Goal: Task Accomplishment & Management: Complete application form

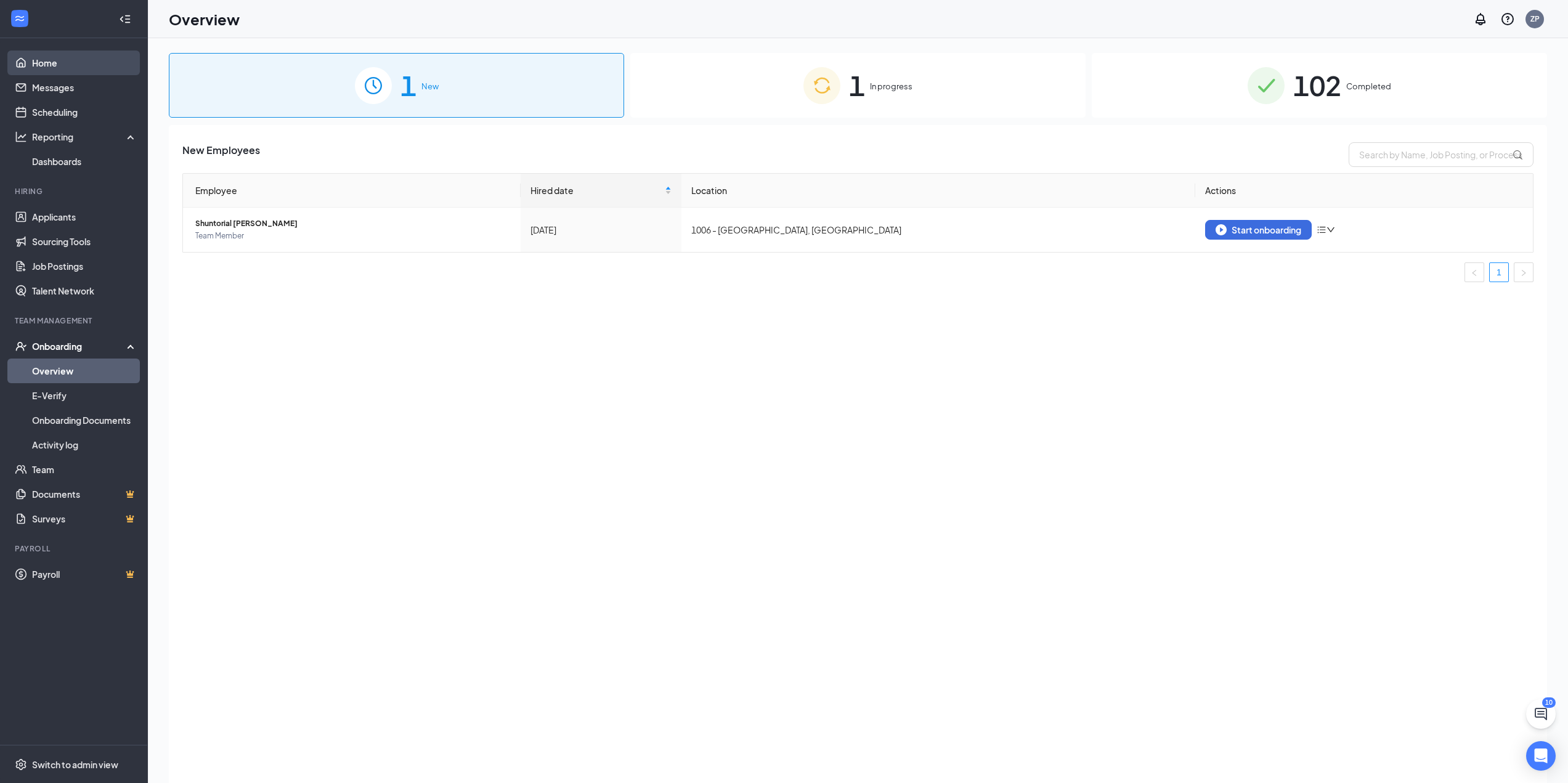
click at [56, 70] on link "Home" at bounding box center [85, 63] width 105 height 25
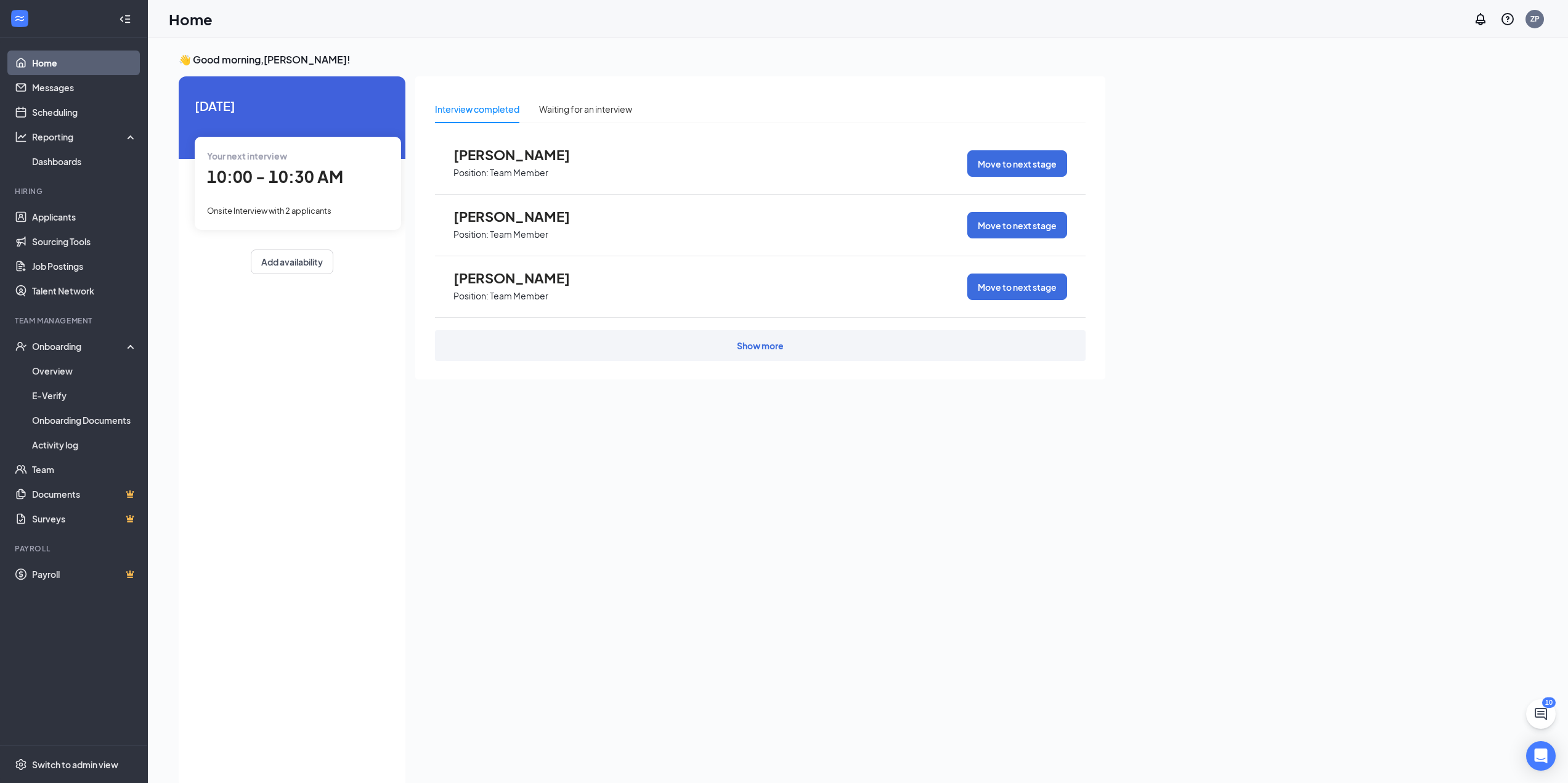
click at [762, 354] on div "Show more" at bounding box center [760, 346] width 651 height 31
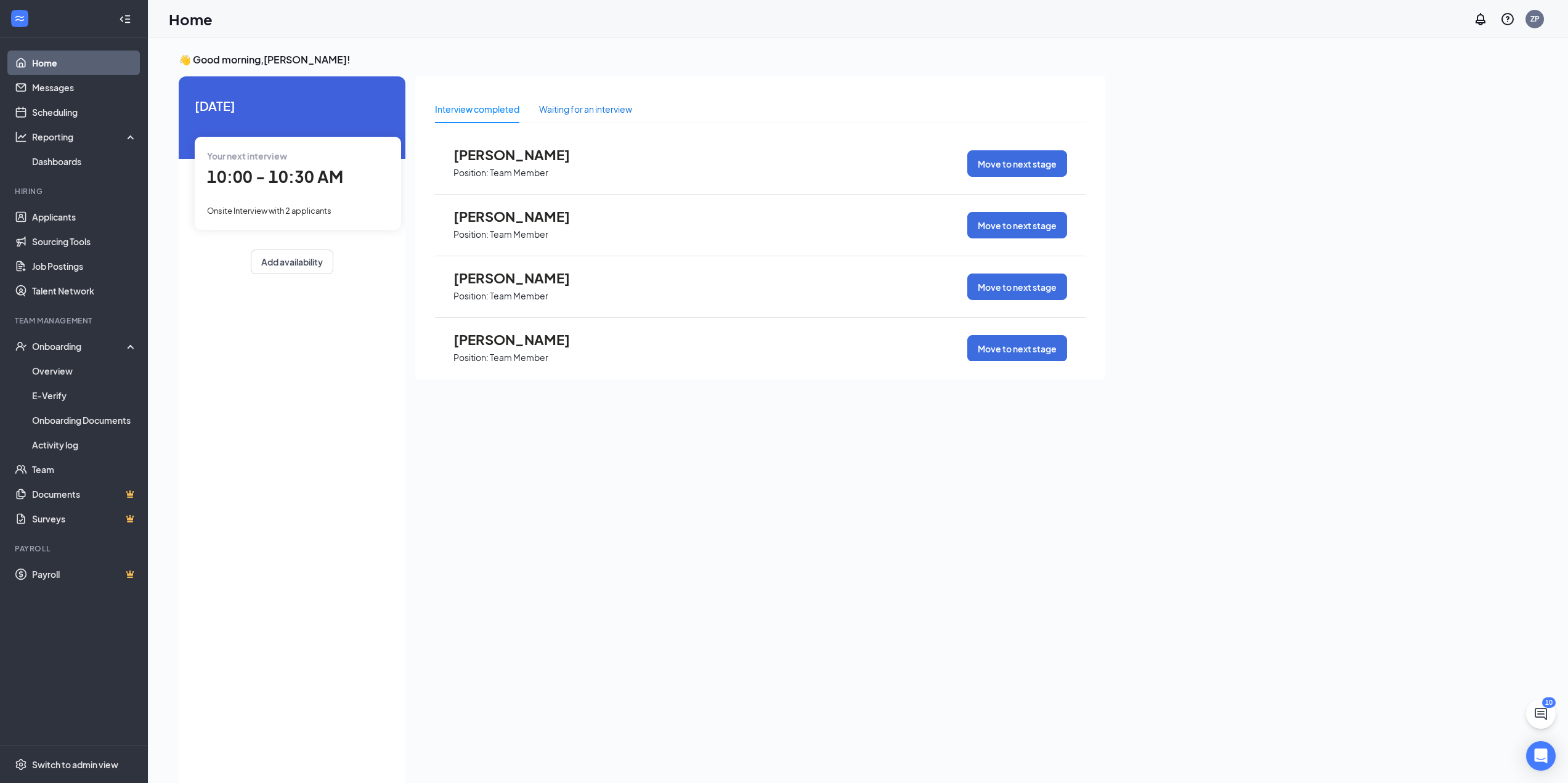
click at [556, 105] on div "Waiting for an interview" at bounding box center [585, 108] width 93 height 14
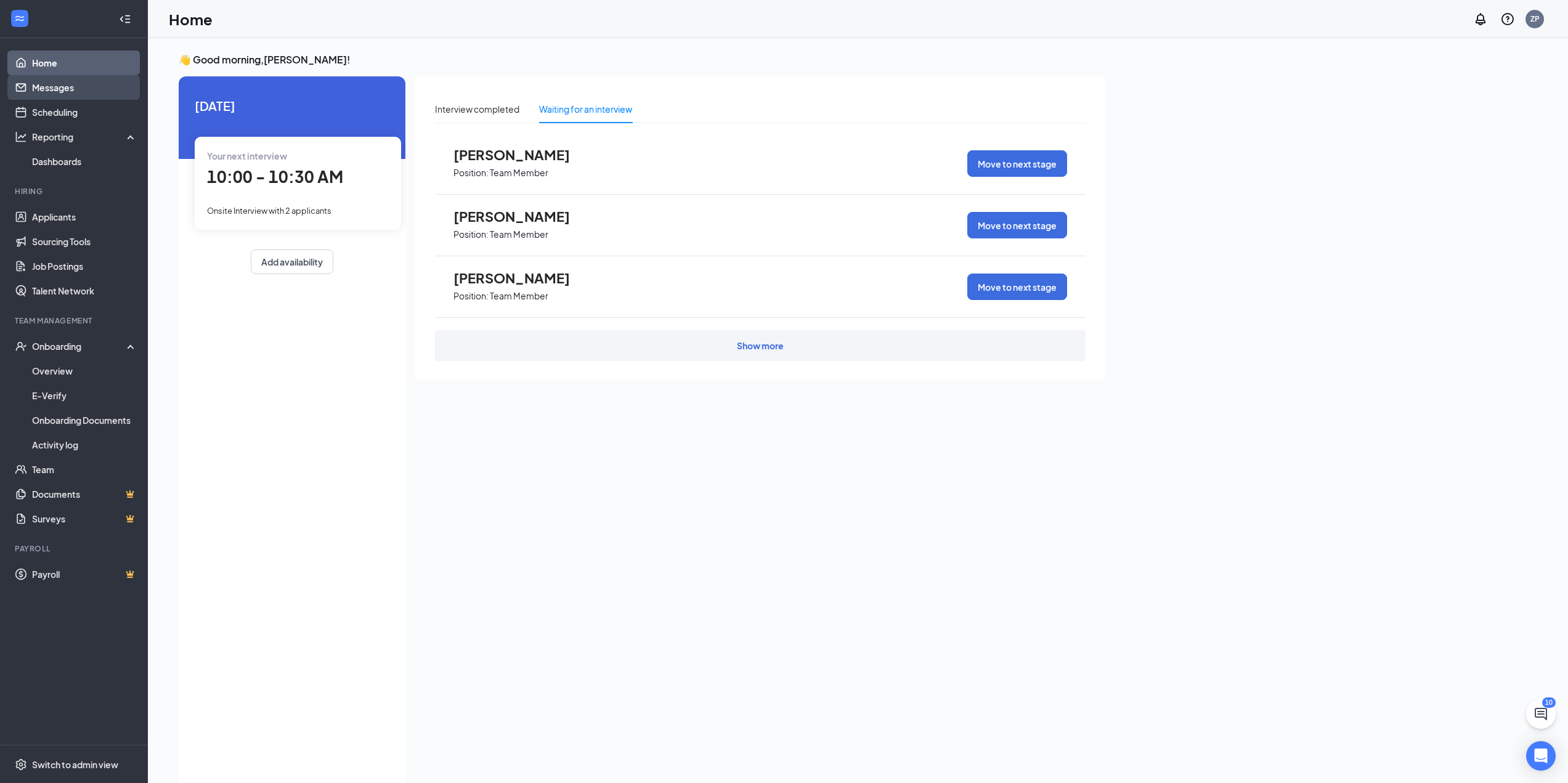
click at [61, 90] on link "Messages" at bounding box center [85, 87] width 105 height 25
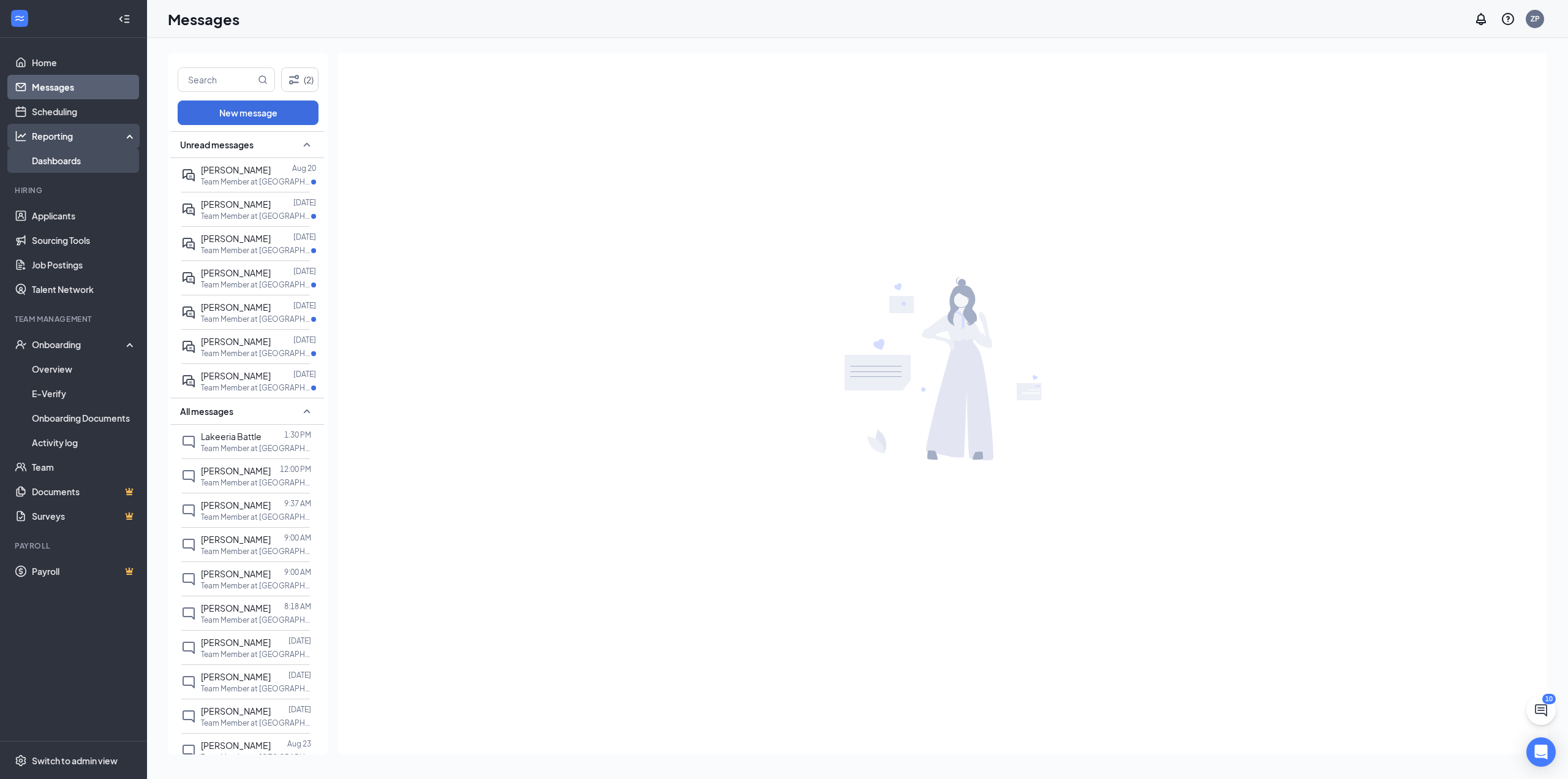
click at [66, 166] on link "Dashboards" at bounding box center [84, 161] width 105 height 24
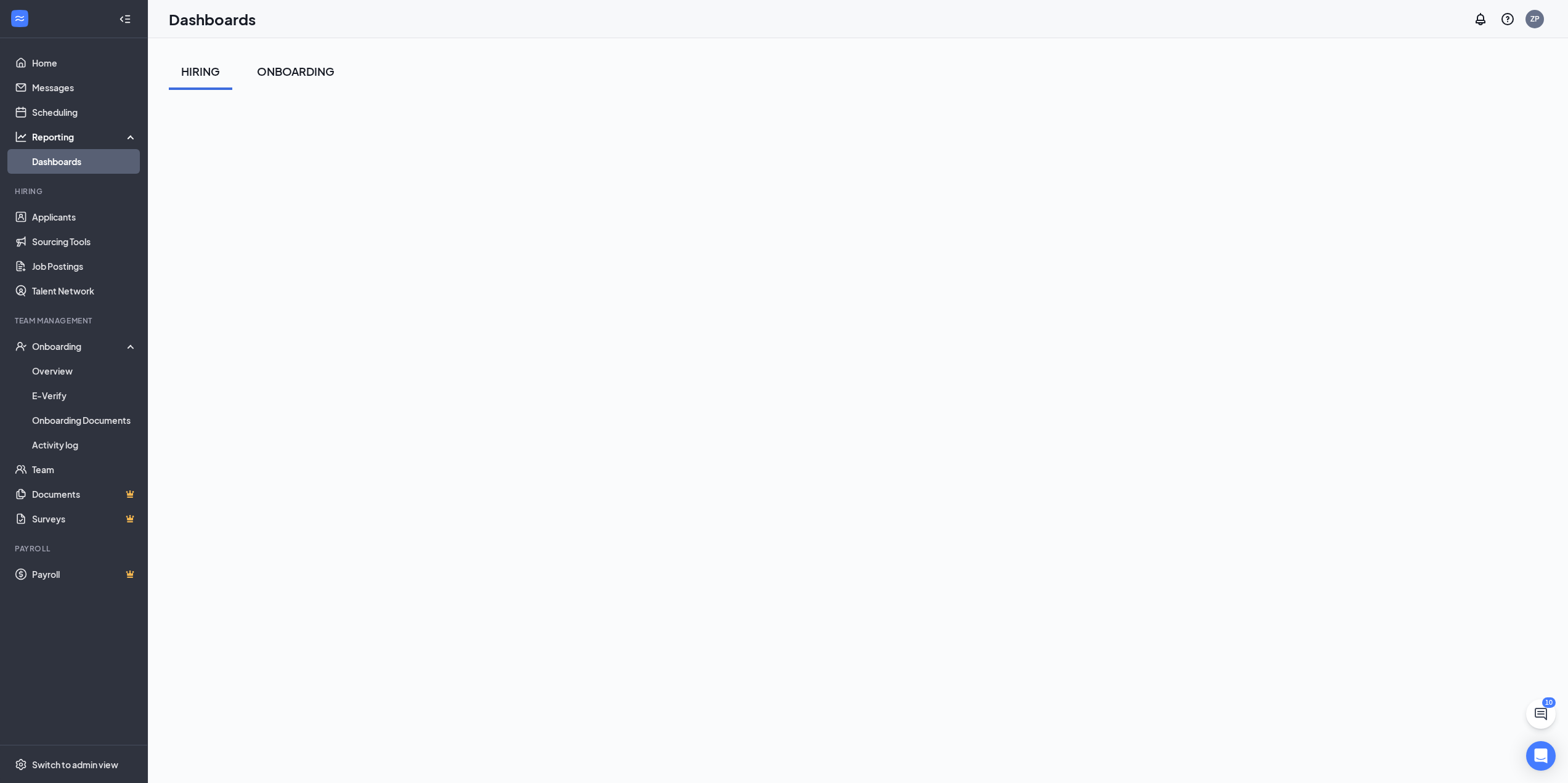
click at [296, 71] on div "ONBOARDING" at bounding box center [296, 71] width 77 height 15
click at [64, 345] on div "Onboarding" at bounding box center [79, 346] width 95 height 12
click at [63, 350] on div "Onboarding" at bounding box center [79, 346] width 95 height 12
click at [46, 374] on link "Overview" at bounding box center [85, 371] width 105 height 25
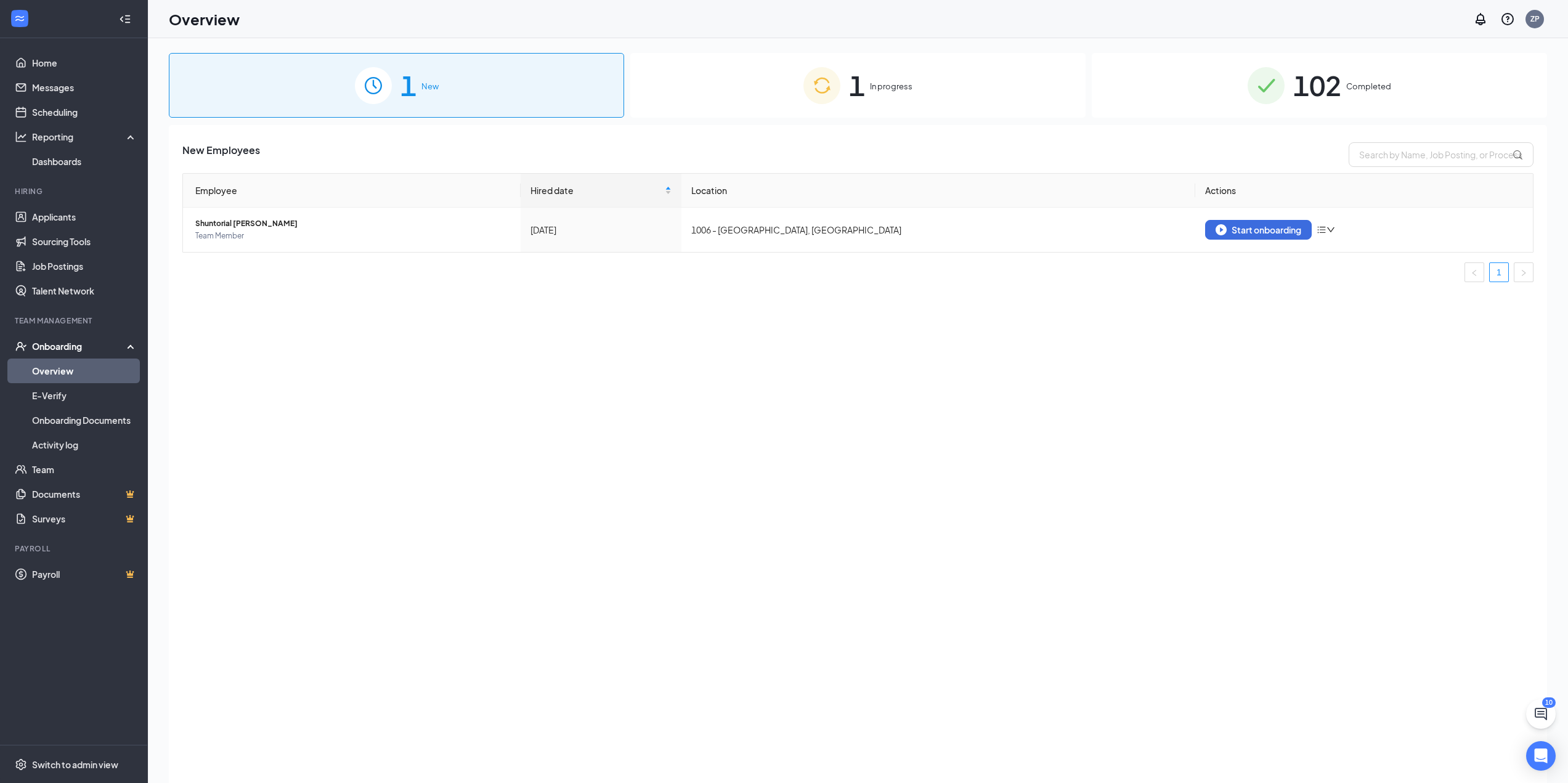
click at [840, 79] on img at bounding box center [822, 85] width 37 height 37
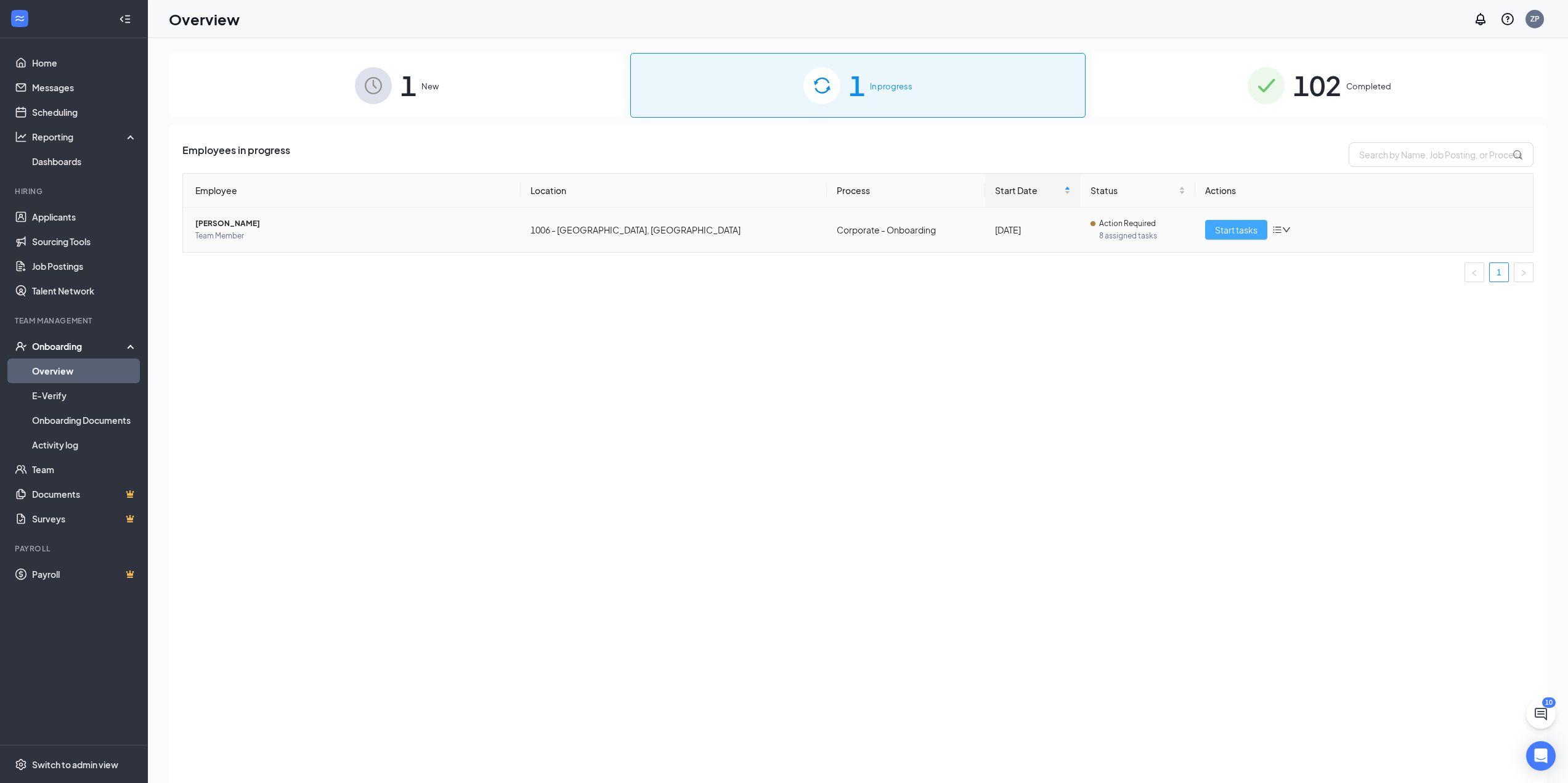
click at [1252, 233] on span "Start tasks" at bounding box center [1236, 230] width 43 height 14
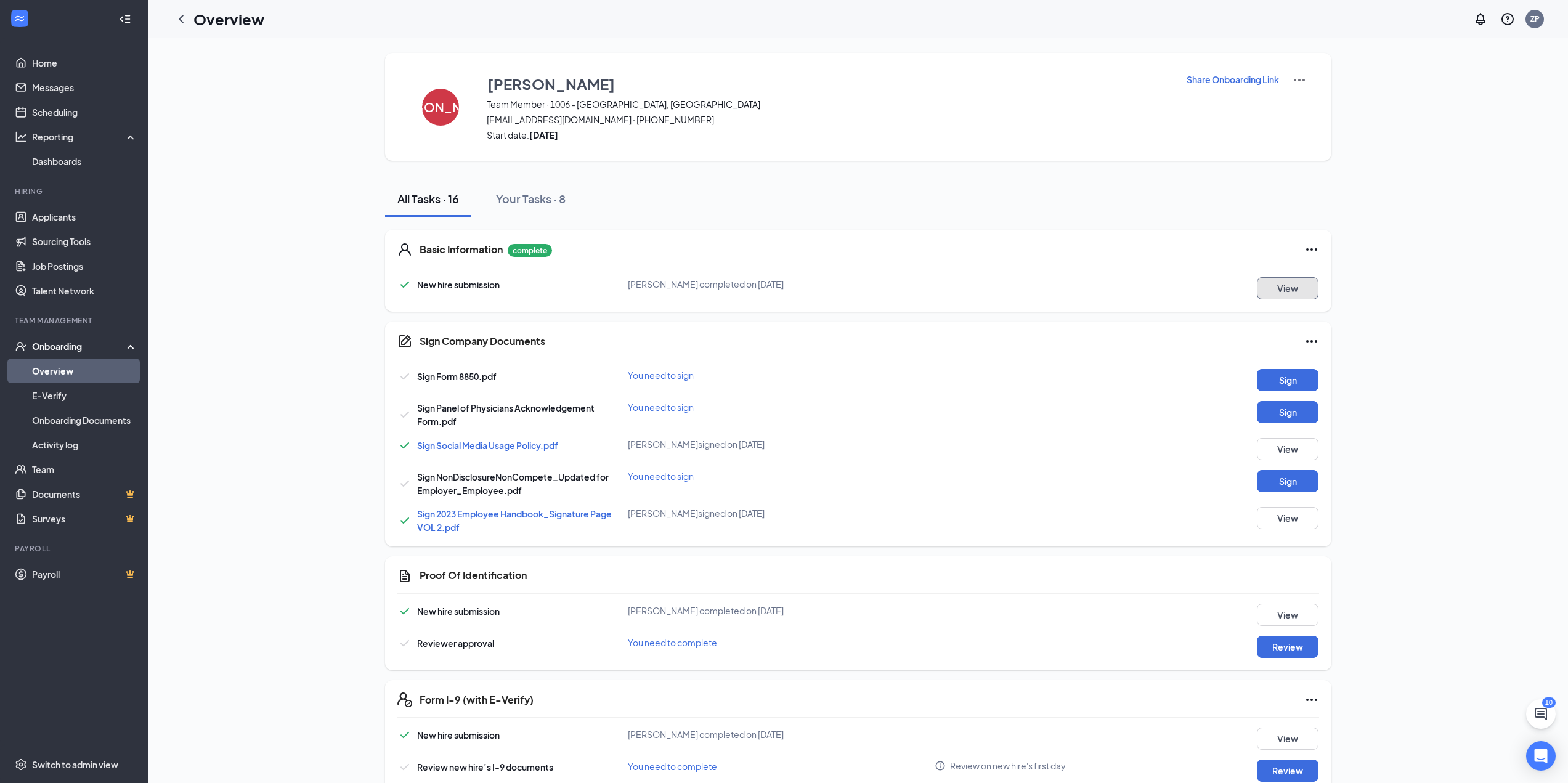
click at [1281, 296] on button "View" at bounding box center [1287, 289] width 61 height 22
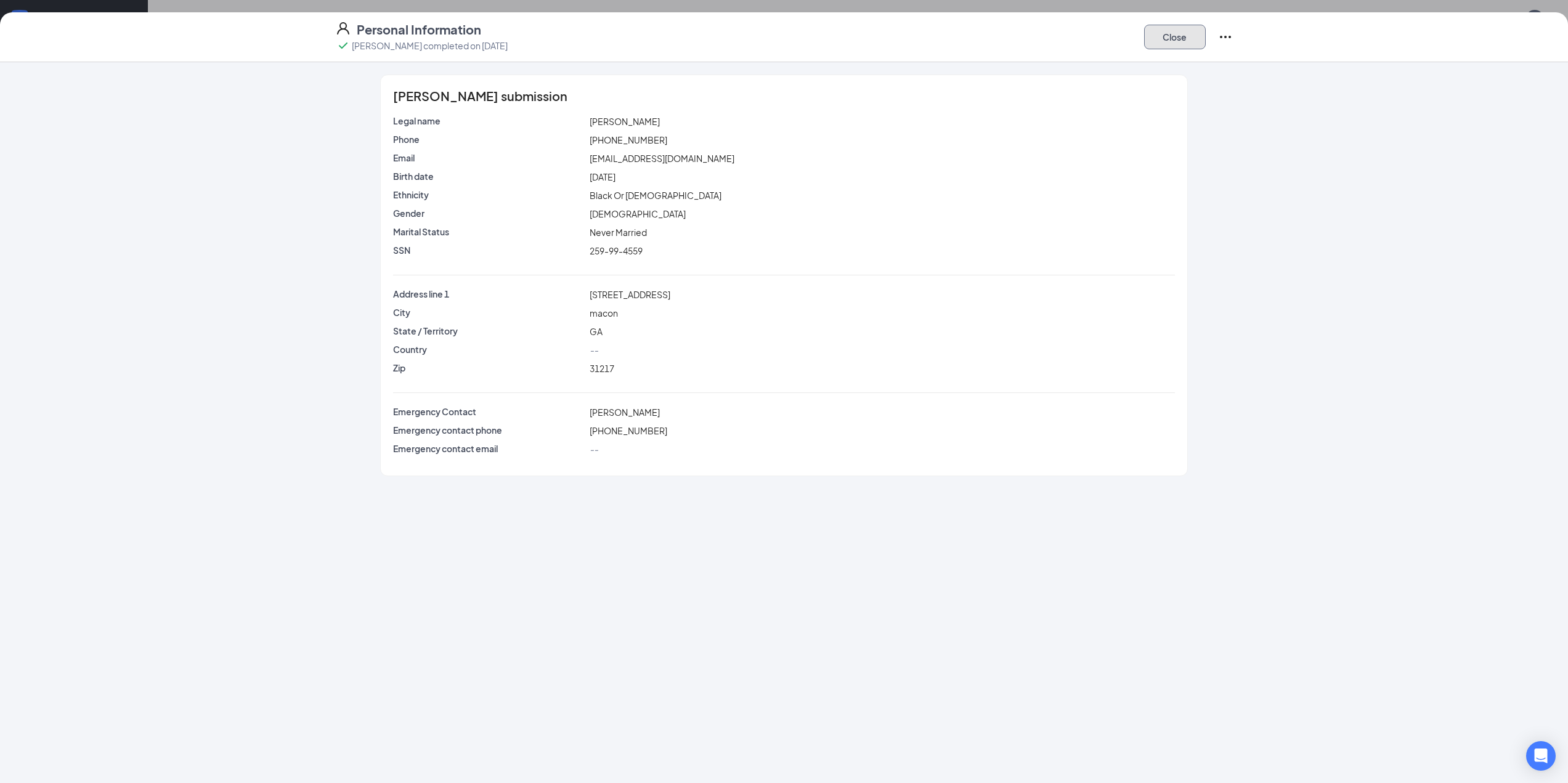
click at [1188, 41] on button "Close" at bounding box center [1174, 37] width 61 height 25
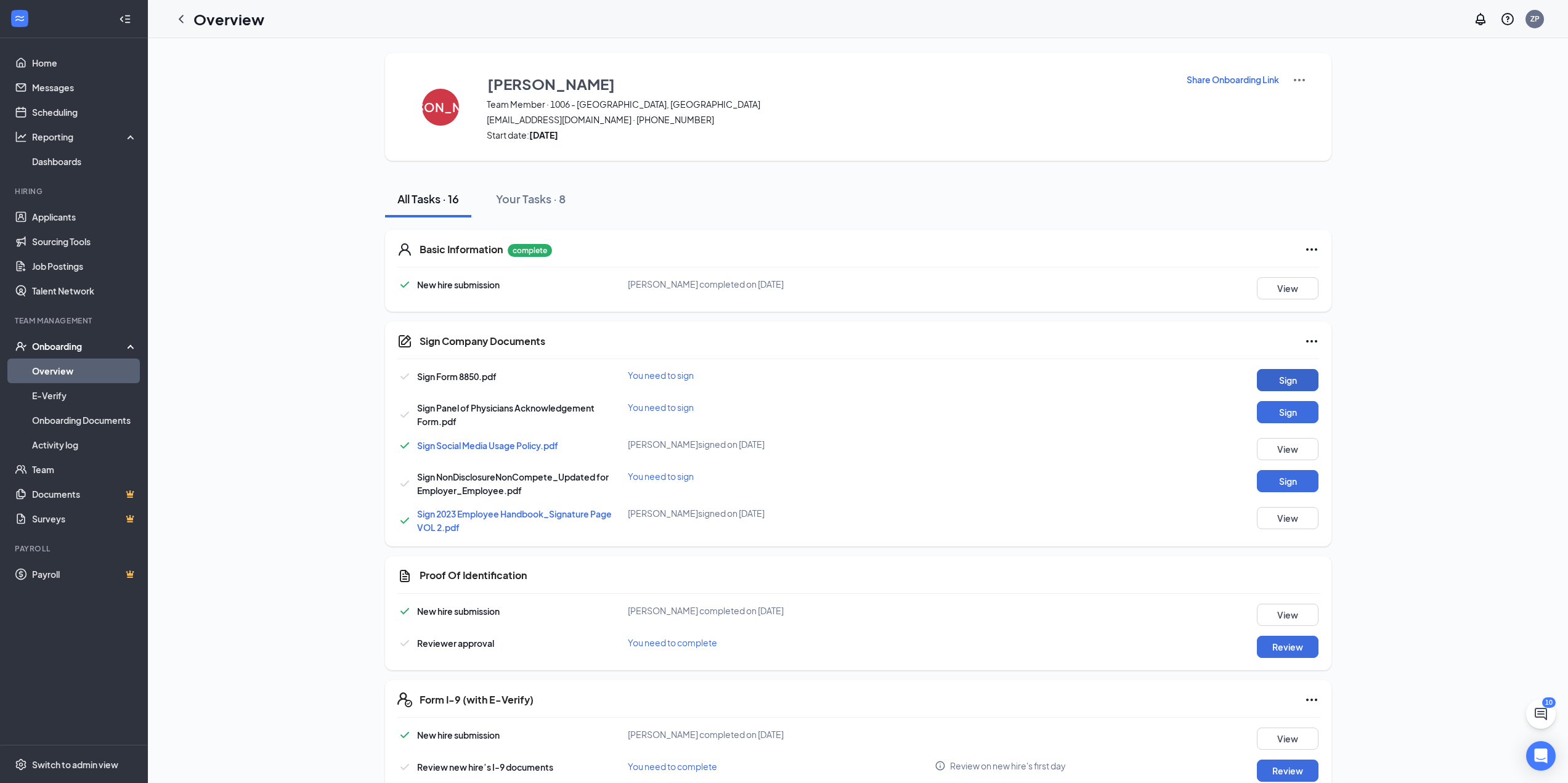
click at [1280, 376] on button "Sign" at bounding box center [1287, 380] width 61 height 22
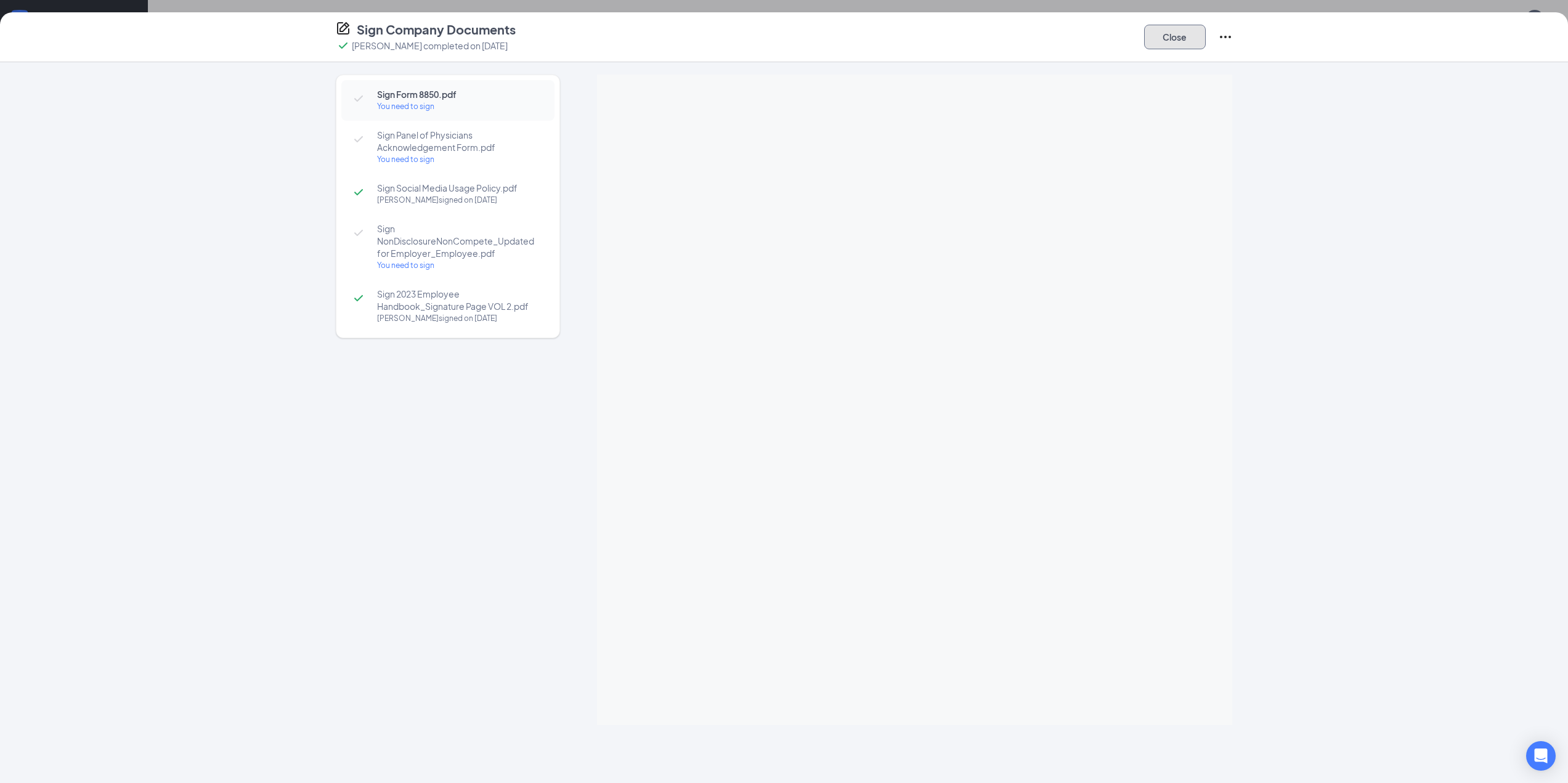
click at [1168, 39] on button "Close" at bounding box center [1174, 37] width 61 height 25
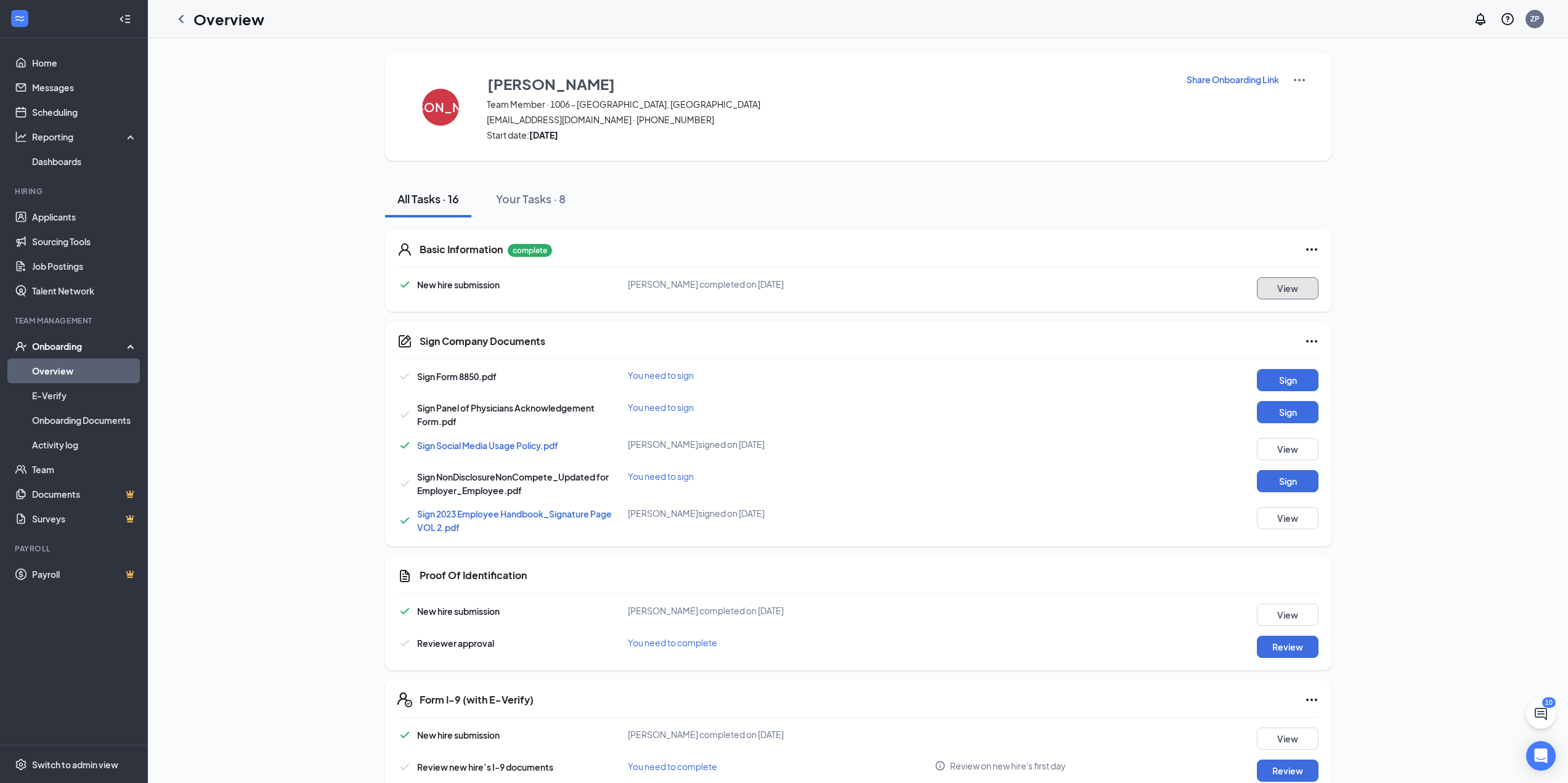
click at [1271, 294] on button "View" at bounding box center [1287, 289] width 61 height 22
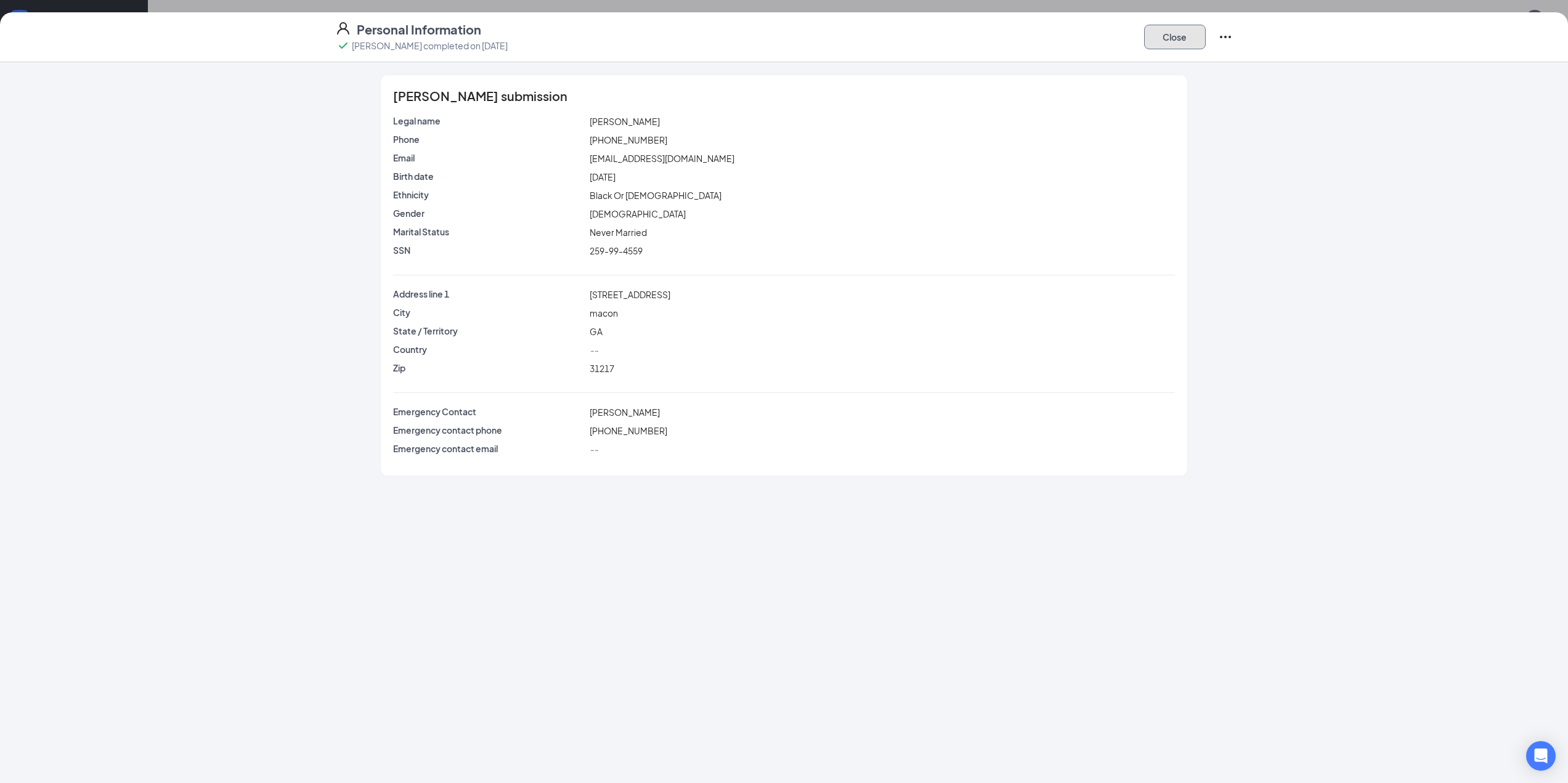
click at [1179, 43] on button "Close" at bounding box center [1174, 37] width 61 height 25
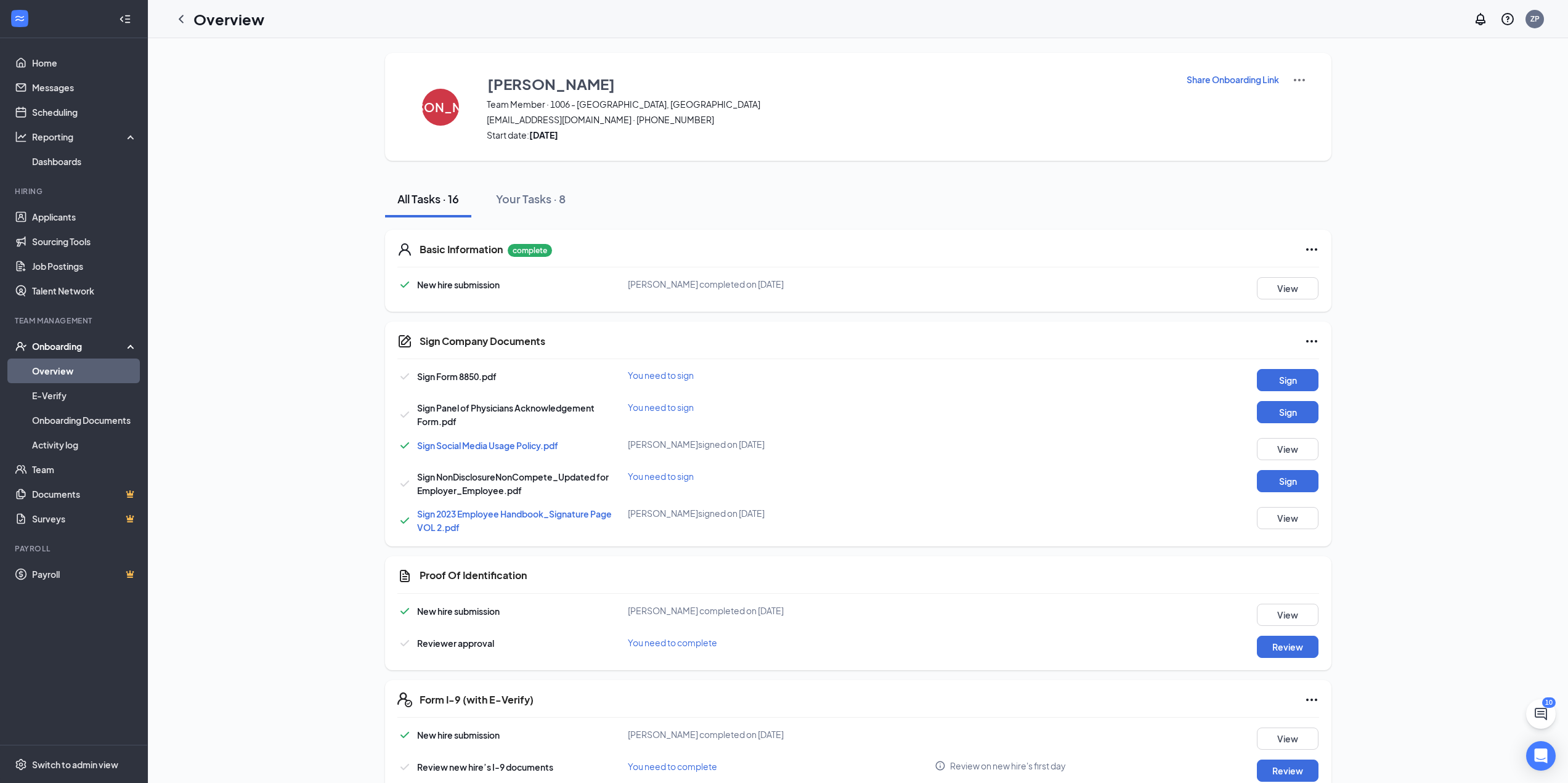
click at [61, 347] on div "Onboarding" at bounding box center [79, 346] width 95 height 12
click at [61, 344] on div "Onboarding" at bounding box center [79, 346] width 95 height 12
click at [1303, 292] on button "View" at bounding box center [1287, 289] width 61 height 22
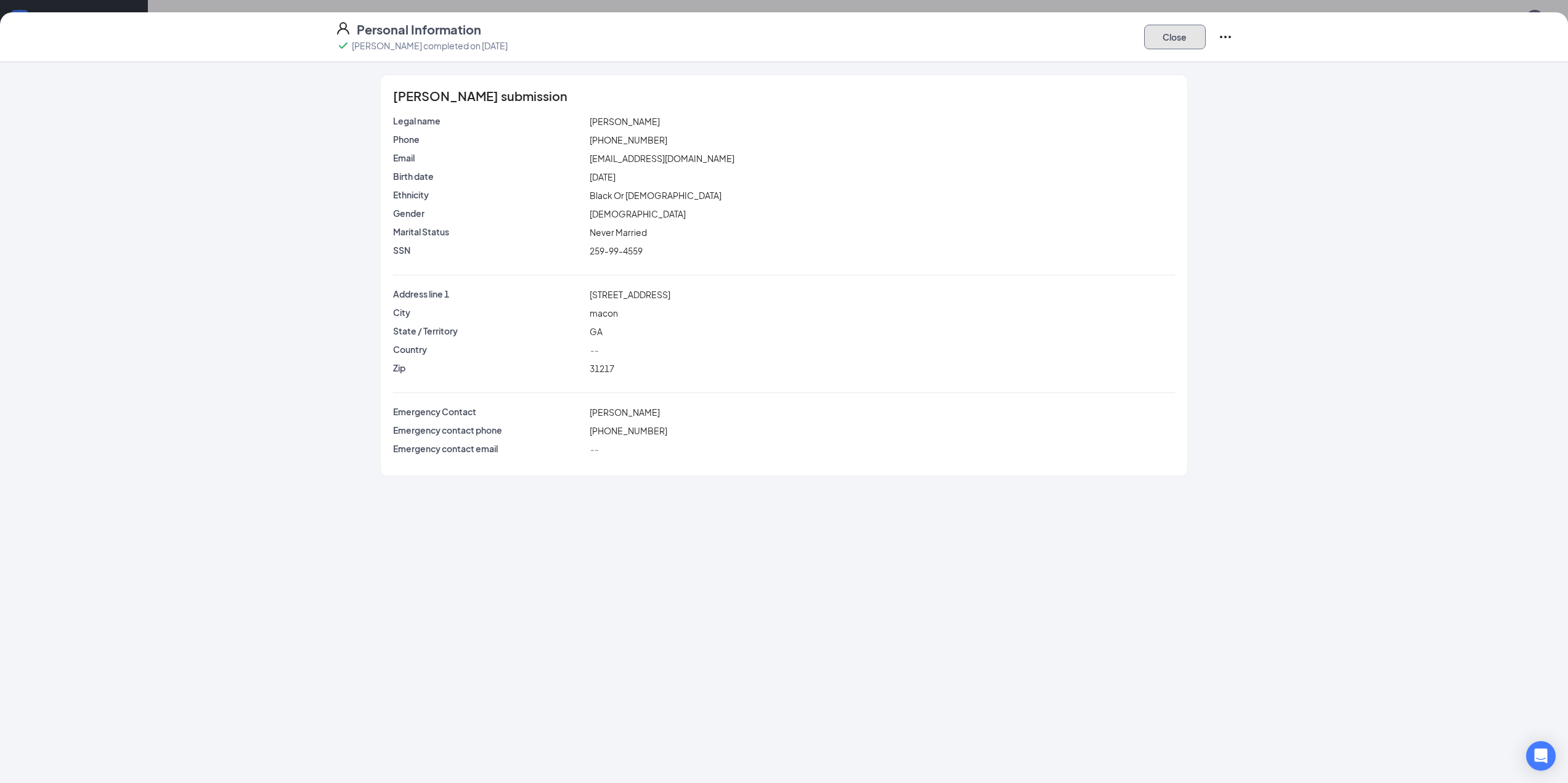
click at [1183, 30] on button "Close" at bounding box center [1174, 37] width 61 height 25
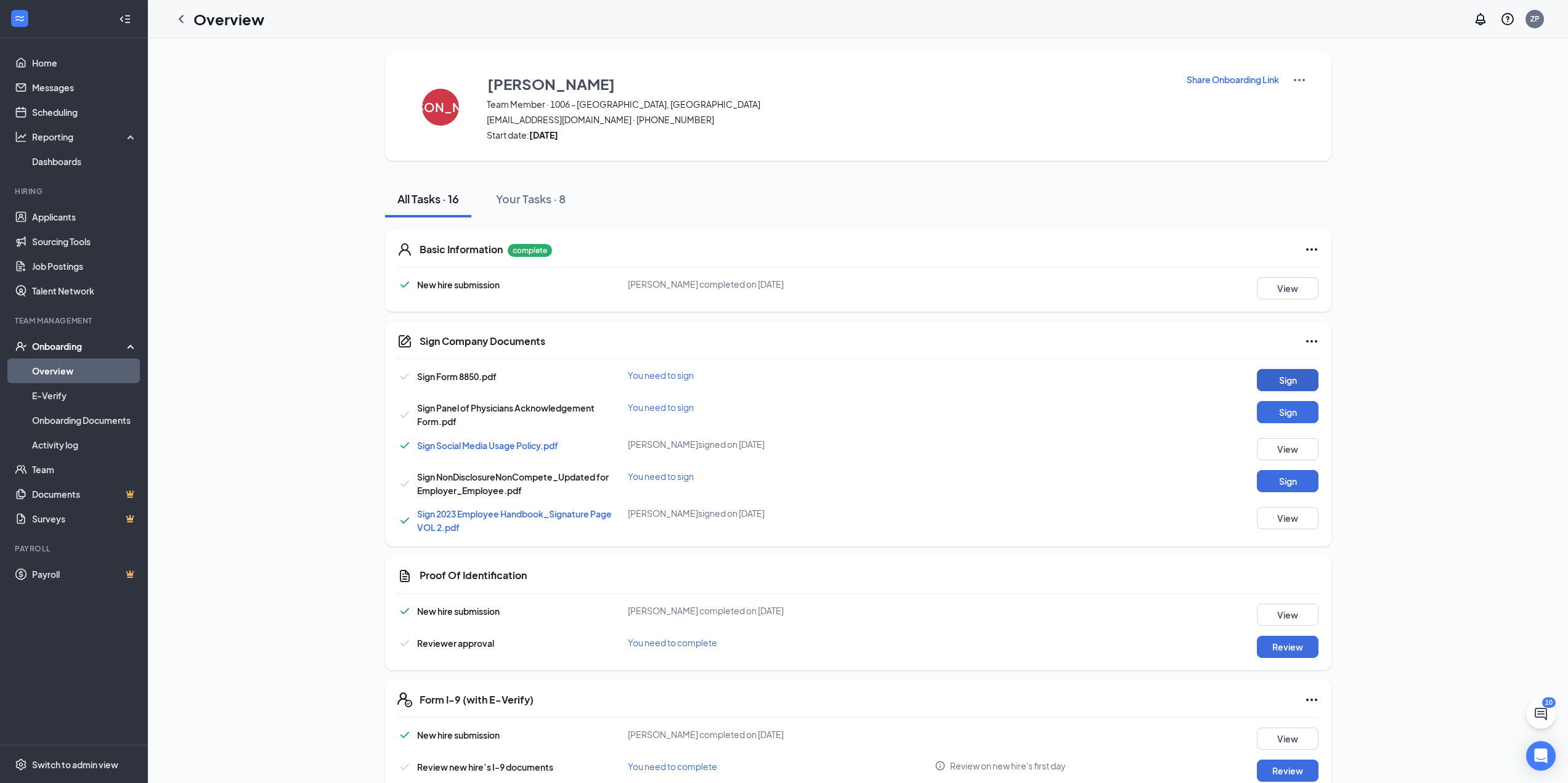
click at [1290, 372] on button "Sign" at bounding box center [1287, 380] width 61 height 22
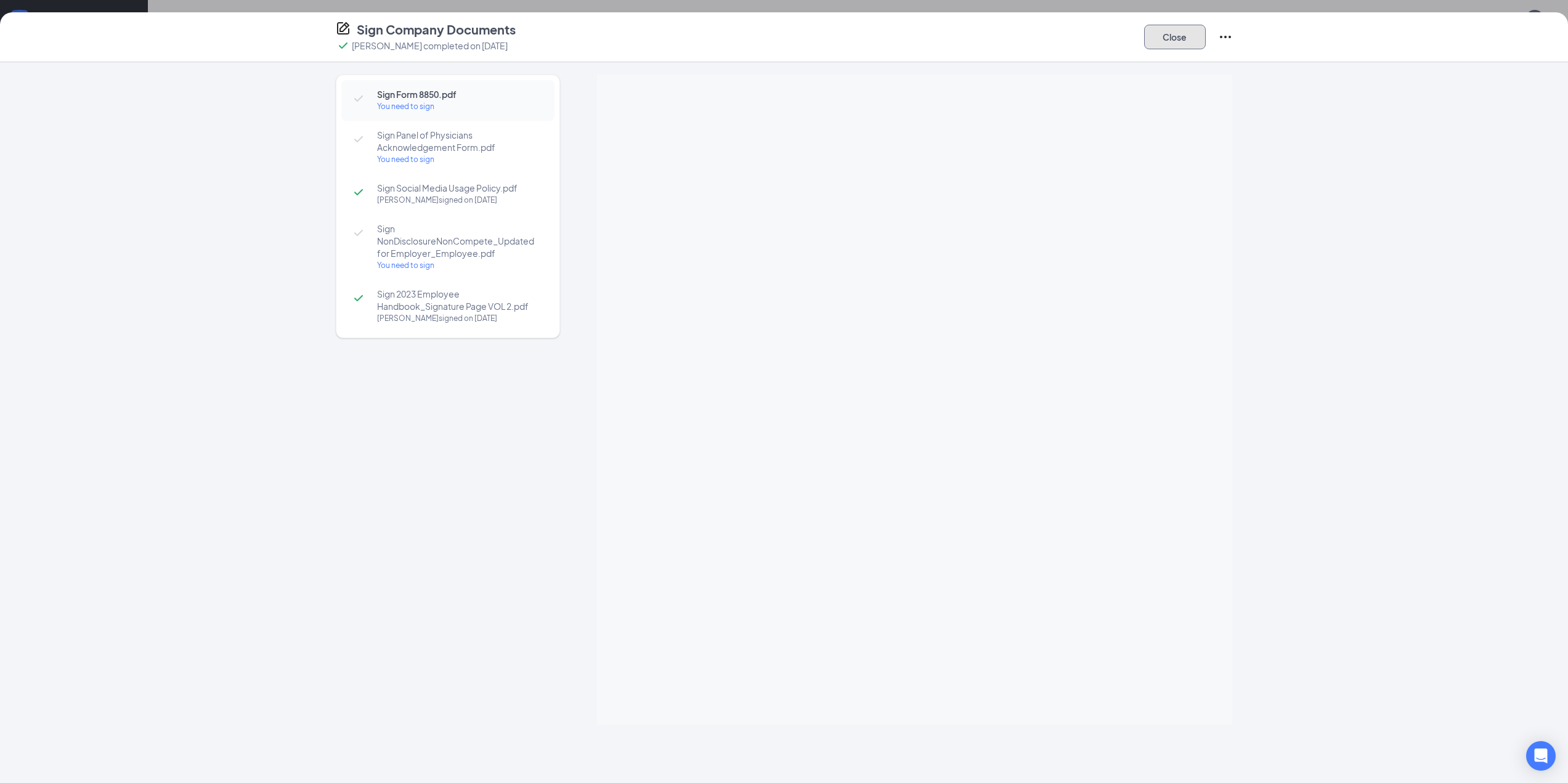
click at [1153, 36] on button "Close" at bounding box center [1174, 37] width 61 height 25
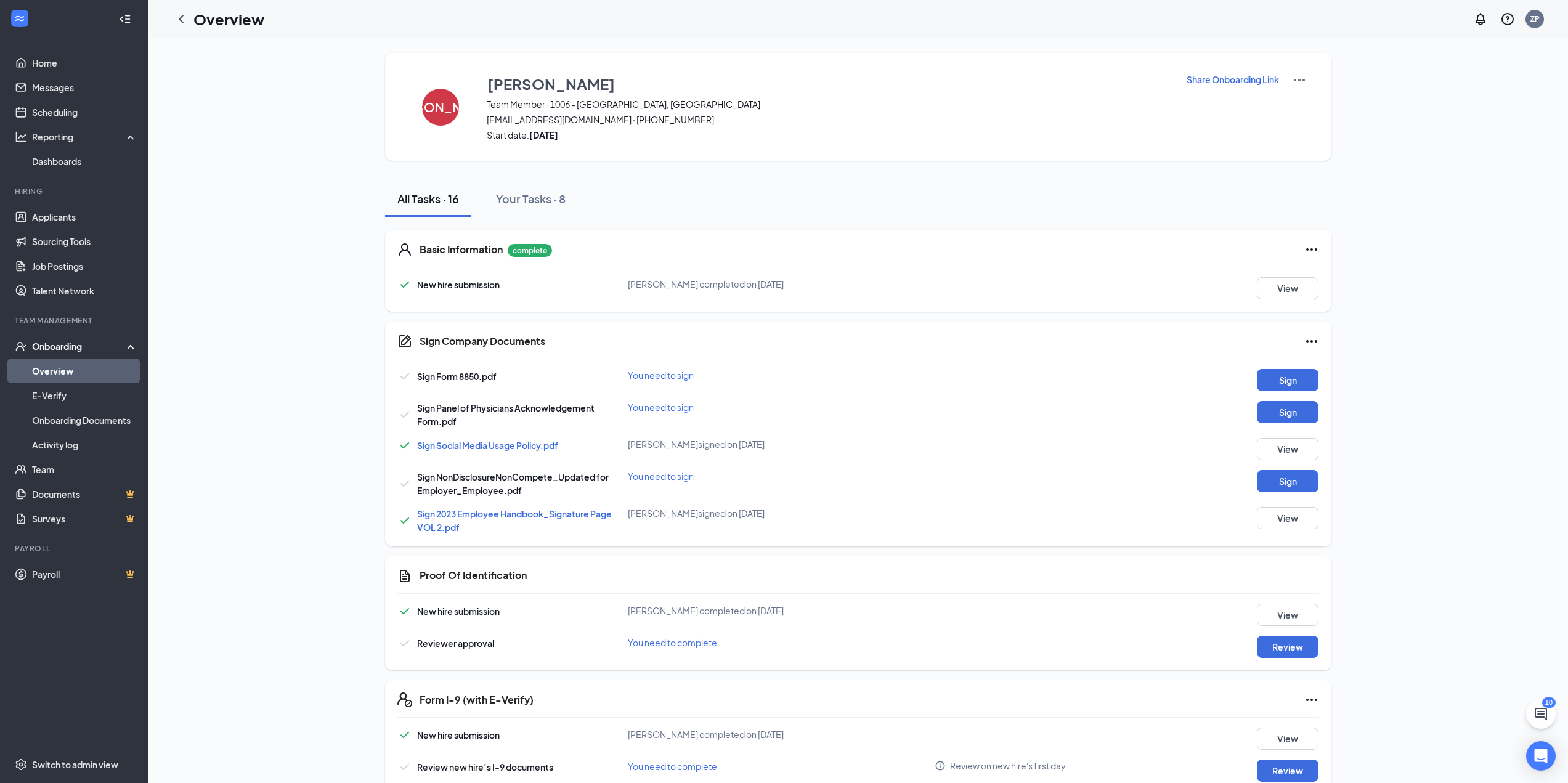
click at [74, 338] on div "Onboarding" at bounding box center [74, 346] width 148 height 25
click at [79, 338] on div "Onboarding" at bounding box center [74, 346] width 148 height 25
click at [1283, 295] on button "View" at bounding box center [1287, 289] width 61 height 22
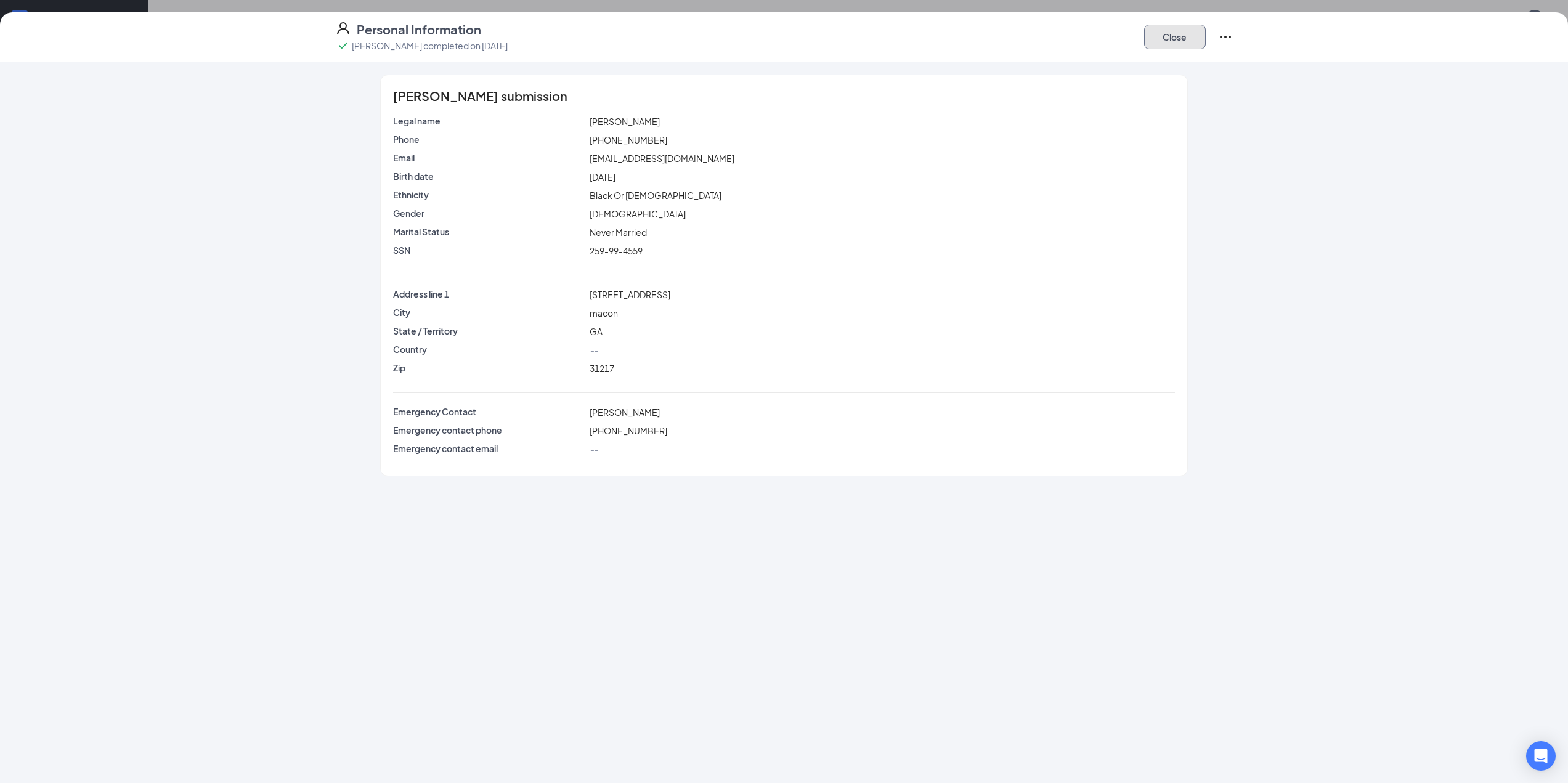
click at [1167, 37] on button "Close" at bounding box center [1174, 37] width 61 height 25
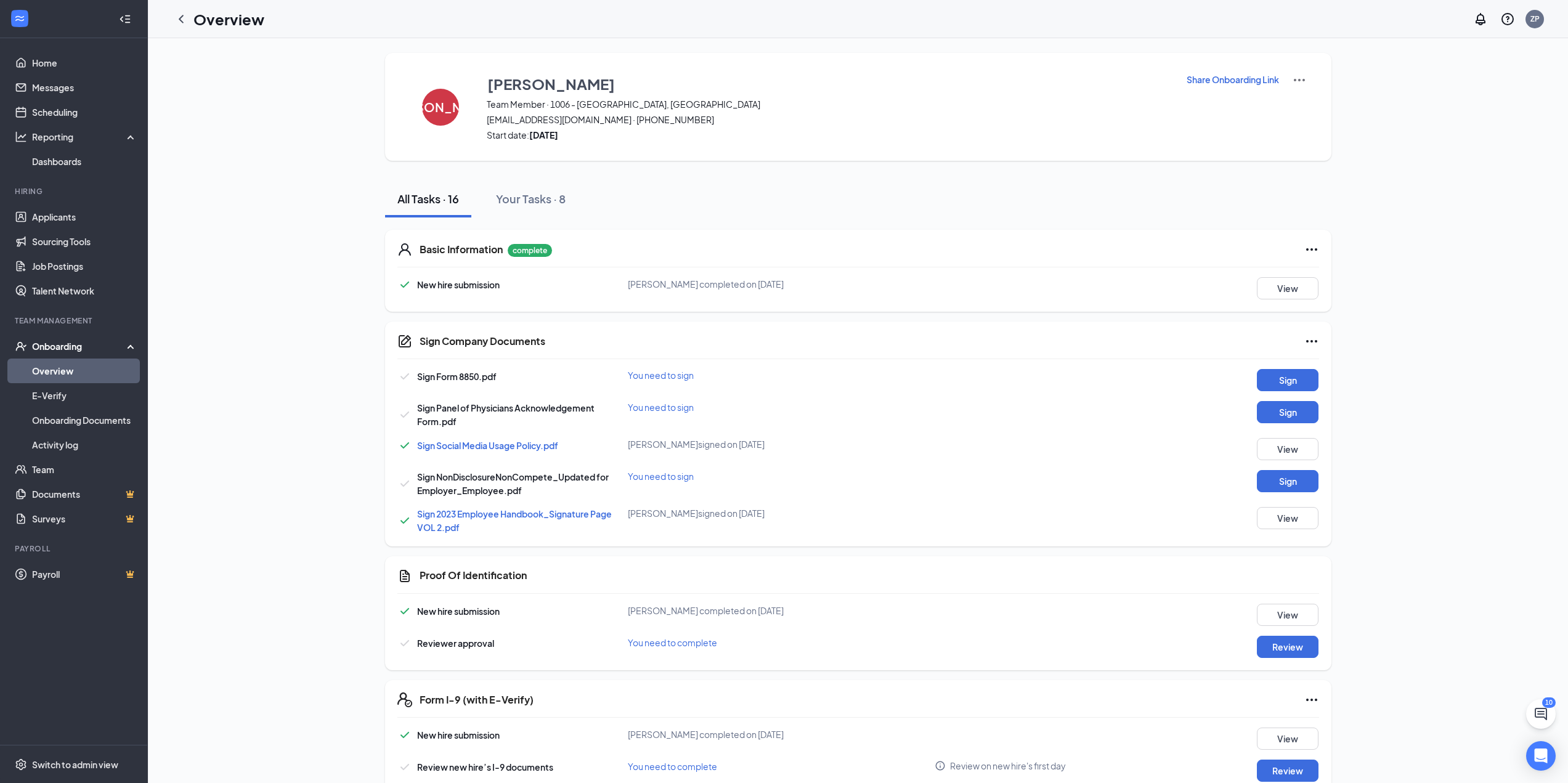
click at [1270, 369] on div "Sign Company Documents Sign Form 8850.pdf You need to sign Sign Sign Panel of P…" at bounding box center [859, 434] width 946 height 225
click at [1270, 373] on button "Sign" at bounding box center [1287, 380] width 61 height 22
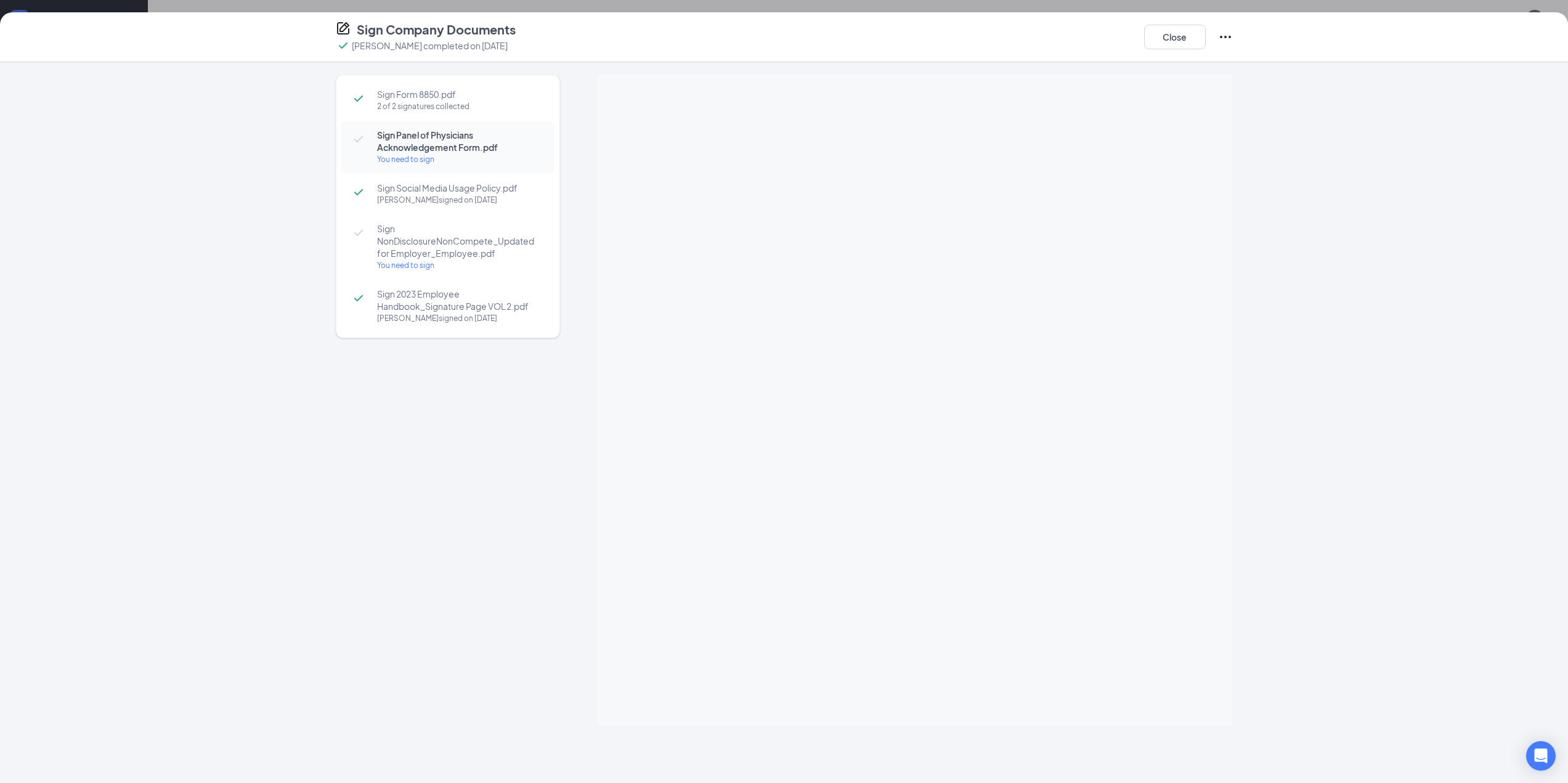
scroll to position [123, 0]
click at [932, 229] on div at bounding box center [915, 400] width 635 height 651
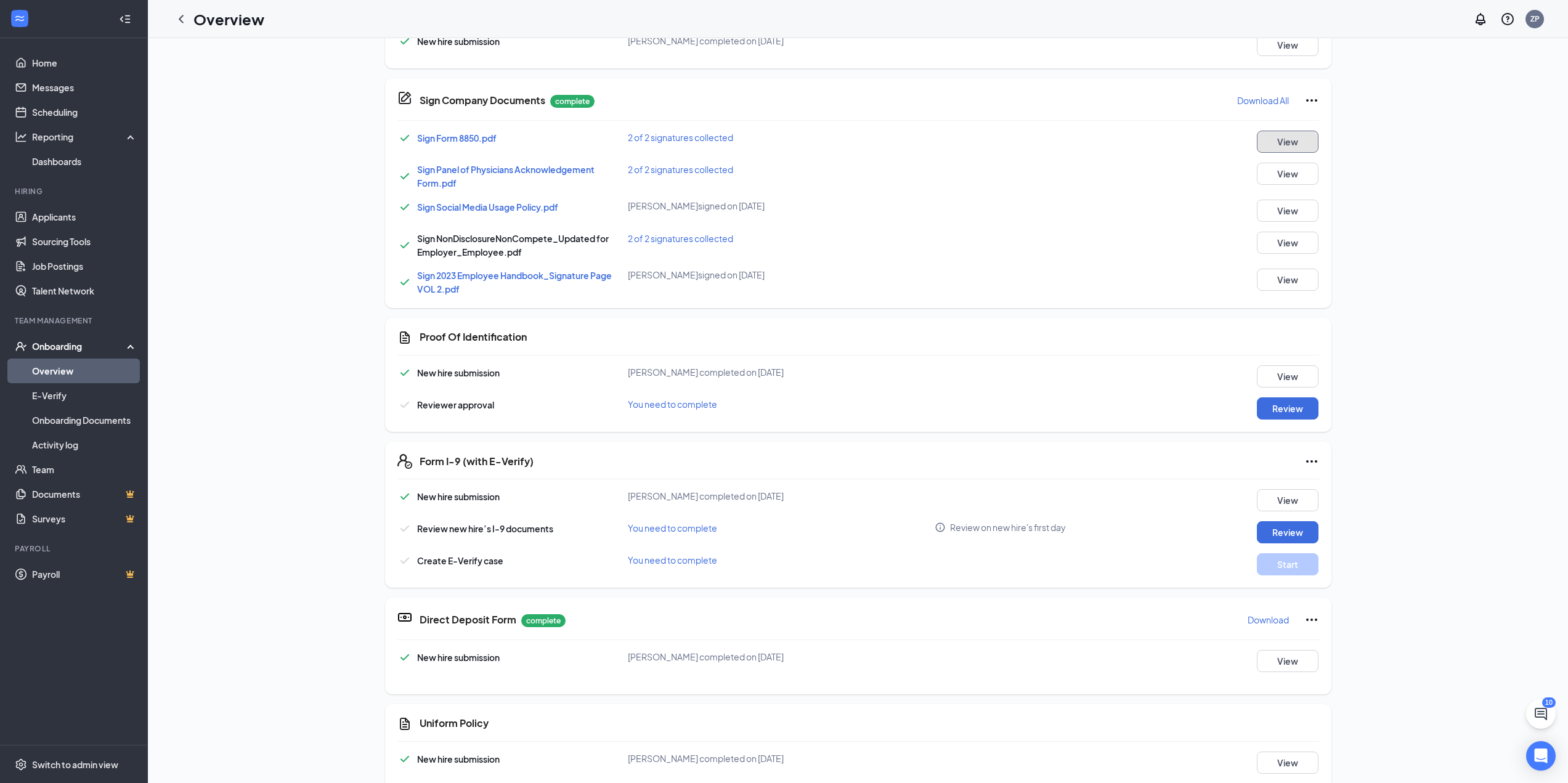
scroll to position [247, 0]
click at [1274, 400] on button "Review" at bounding box center [1287, 405] width 61 height 22
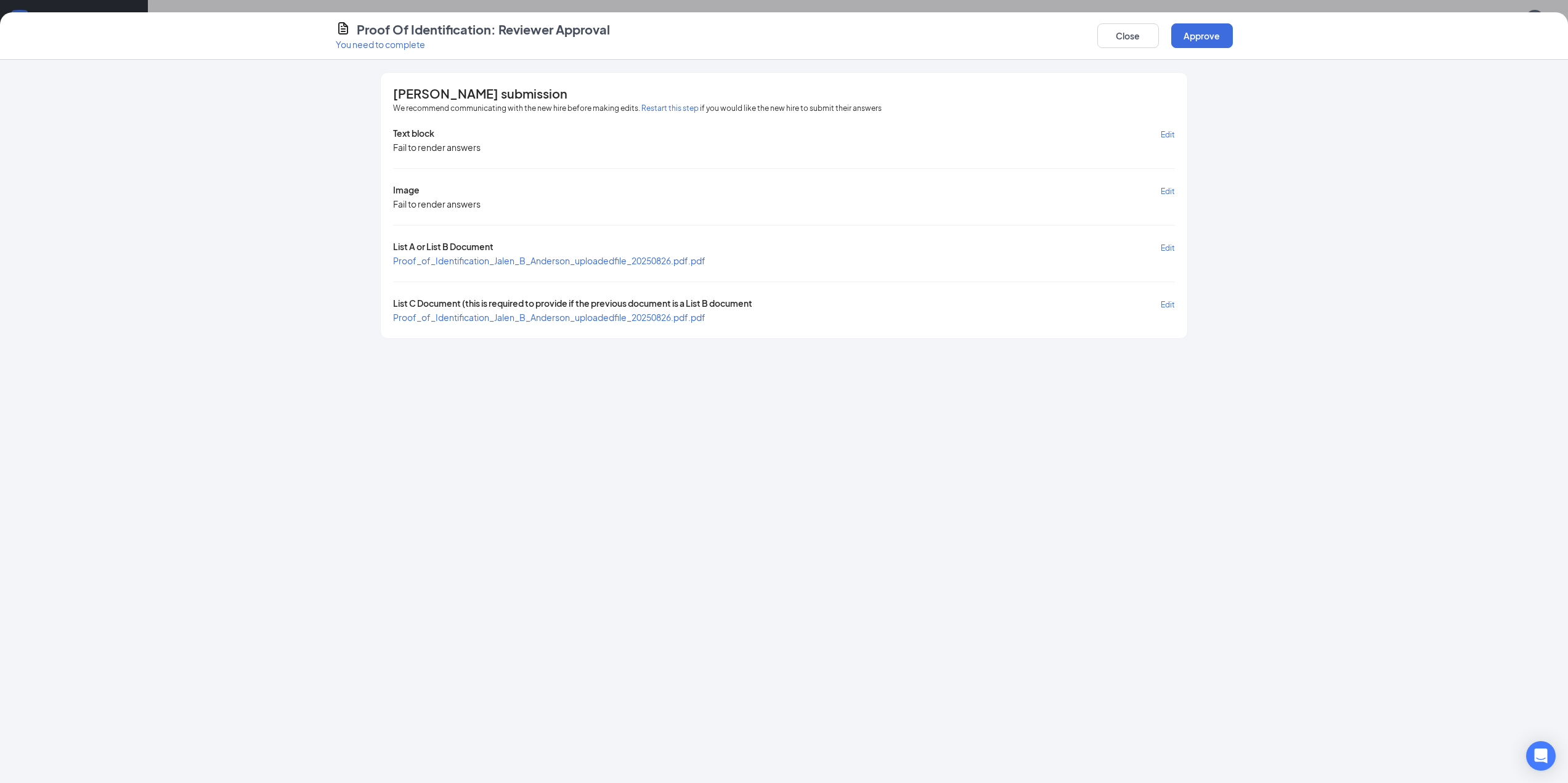
click at [621, 258] on span "Proof_of_Identification_Jalen_B_Anderson_uploadedfile_20250826.pdf.pdf" at bounding box center [549, 260] width 312 height 11
click at [535, 319] on span "Proof_of_Identification_Jalen_B_Anderson_uploadedfile_20250826.pdf.pdf" at bounding box center [549, 317] width 312 height 11
click at [598, 263] on span "Proof_of_Identification_Jalen_B_Anderson_uploadedfile_20250826.pdf.pdf" at bounding box center [549, 260] width 312 height 11
click at [1193, 36] on button "Approve" at bounding box center [1201, 36] width 61 height 25
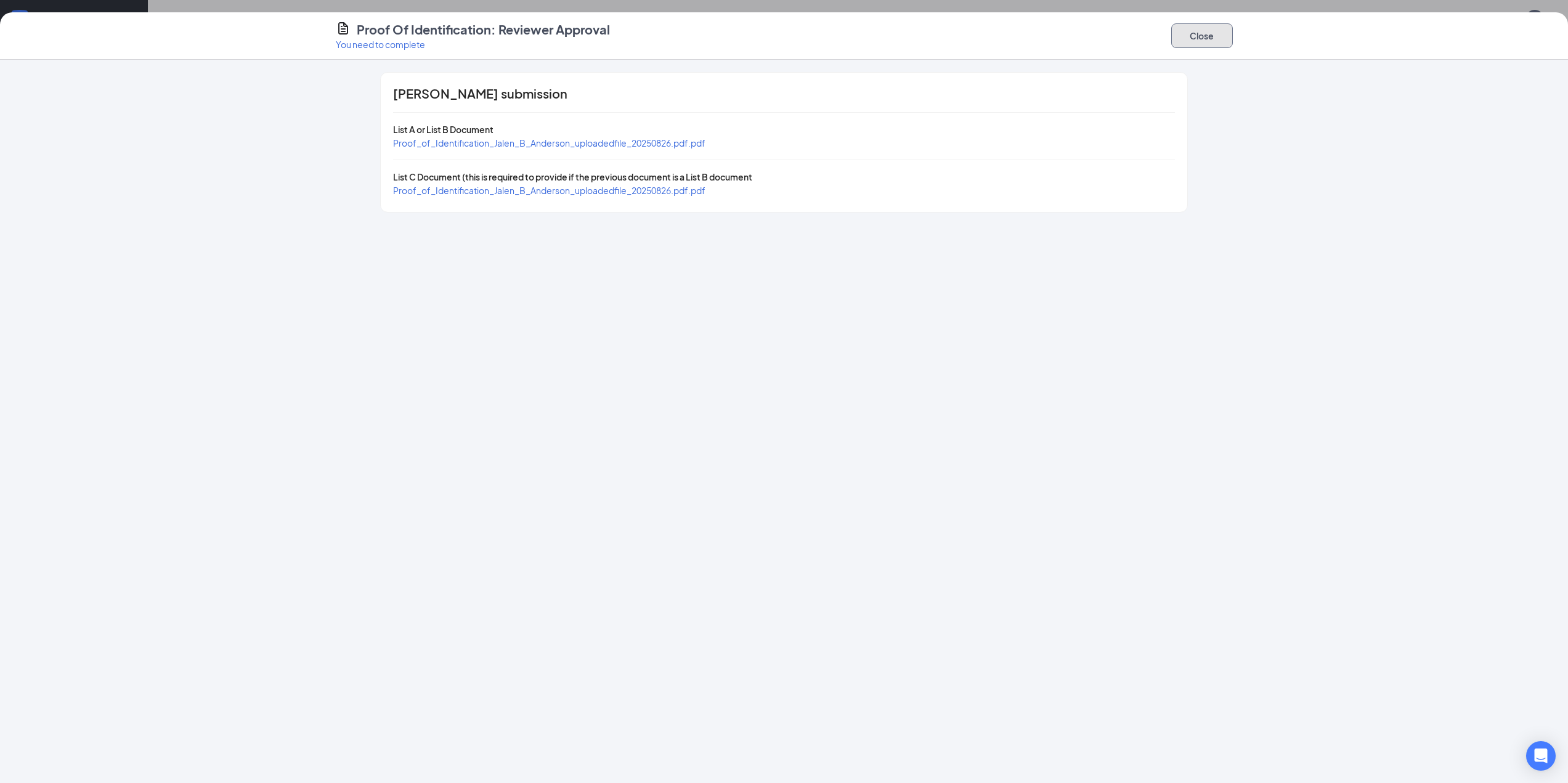
click at [1191, 32] on button "Close" at bounding box center [1201, 36] width 61 height 25
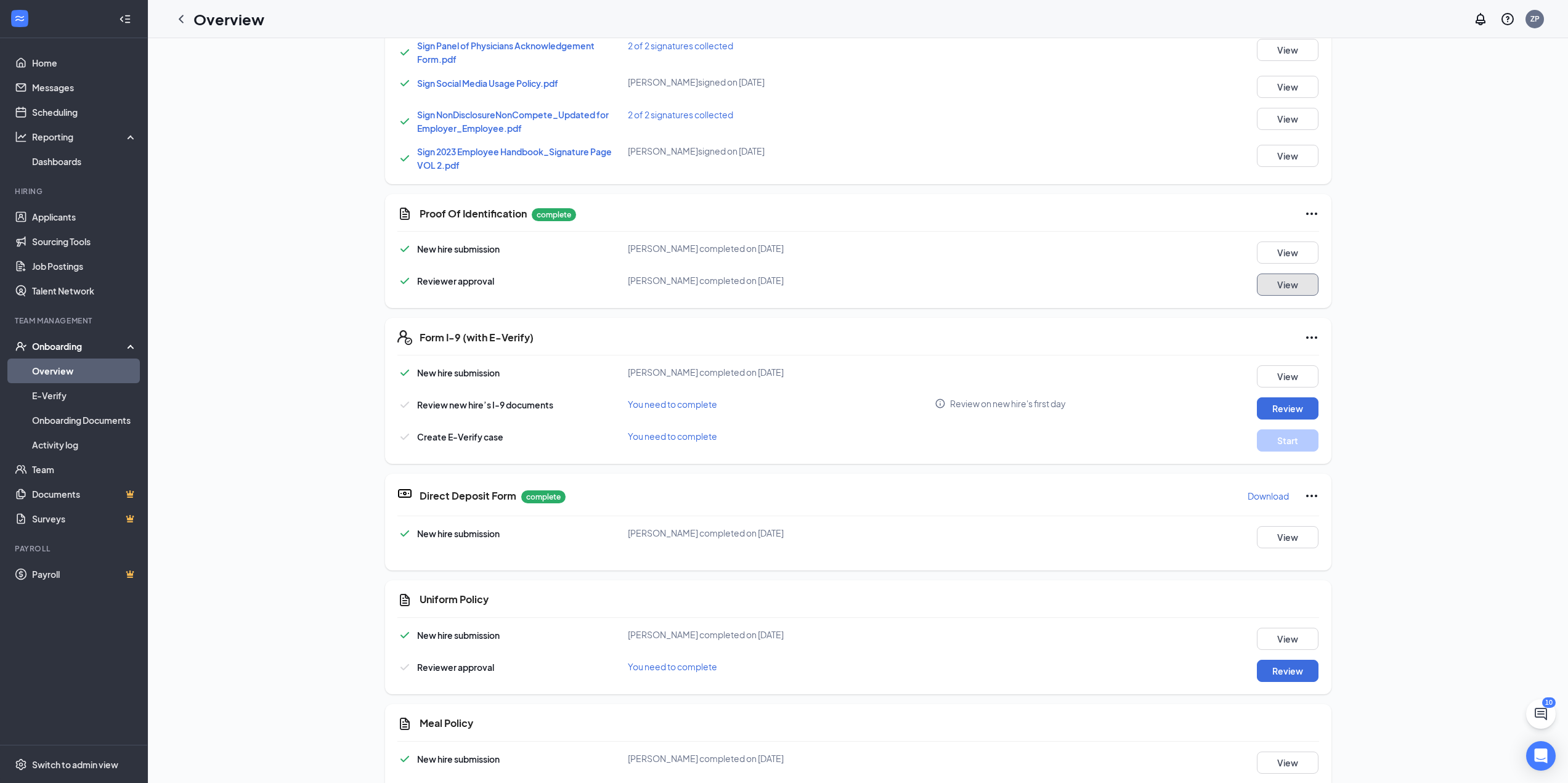
scroll to position [370, 0]
click at [1293, 410] on button "Review" at bounding box center [1287, 406] width 61 height 22
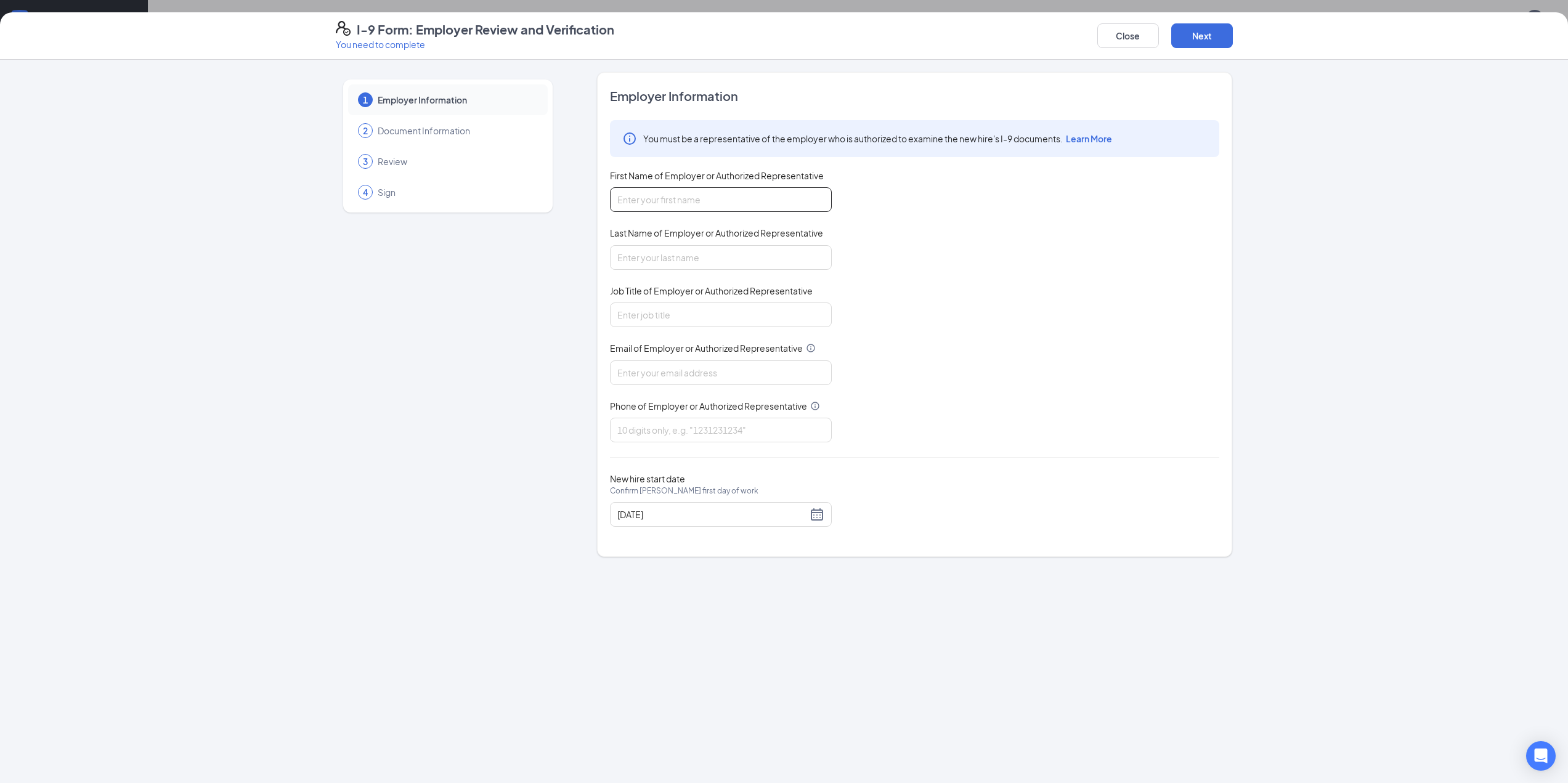
click at [688, 205] on input "First Name of Employer or Authorized Representative" at bounding box center [721, 199] width 222 height 25
type input "a"
type input "Zakeyah"
click at [699, 256] on input "Last Name of Employer or Authorized Representative" at bounding box center [721, 258] width 222 height 25
type input "[PERSON_NAME]"
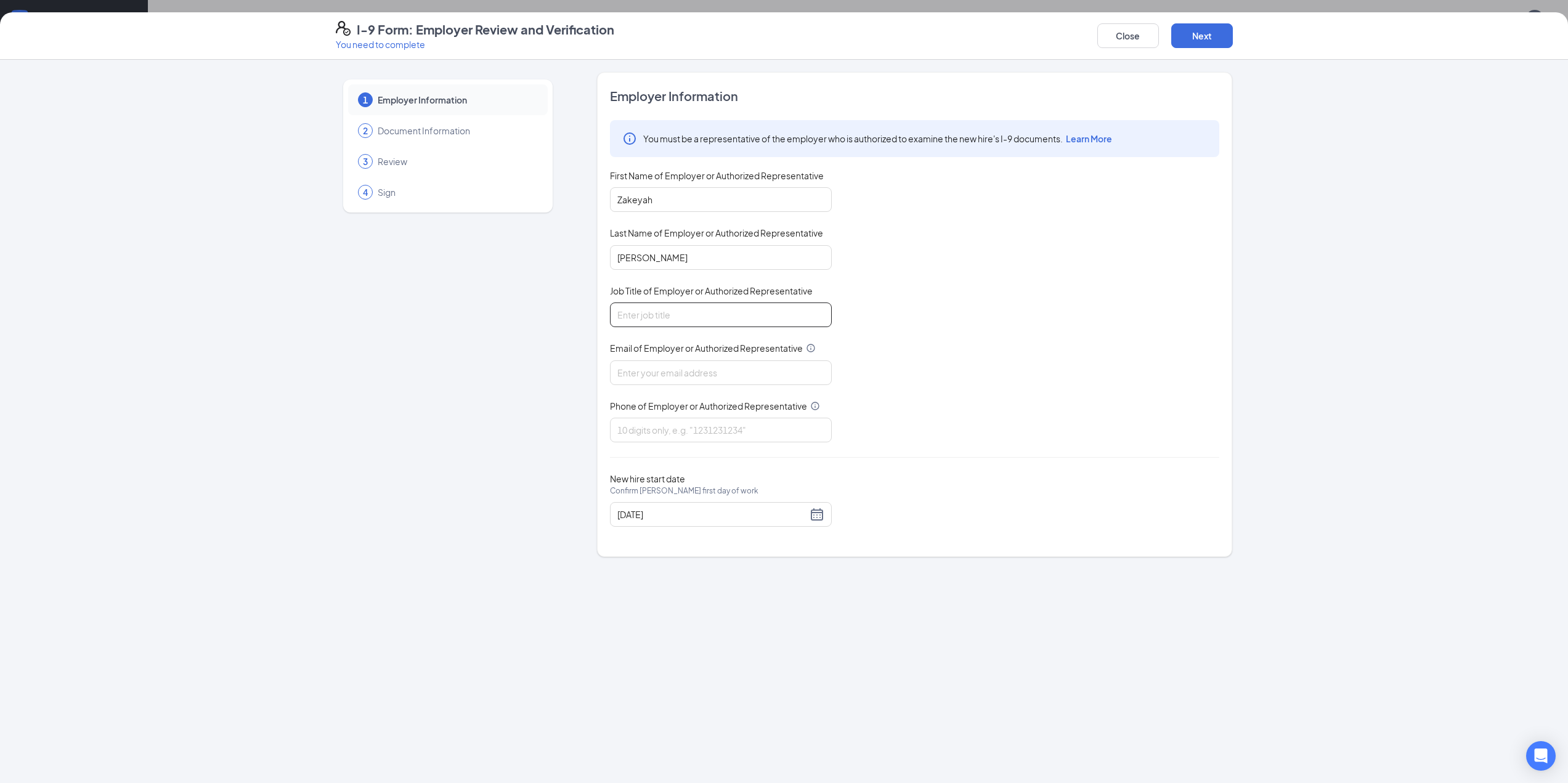
click at [666, 314] on input "Job Title of Employer or Authorized Representative" at bounding box center [721, 315] width 222 height 25
type input "General Manager"
click at [686, 379] on input "Email of Employer or Authorized Representative" at bounding box center [721, 372] width 222 height 25
click at [950, 381] on div "You must be a representative of the employer who is authorized to examine the n…" at bounding box center [915, 281] width 609 height 322
click at [687, 375] on input "Email of Employer or Authorized Representative" at bounding box center [721, 372] width 222 height 25
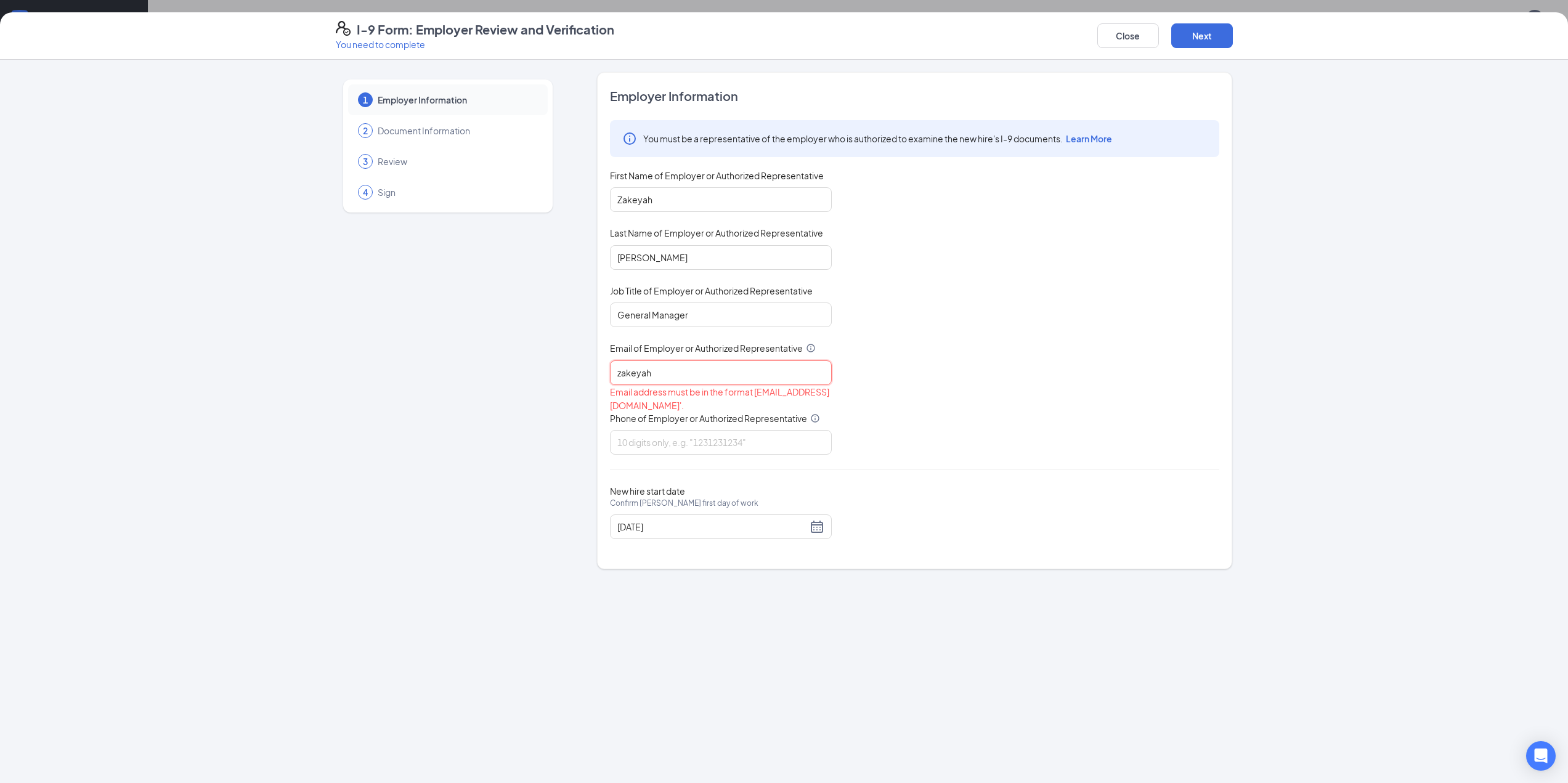
type input "[EMAIL_ADDRESS][PERSON_NAME][DOMAIN_NAME]"
click at [684, 433] on input "Phone of Employer or Authorized Representative" at bounding box center [721, 430] width 222 height 25
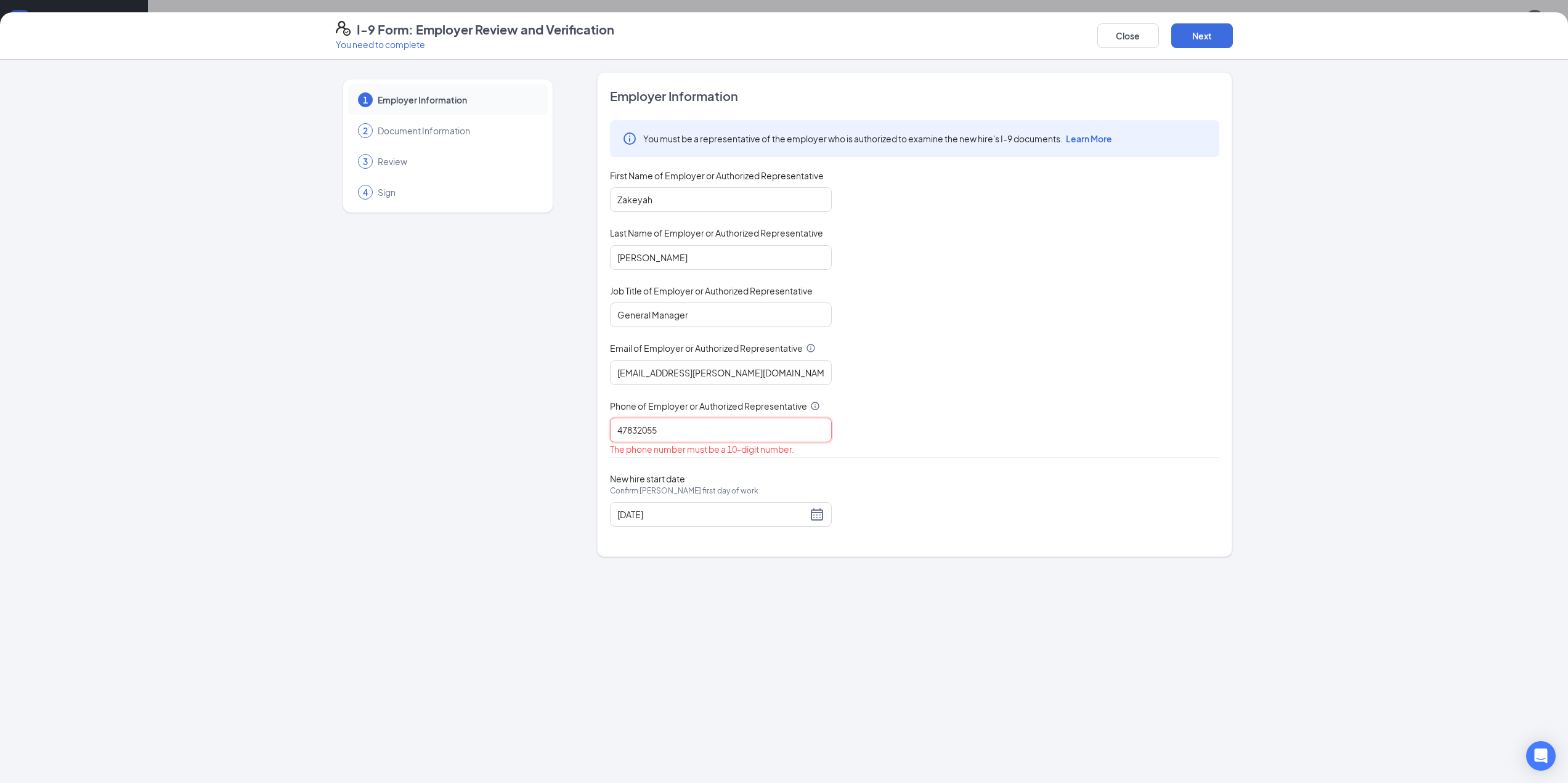
type input "4783205574"
click at [1199, 39] on button "Next" at bounding box center [1201, 36] width 61 height 25
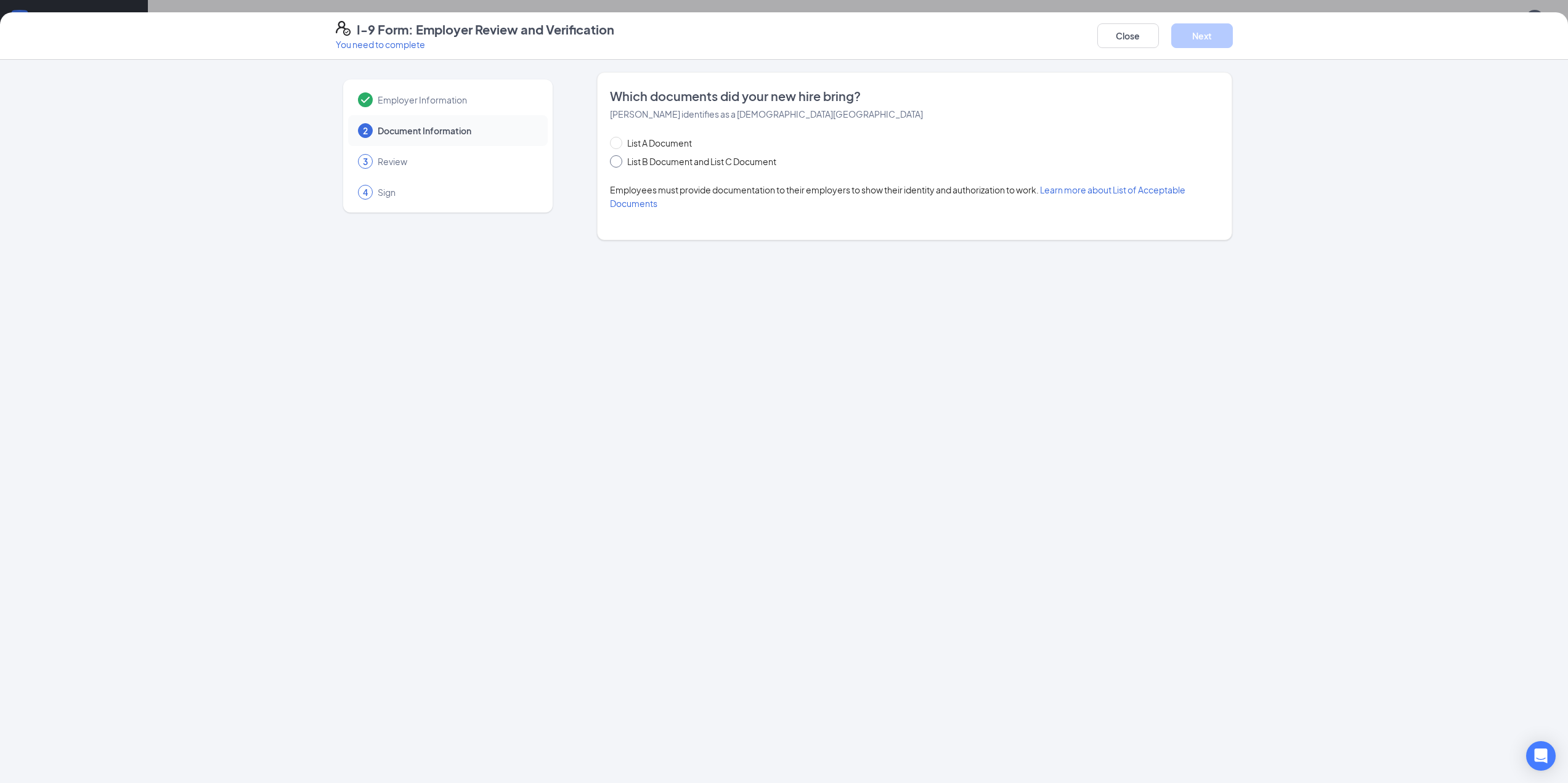
click at [620, 163] on span at bounding box center [616, 161] width 12 height 12
click at [618, 163] on input "List B Document and List C Document" at bounding box center [614, 159] width 8 height 8
radio input "true"
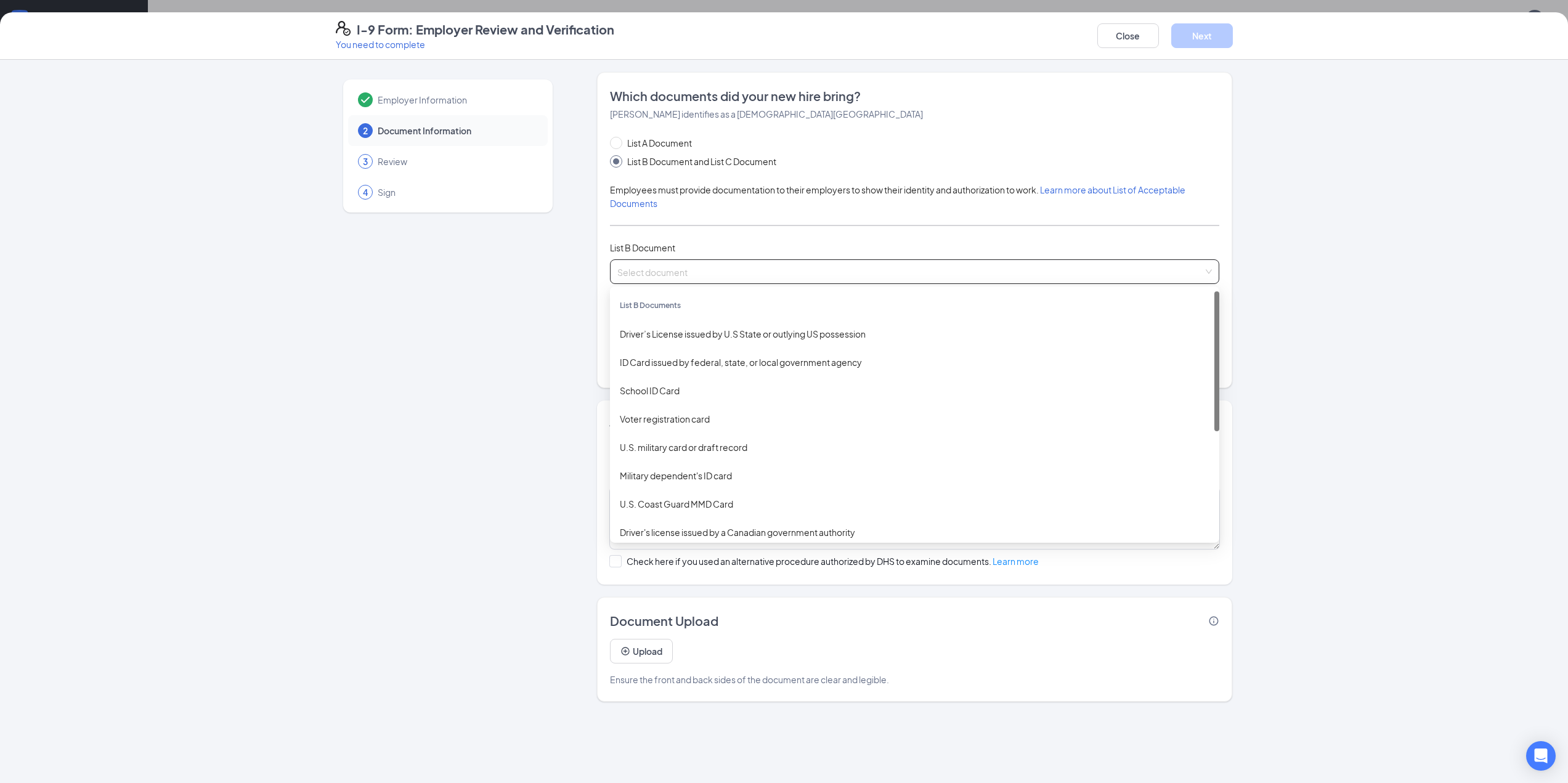
click at [664, 265] on input "search" at bounding box center [910, 269] width 586 height 19
click at [720, 337] on div "Driver’s License issued by U.S State or outlying US possession" at bounding box center [914, 334] width 589 height 14
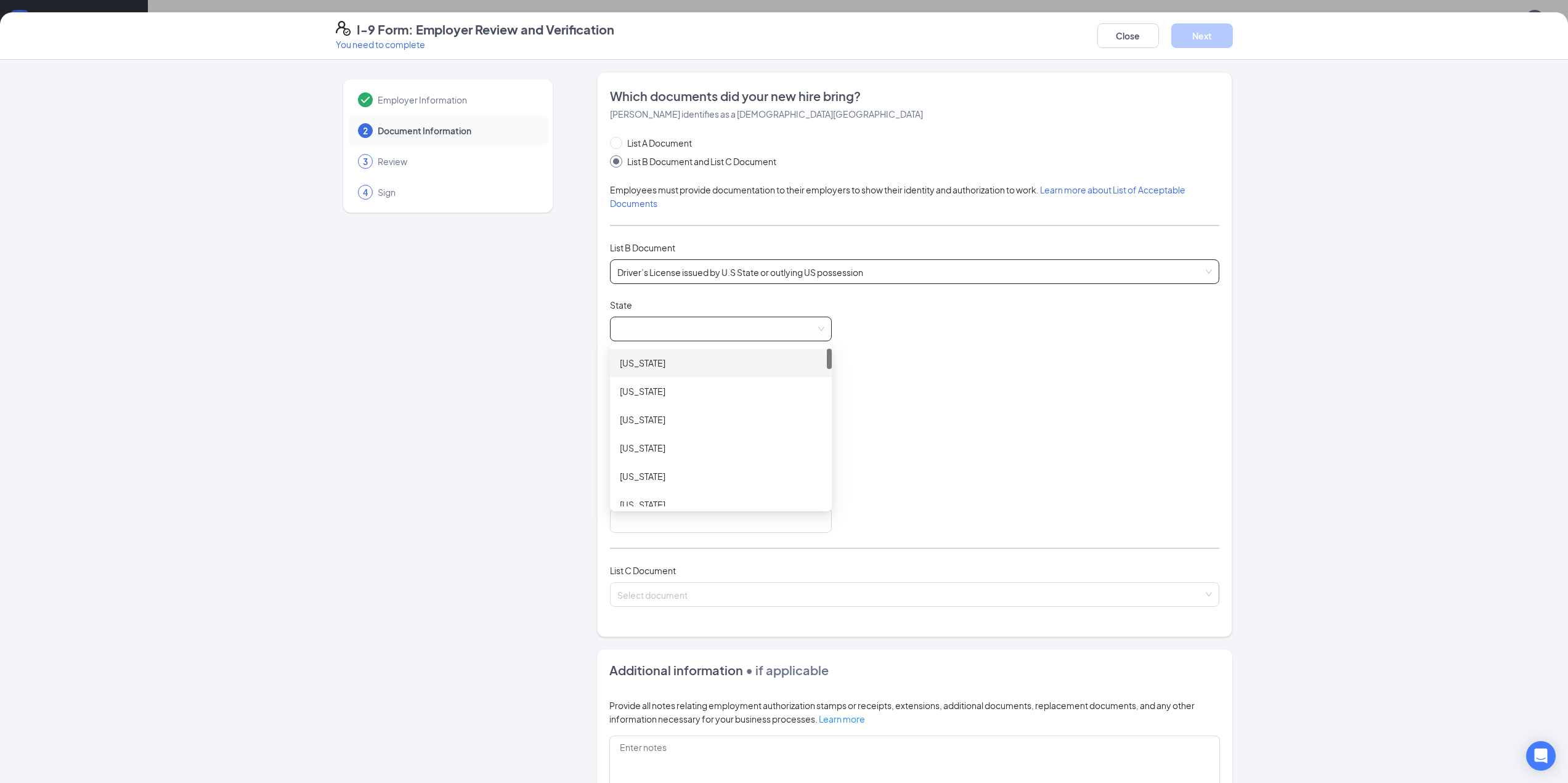
click at [708, 327] on span at bounding box center [720, 329] width 207 height 23
click at [644, 367] on div "[US_STATE]" at bounding box center [720, 366] width 202 height 14
click at [644, 380] on input "Document Number" at bounding box center [721, 387] width 222 height 25
type input "057581580"
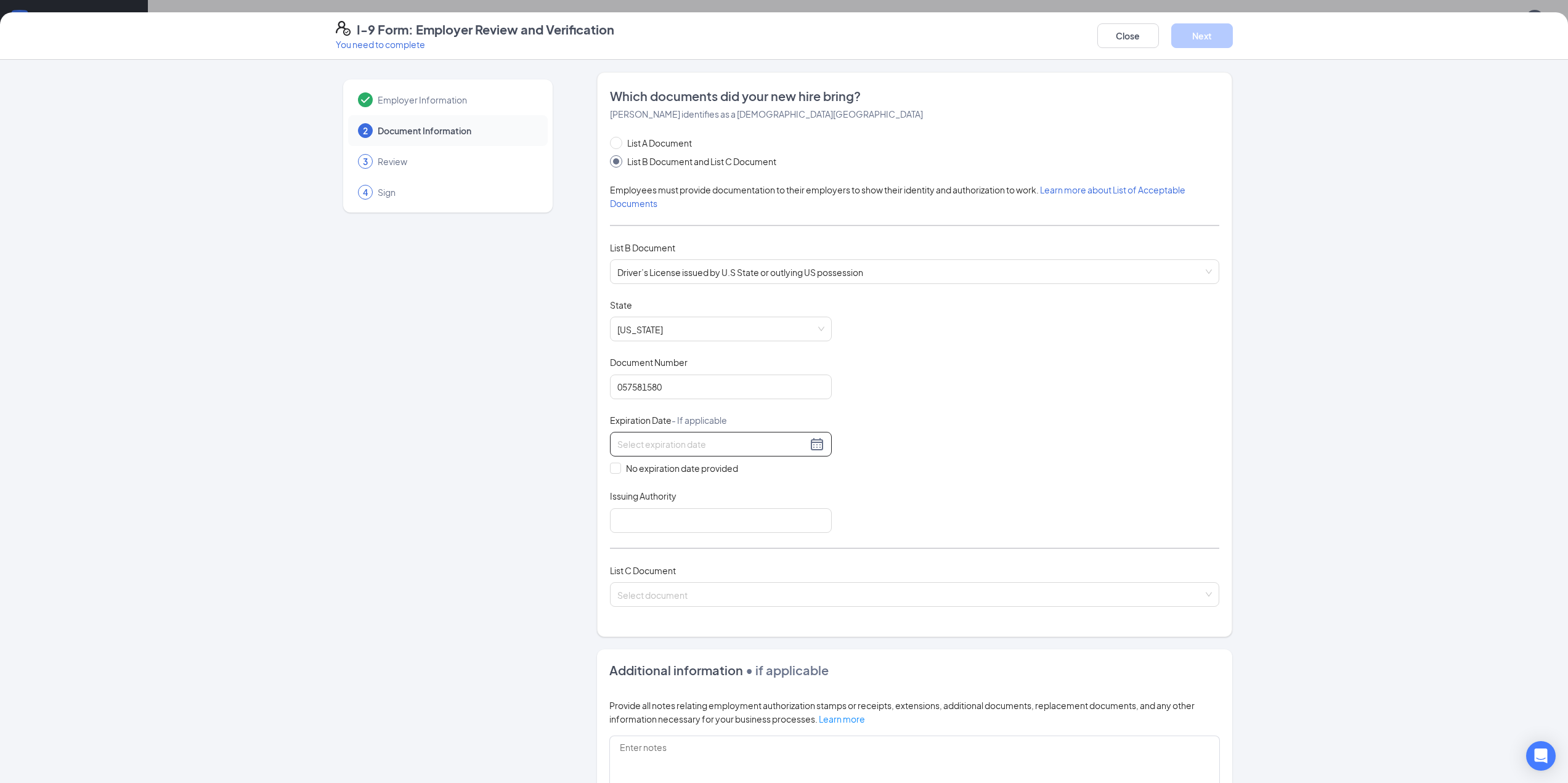
click at [811, 442] on div at bounding box center [720, 444] width 207 height 15
click at [709, 473] on button "2025" at bounding box center [702, 471] width 21 height 25
type input "[DATE]"
click at [640, 626] on div "2028" at bounding box center [636, 626] width 37 height 15
type input "[DATE]"
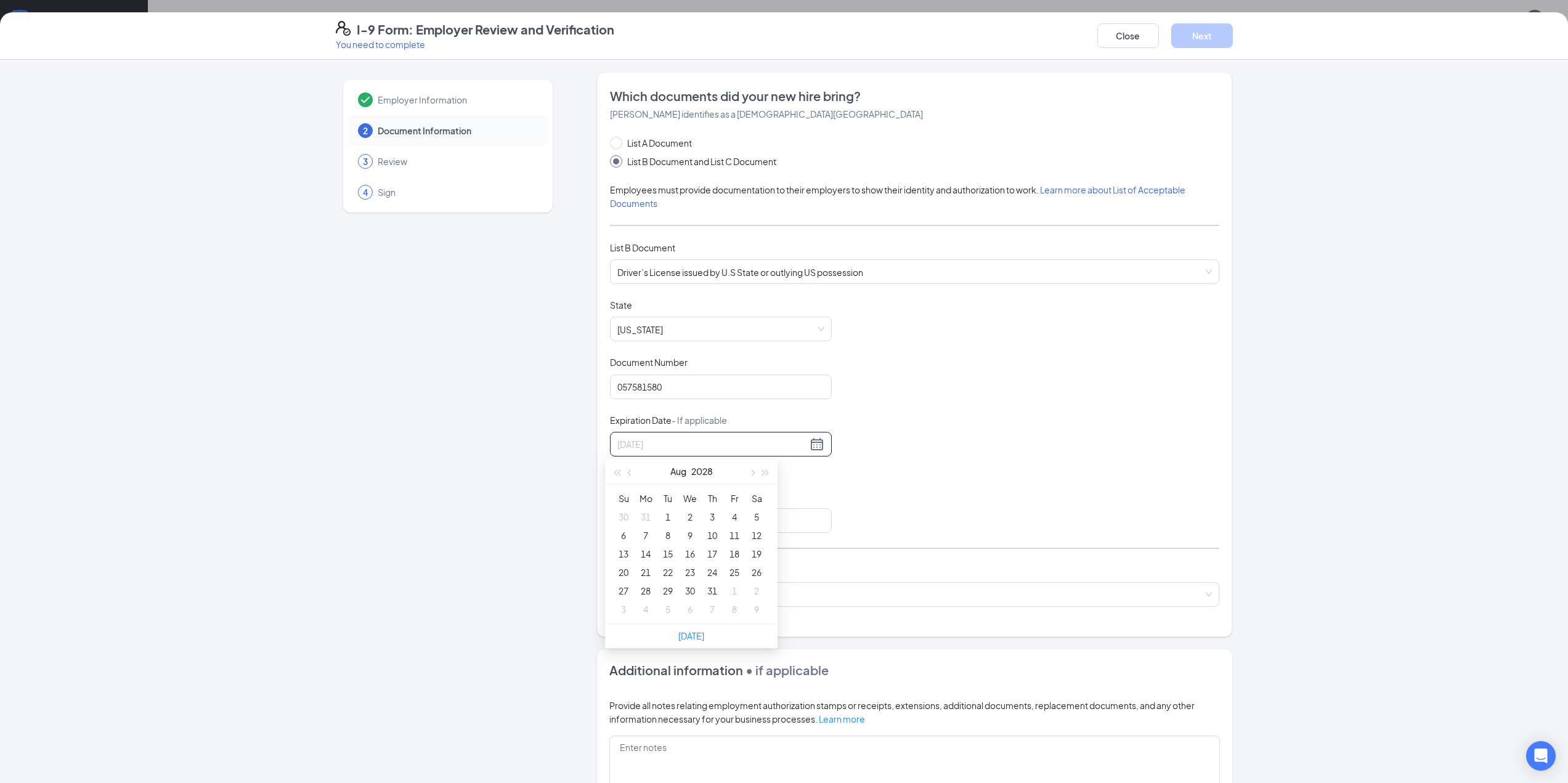
type input "[DATE]"
click at [755, 476] on button "button" at bounding box center [751, 471] width 14 height 25
type input "[DATE]"
click at [755, 518] on div "2" at bounding box center [757, 516] width 15 height 15
click at [658, 520] on input "Issuing Authority" at bounding box center [721, 520] width 222 height 25
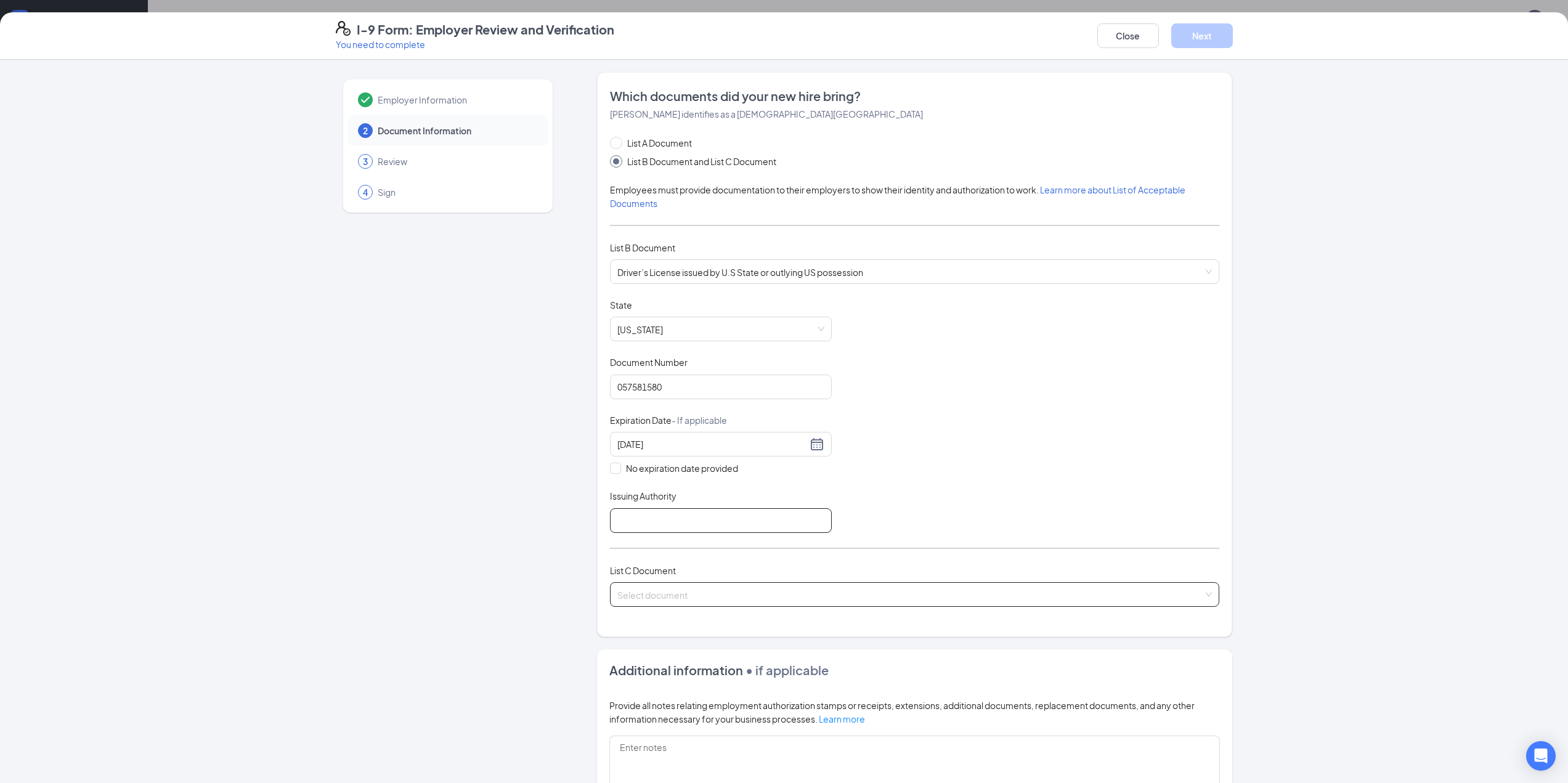
type input "[US_STATE]"
click at [686, 589] on input "search" at bounding box center [910, 592] width 586 height 19
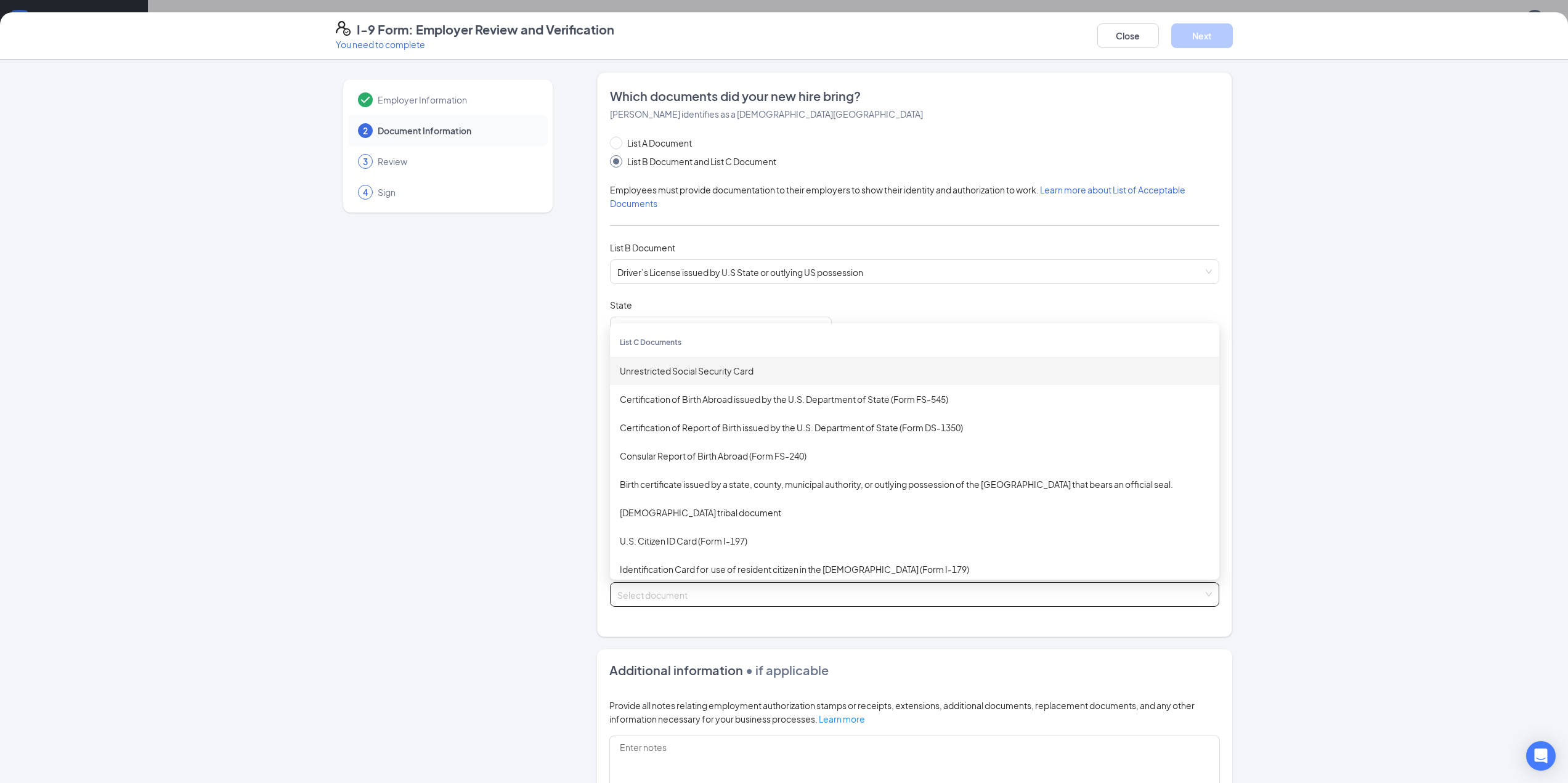
click at [694, 371] on div "Unrestricted Social Security Card" at bounding box center [914, 371] width 589 height 14
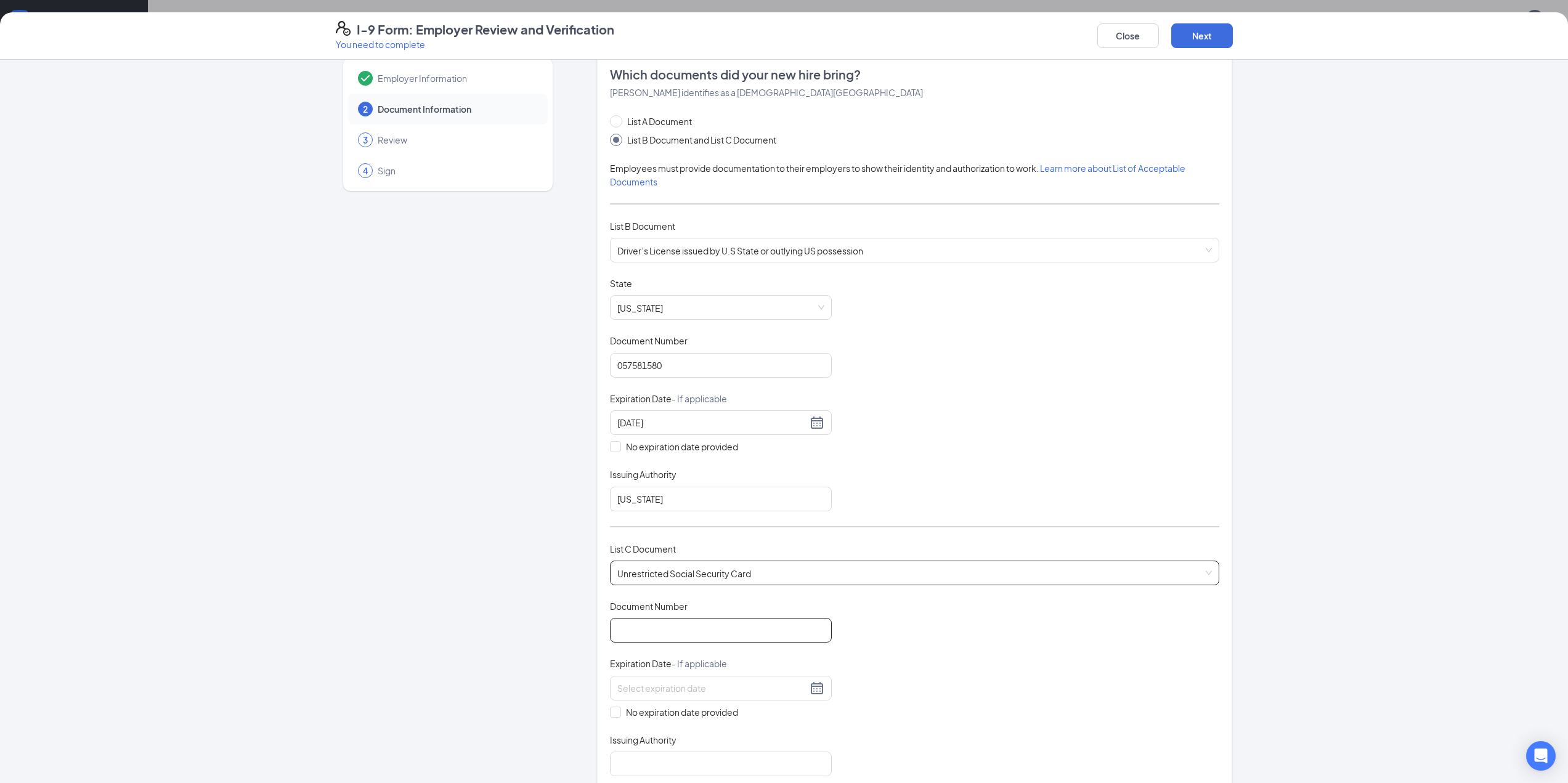
scroll to position [123, 0]
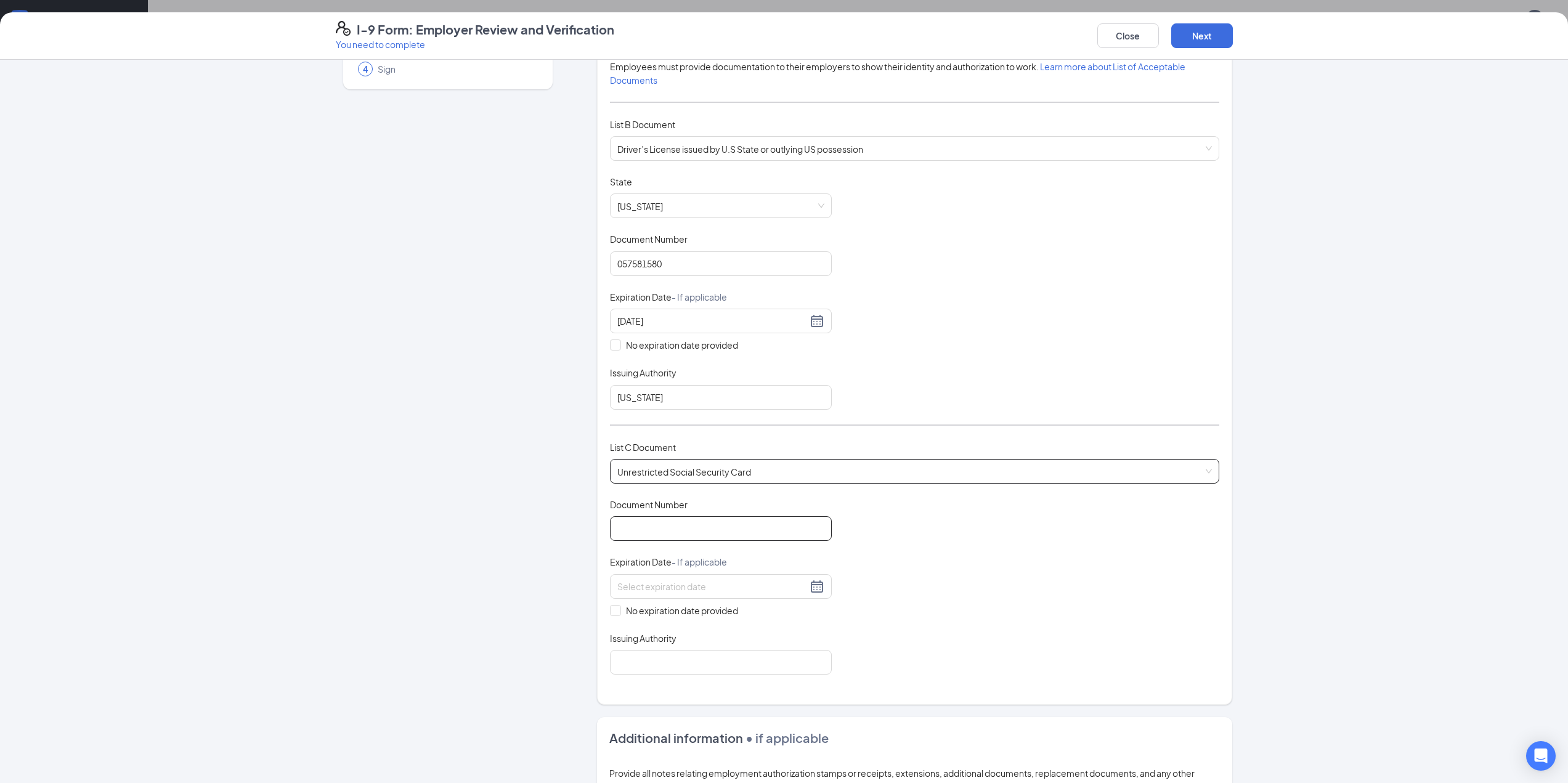
click at [677, 529] on input "Document Number" at bounding box center [721, 529] width 222 height 25
type input "259994559"
click at [611, 613] on input "No expiration date provided" at bounding box center [614, 609] width 8 height 8
checkbox input "true"
click at [639, 656] on input "Issuing Authority" at bounding box center [721, 665] width 222 height 25
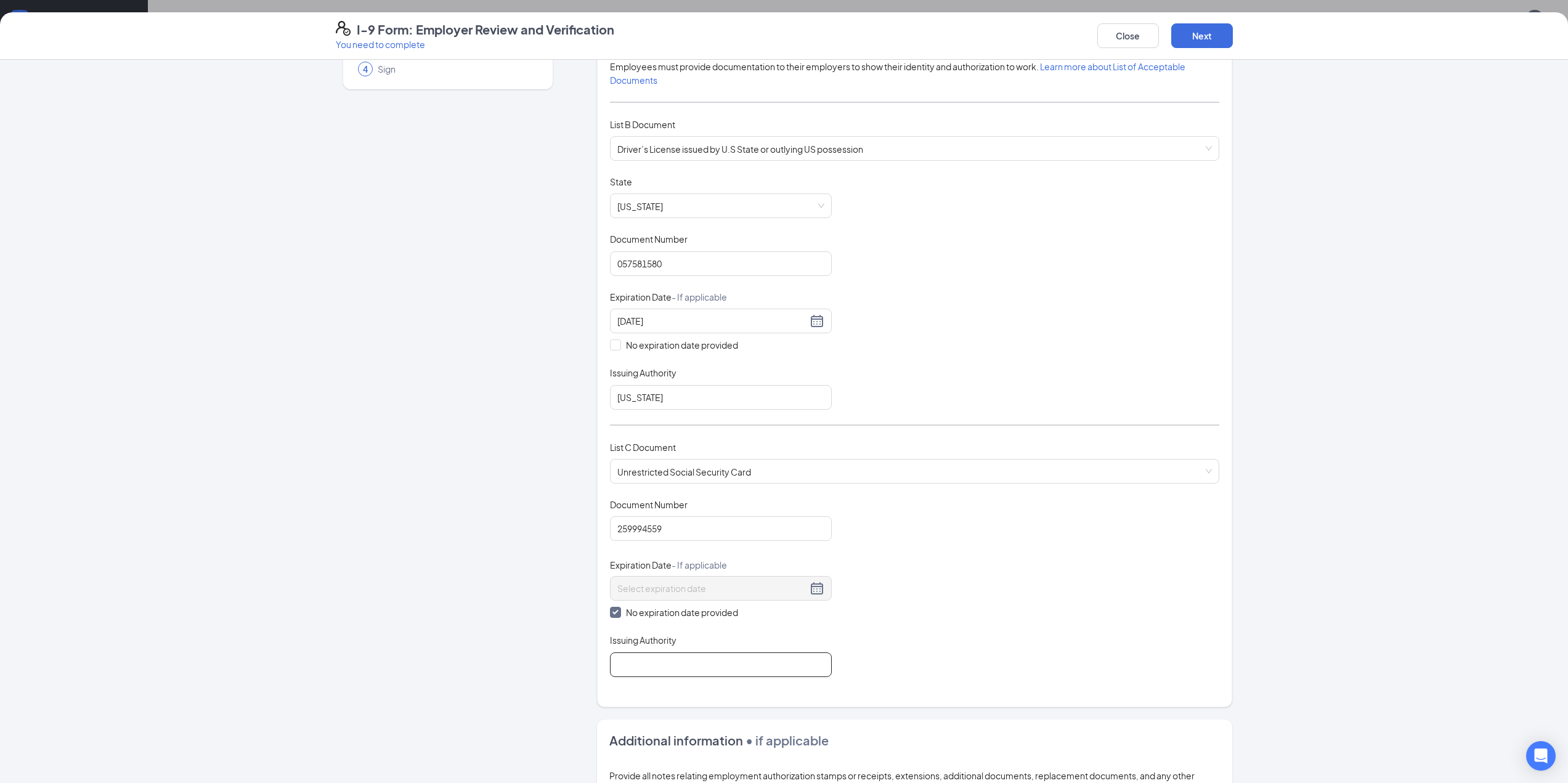
type input "[US_STATE]"
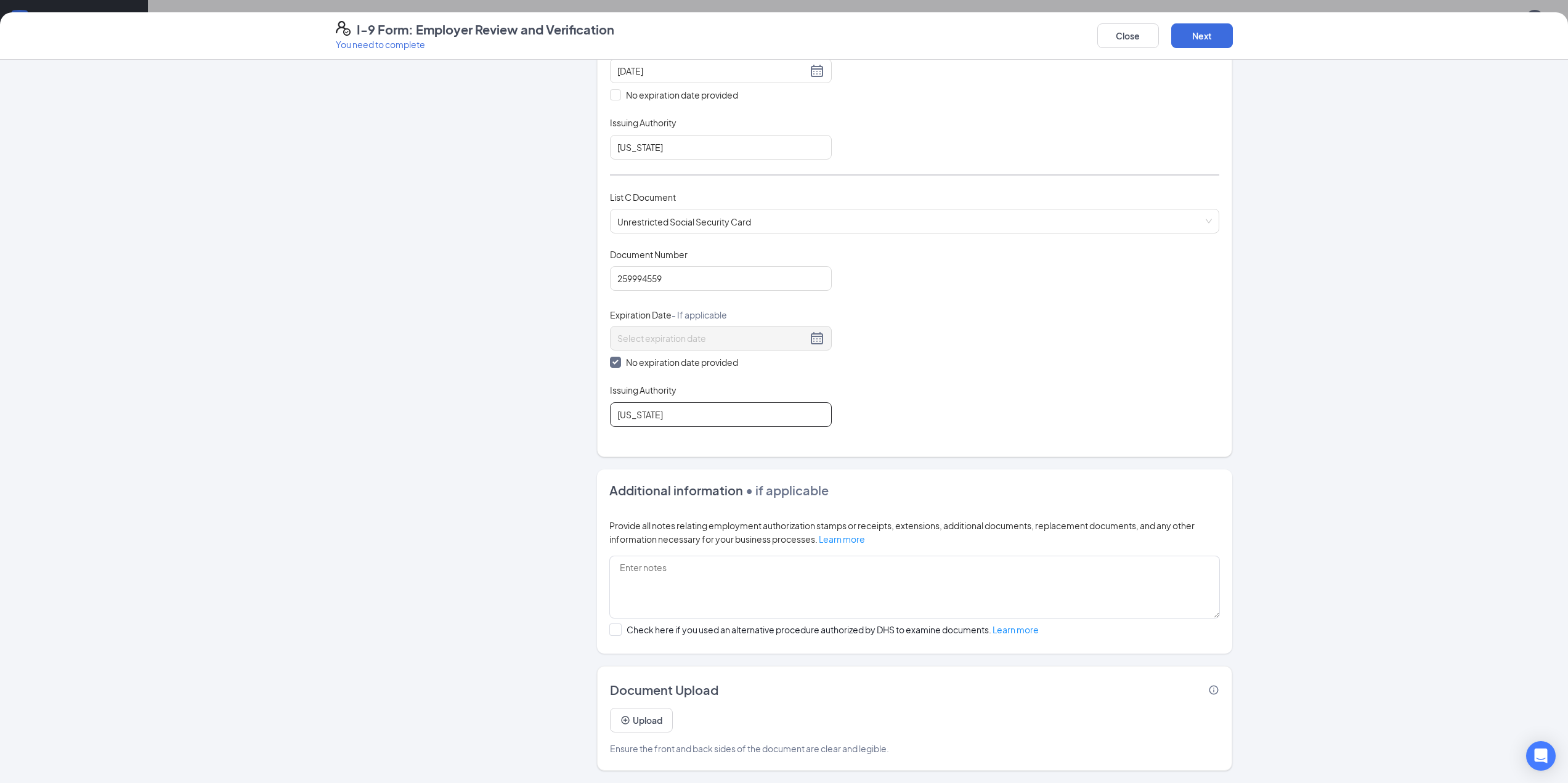
scroll to position [185, 0]
click at [1199, 34] on button "Next" at bounding box center [1201, 36] width 61 height 25
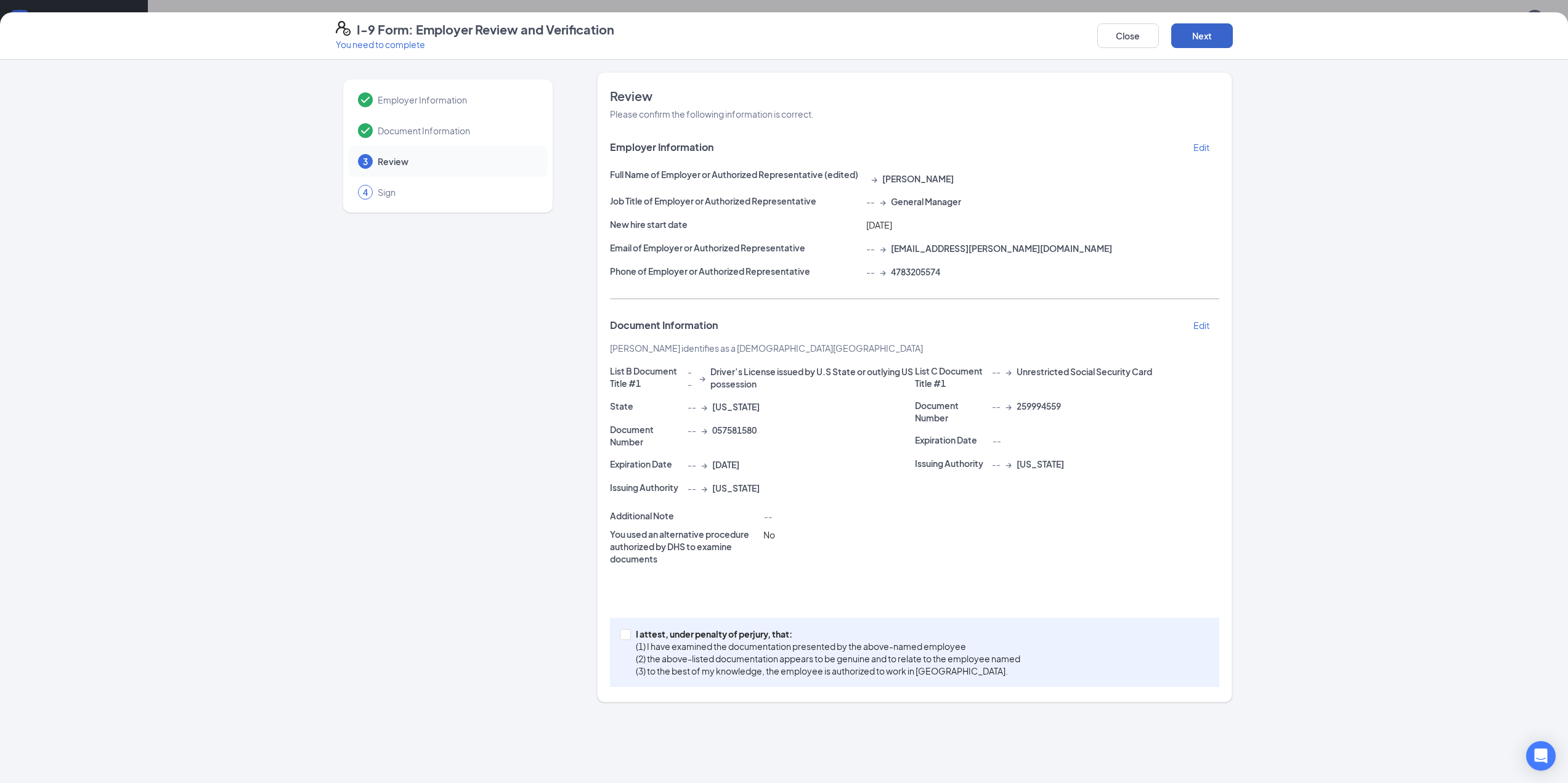
scroll to position [0, 0]
click at [1192, 32] on button "Next" at bounding box center [1201, 36] width 61 height 25
click at [633, 639] on span "I attest, under penalty of [PERSON_NAME], that: (1) I have examined the documen…" at bounding box center [828, 662] width 394 height 68
click at [629, 638] on input "I attest, under penalty of [PERSON_NAME], that: (1) I have examined the documen…" at bounding box center [624, 633] width 8 height 8
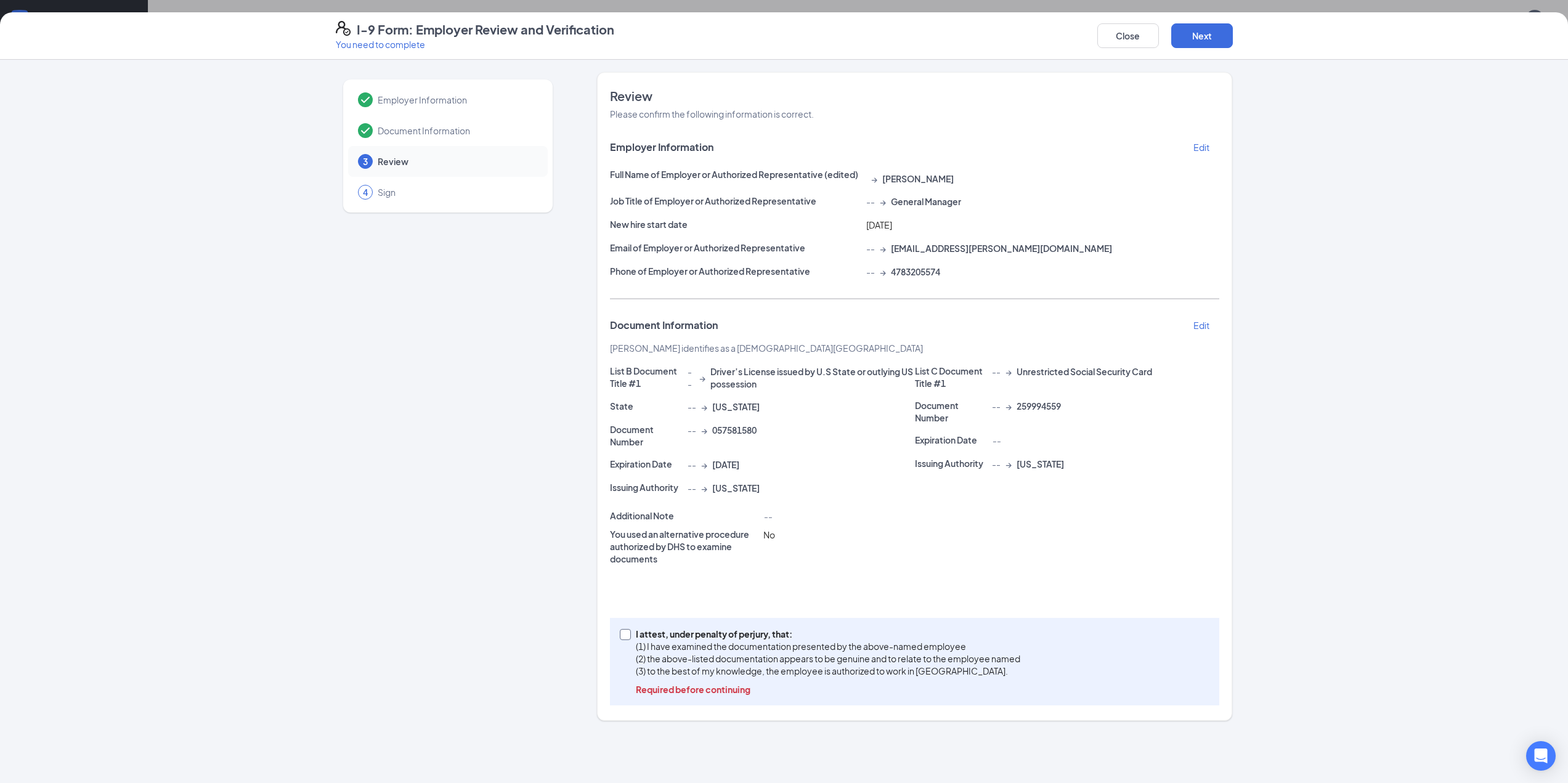
checkbox input "true"
click at [1223, 49] on div "Close Next" at bounding box center [1165, 36] width 136 height 30
click at [1204, 33] on button "Next" at bounding box center [1201, 36] width 61 height 25
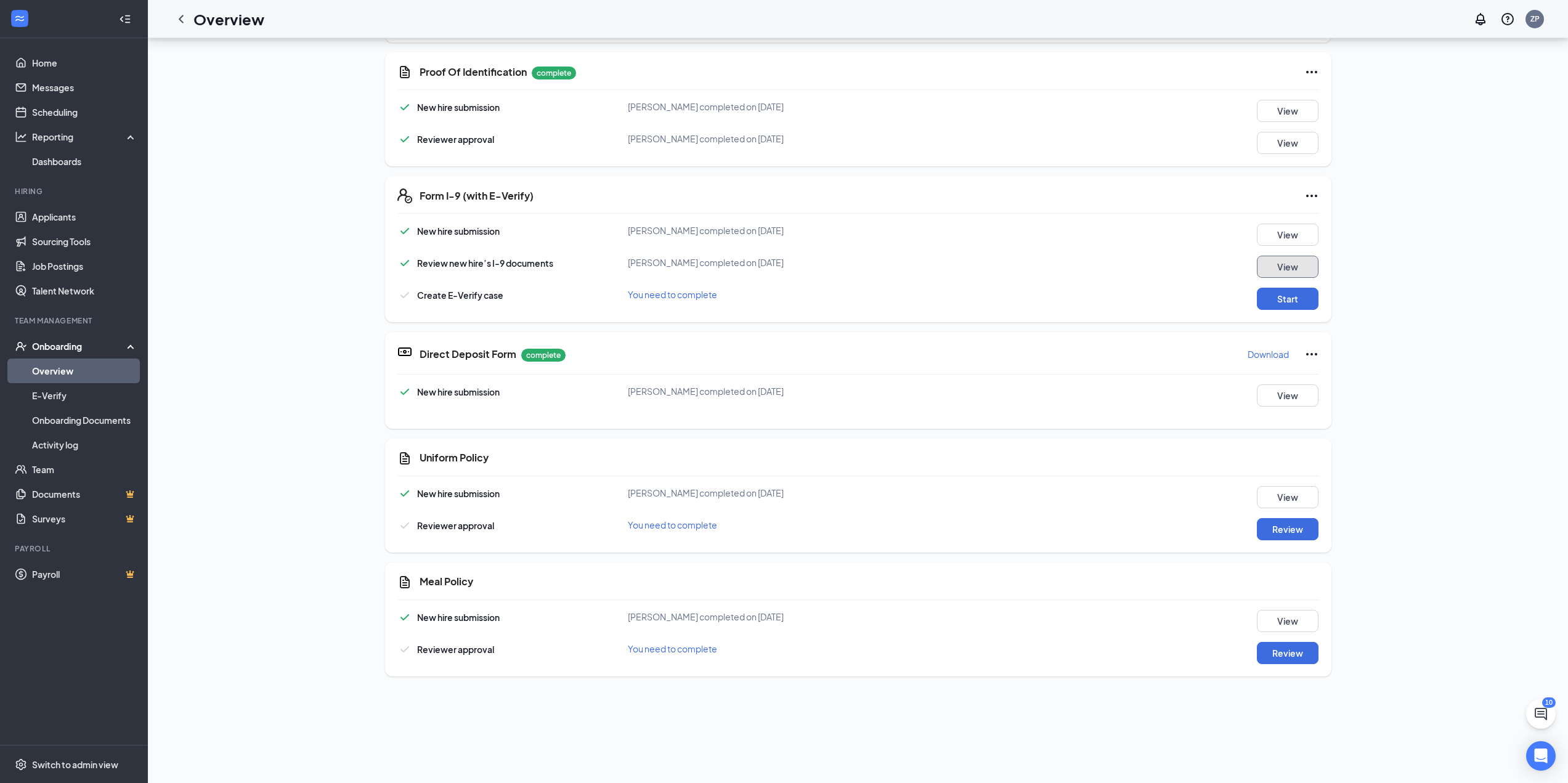
scroll to position [0, 0]
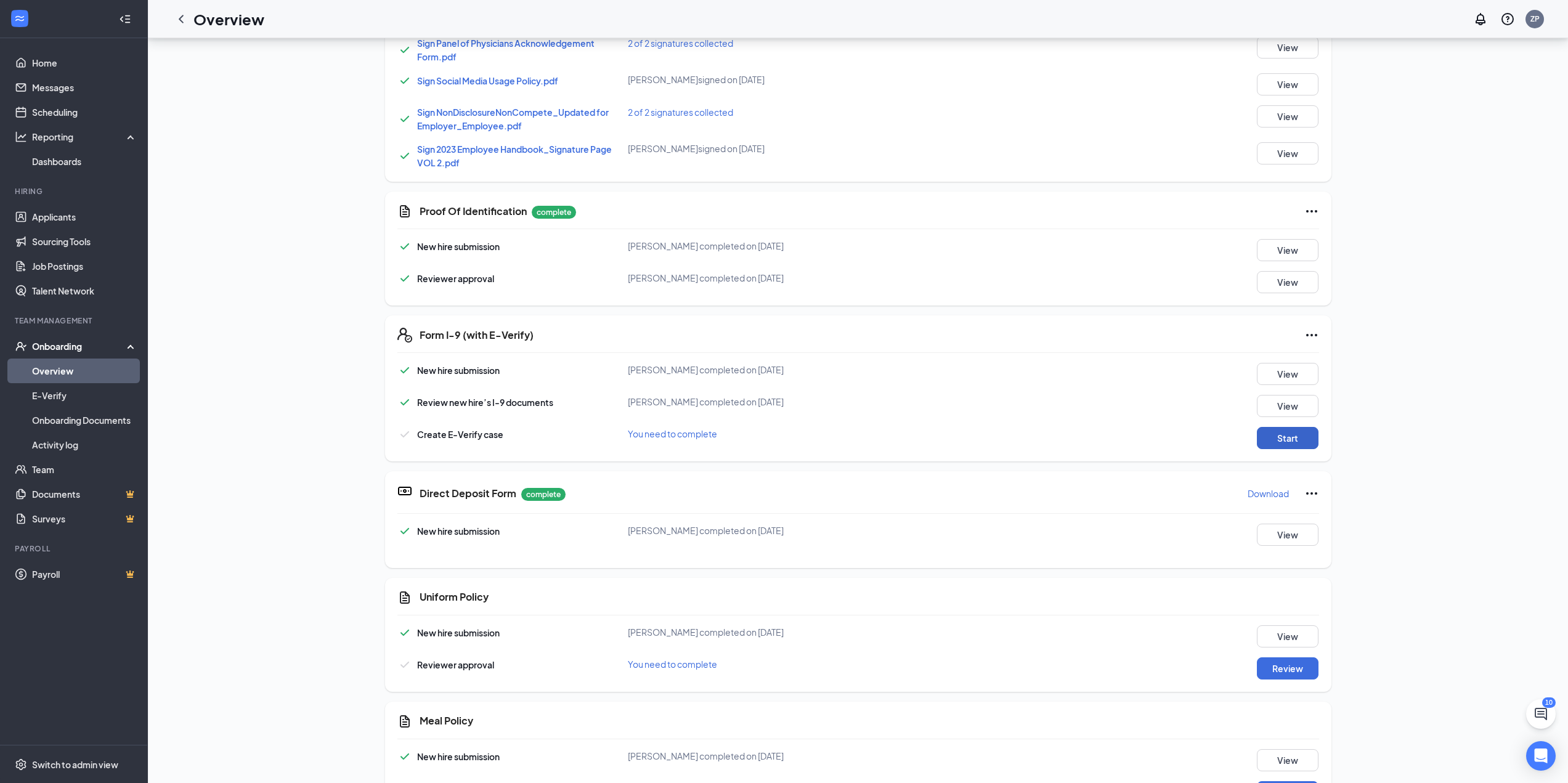
click at [1279, 440] on button "Start" at bounding box center [1287, 438] width 61 height 22
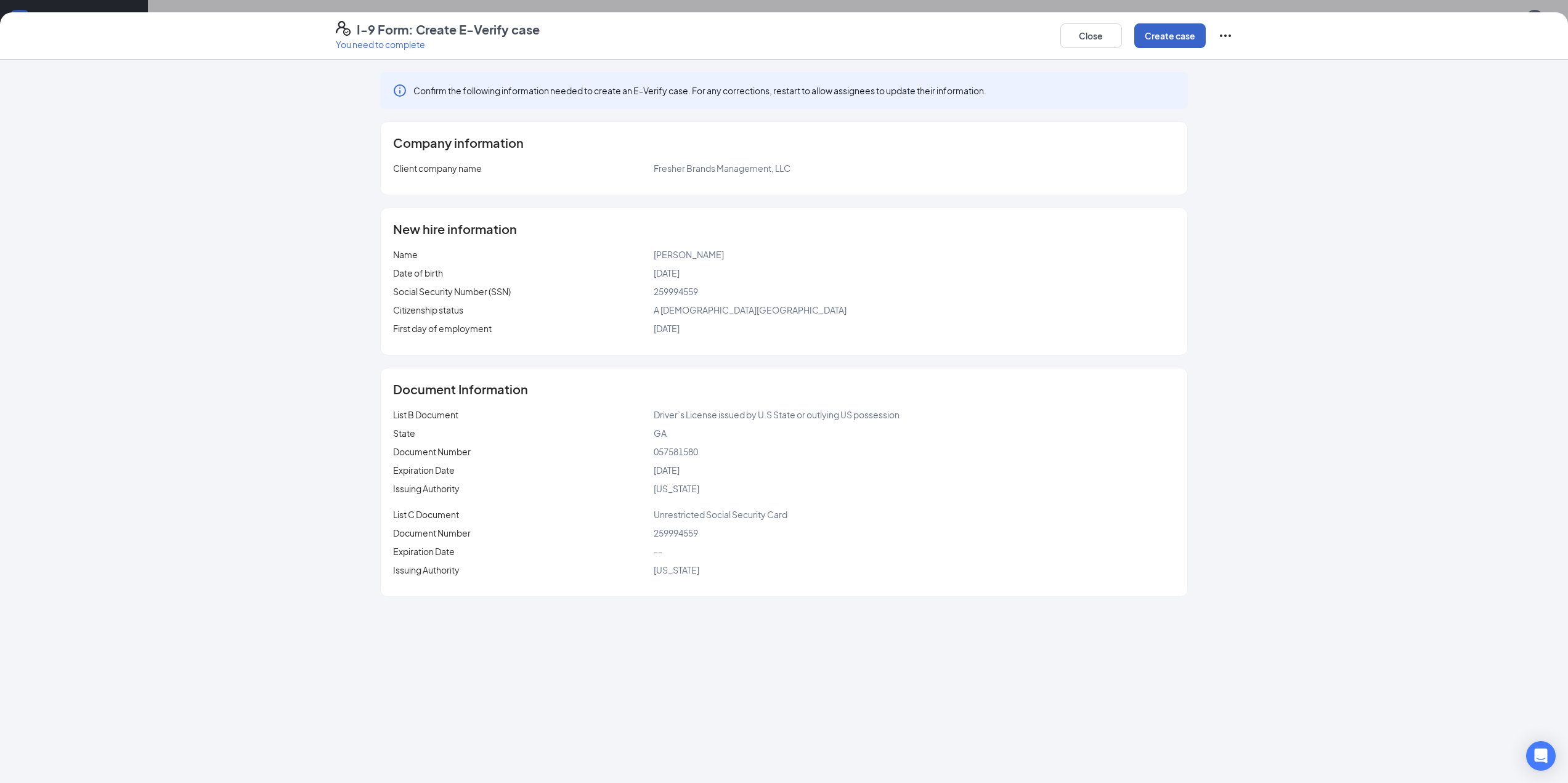
click at [1169, 40] on button "Create case" at bounding box center [1170, 36] width 72 height 25
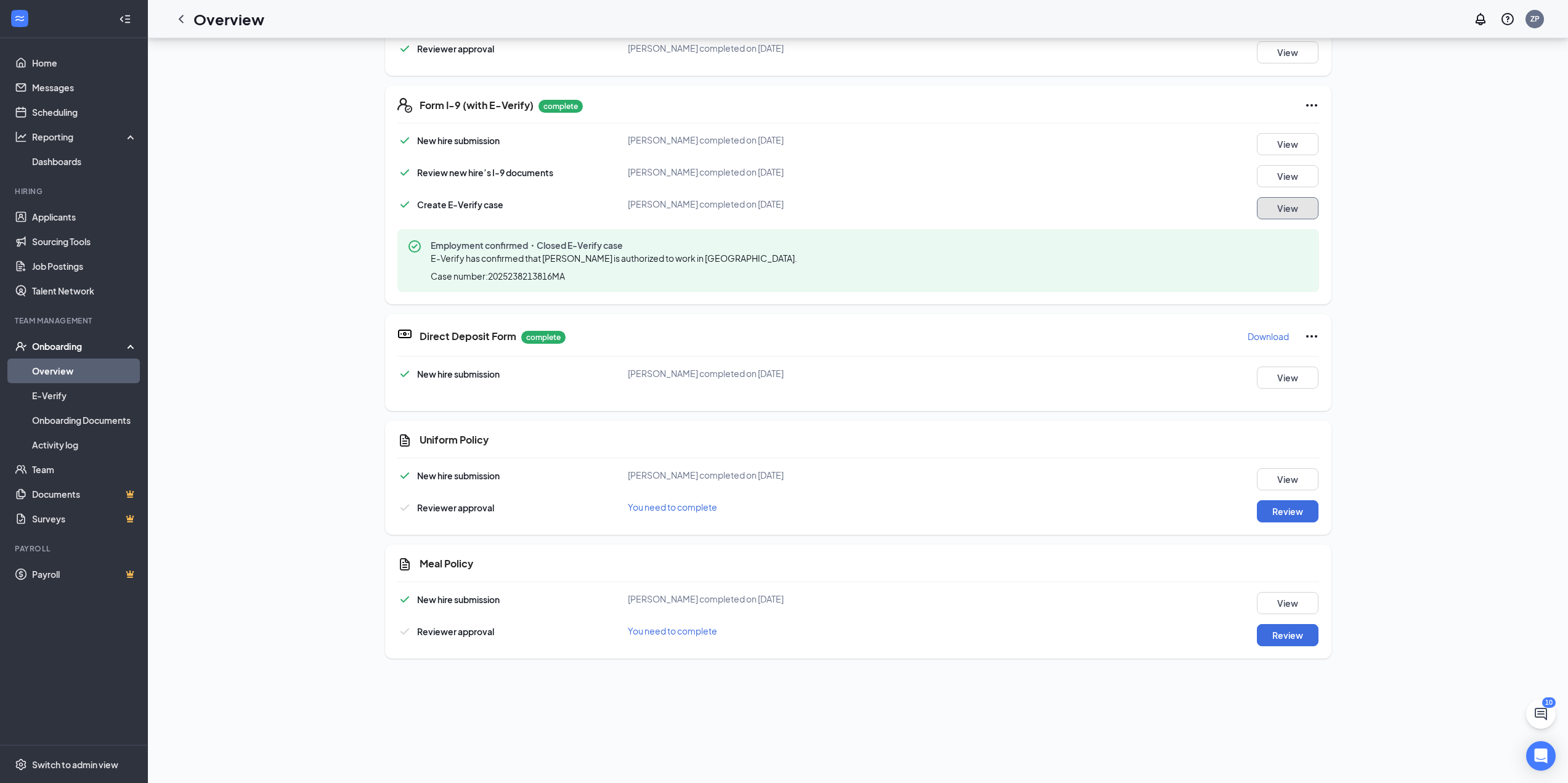
scroll to position [247, 0]
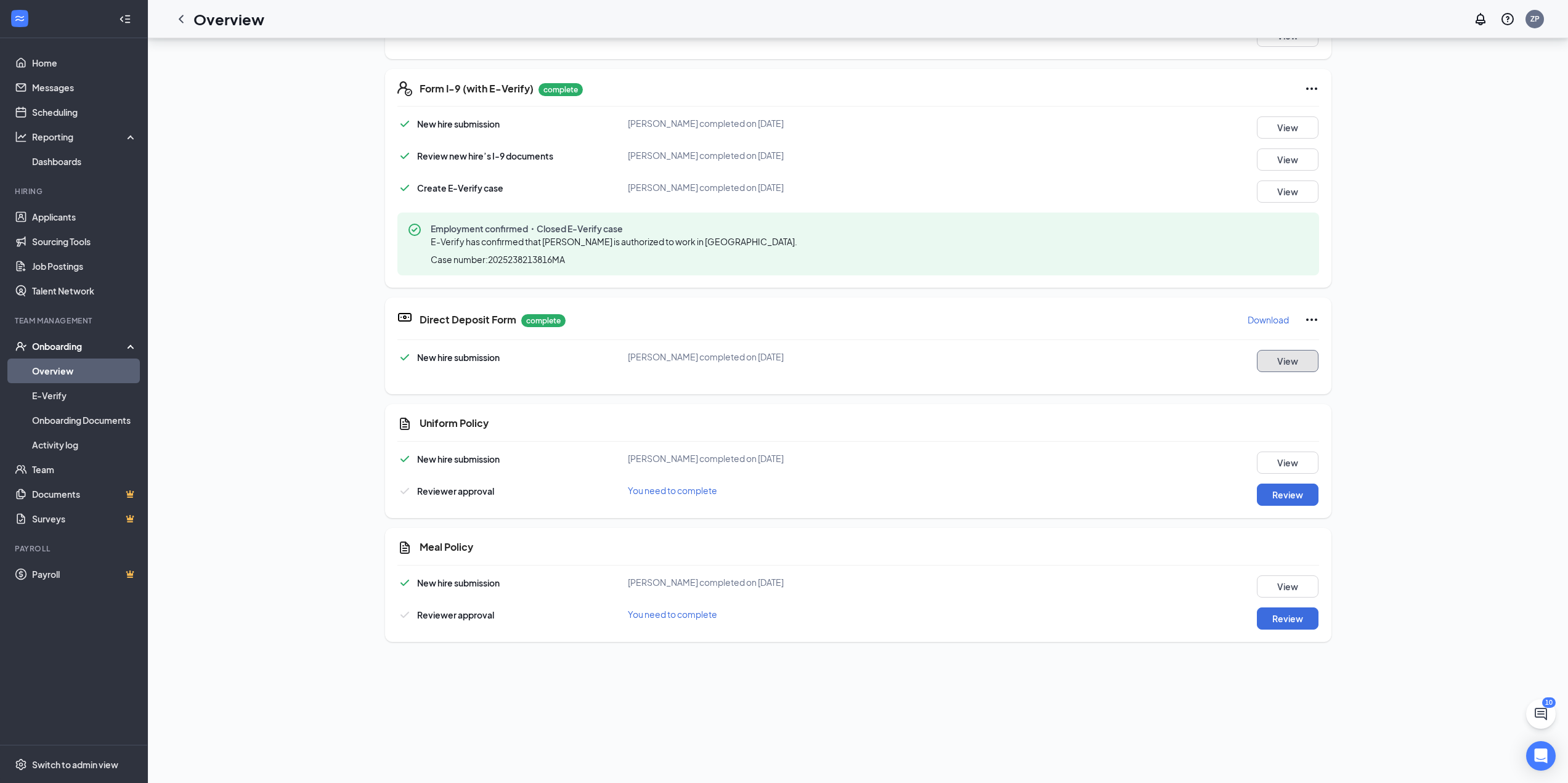
click at [1287, 362] on button "View" at bounding box center [1287, 361] width 61 height 22
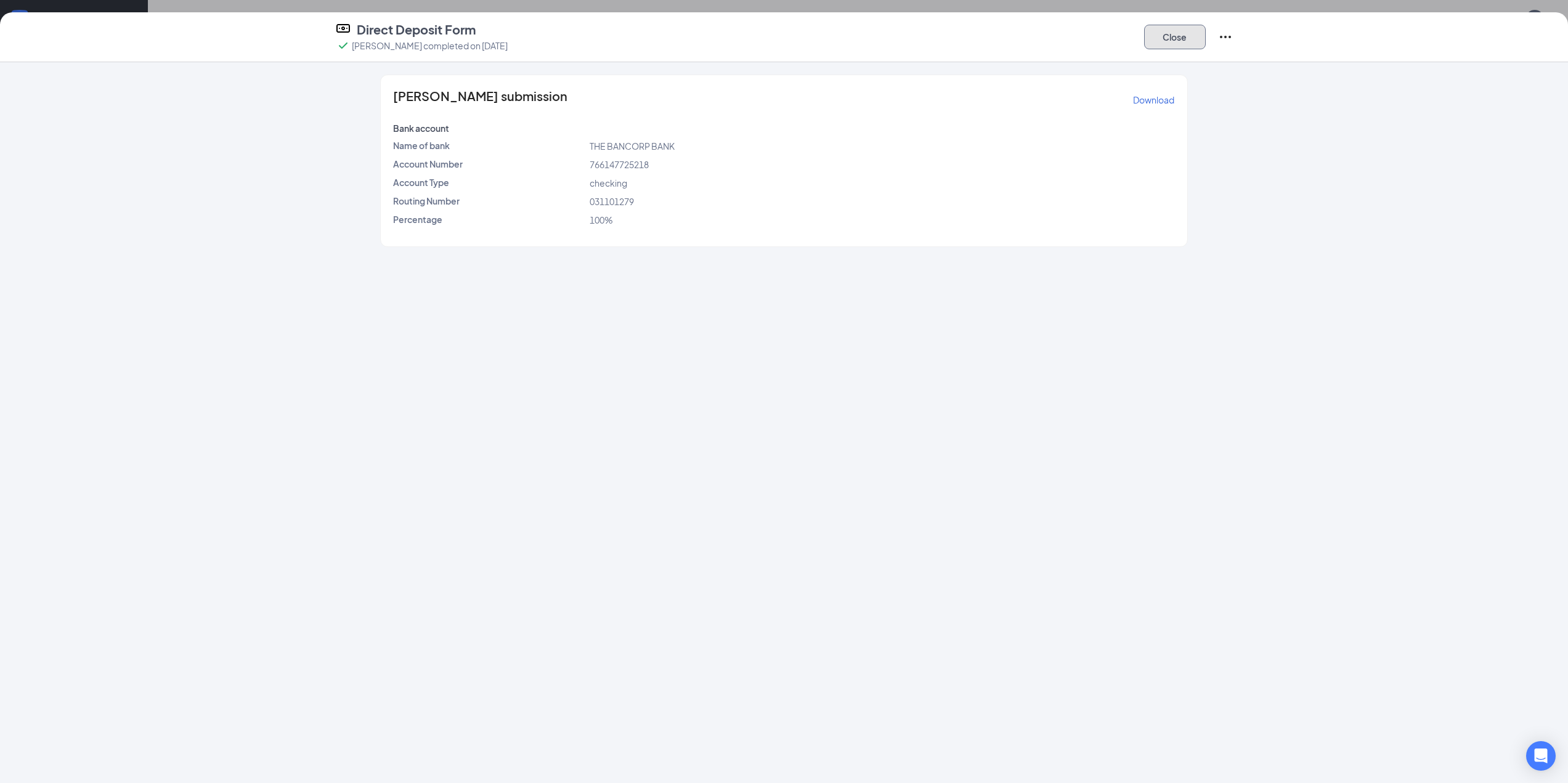
click at [1176, 37] on button "Close" at bounding box center [1174, 37] width 61 height 25
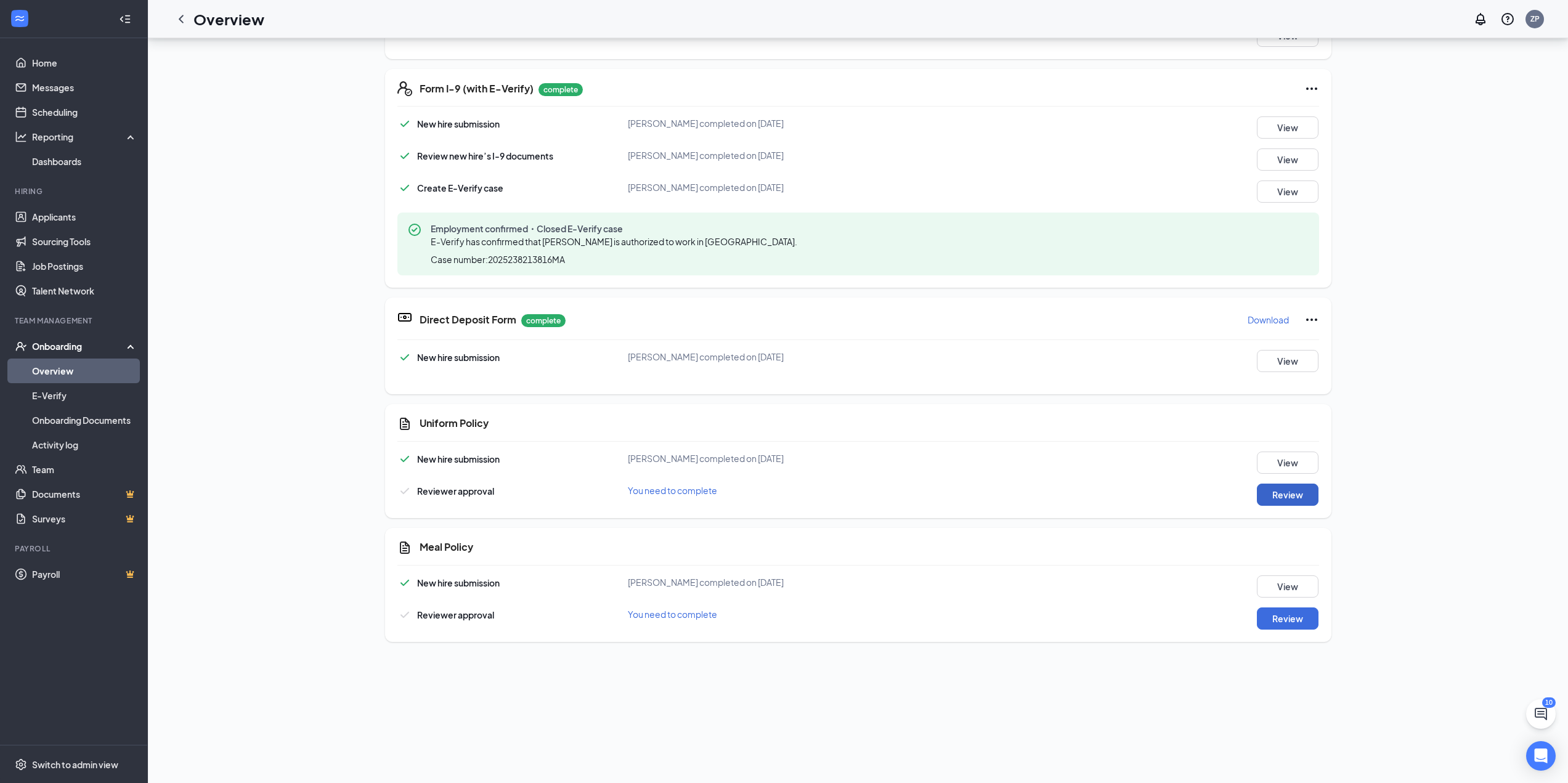
click at [1283, 494] on button "Review" at bounding box center [1287, 494] width 61 height 22
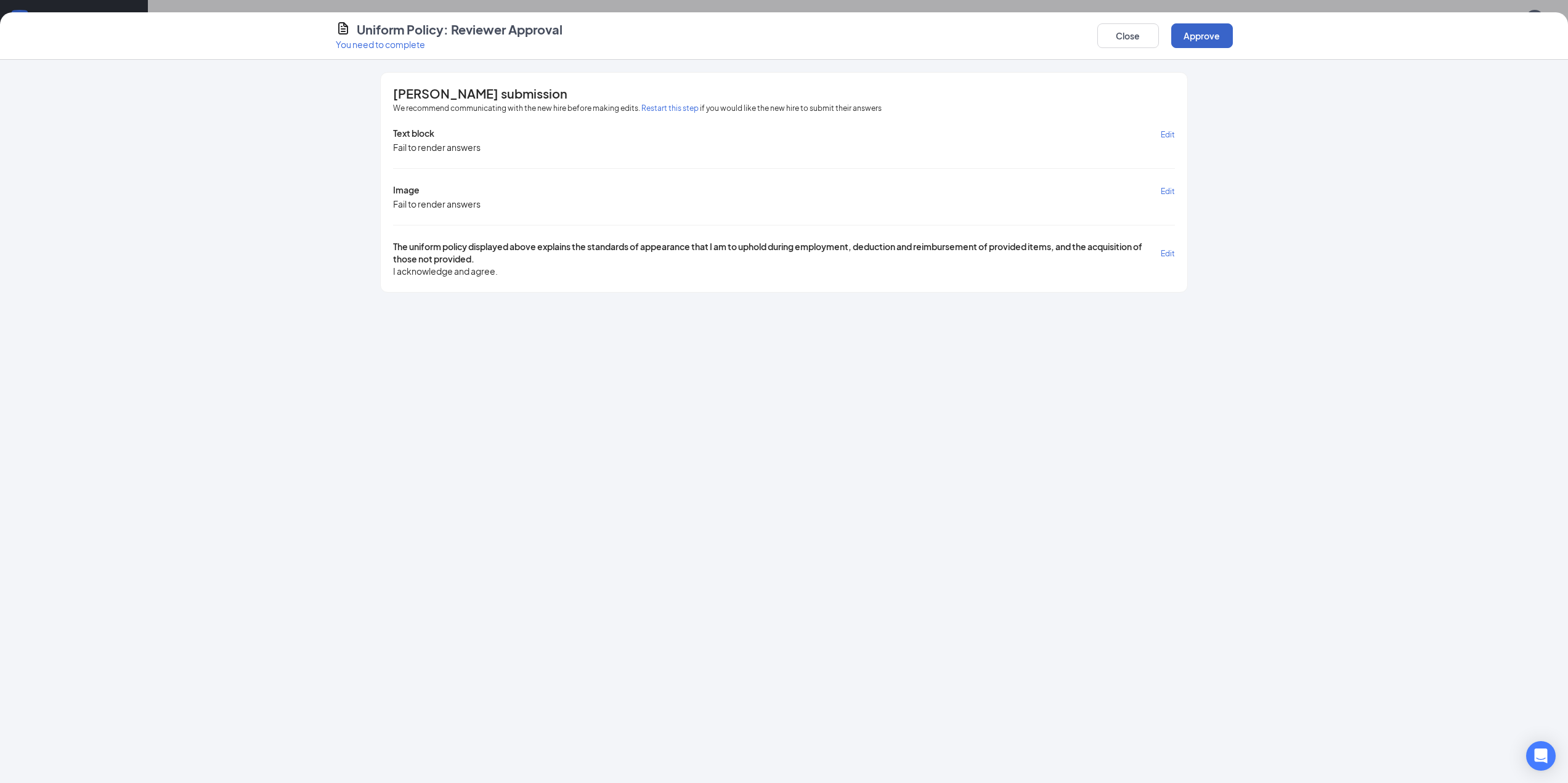
click at [1210, 46] on button "Approve" at bounding box center [1201, 36] width 61 height 25
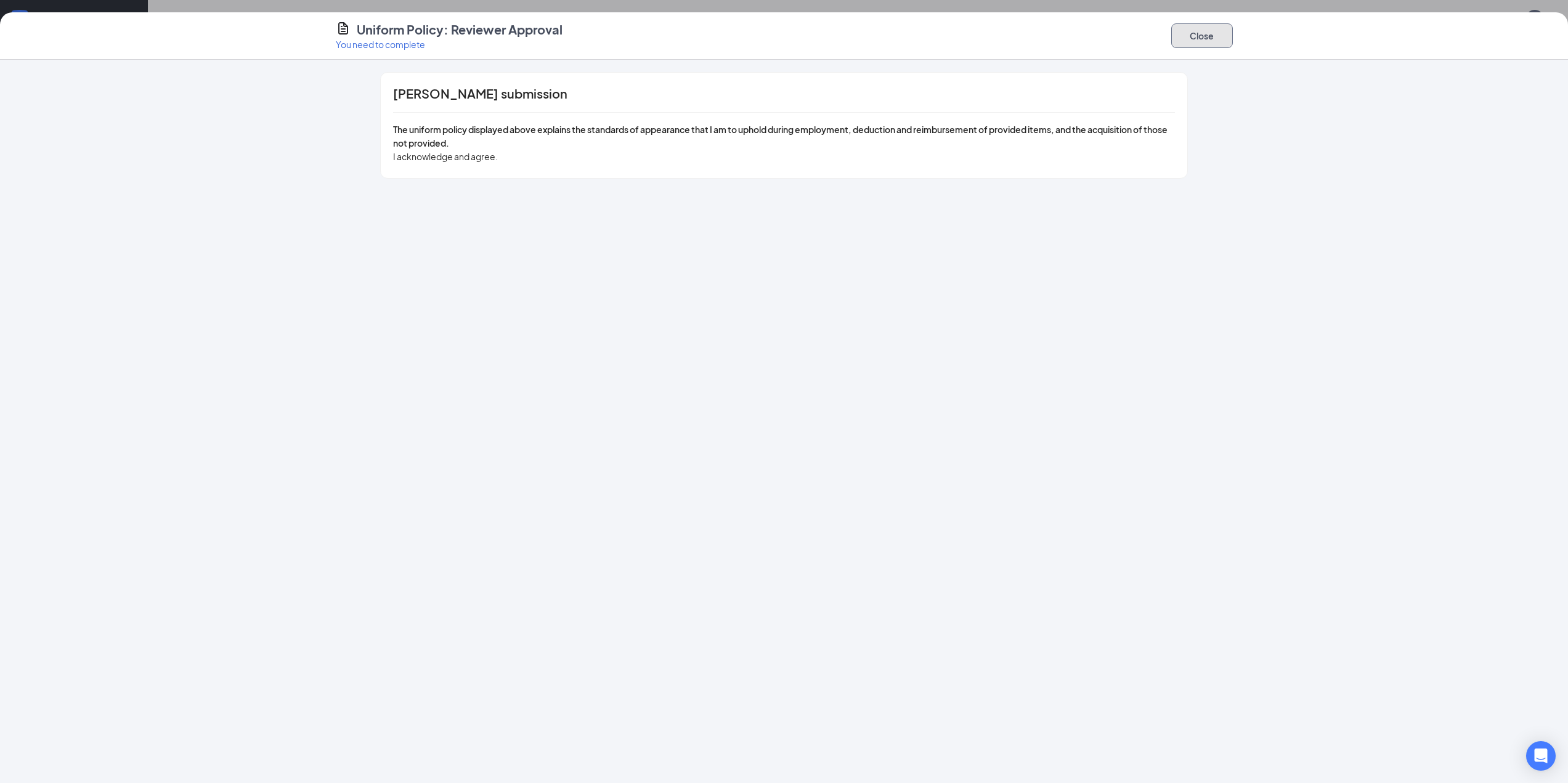
click at [1190, 39] on button "Close" at bounding box center [1201, 36] width 61 height 25
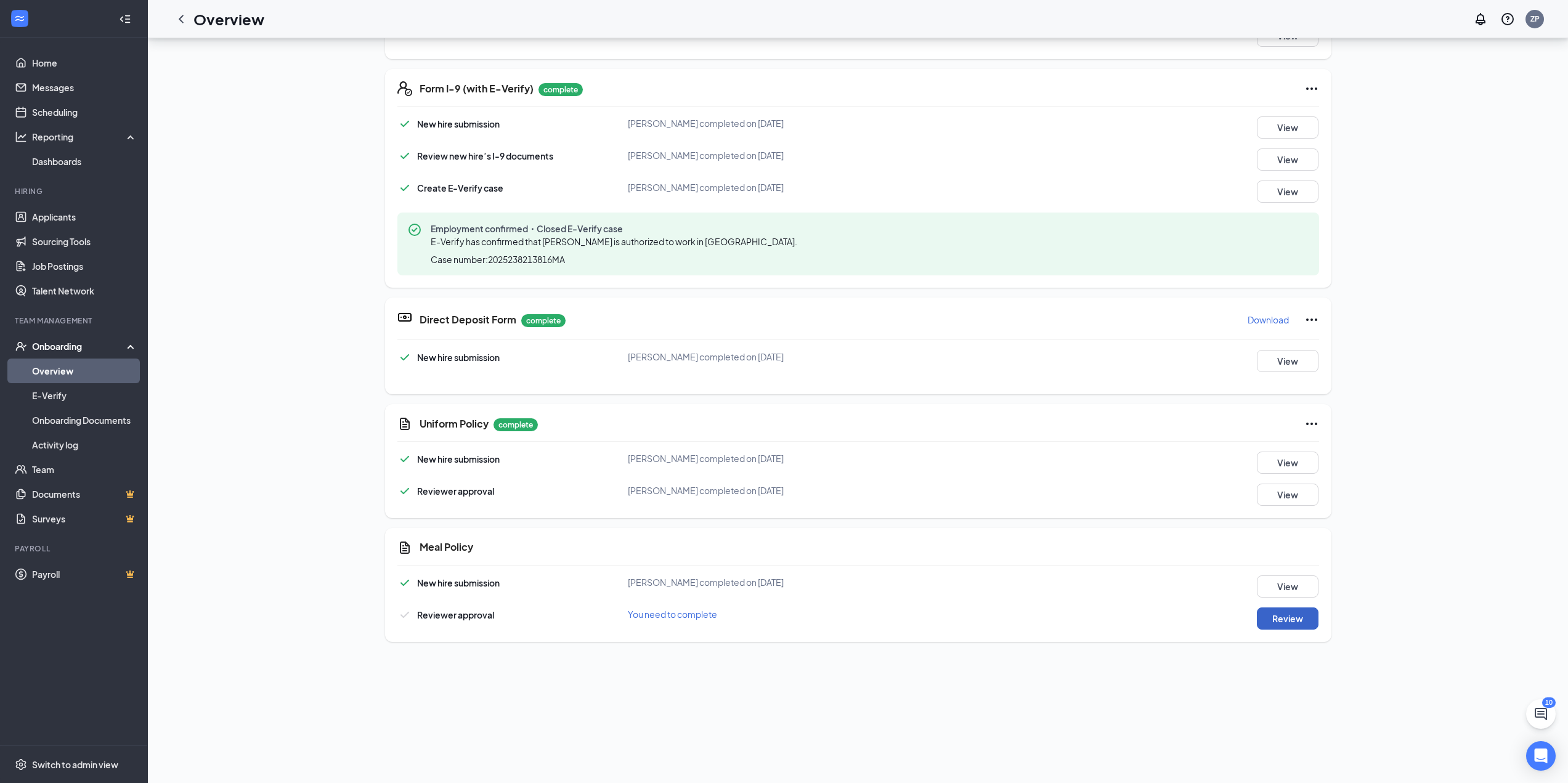
click at [1285, 622] on button "Review" at bounding box center [1287, 618] width 61 height 22
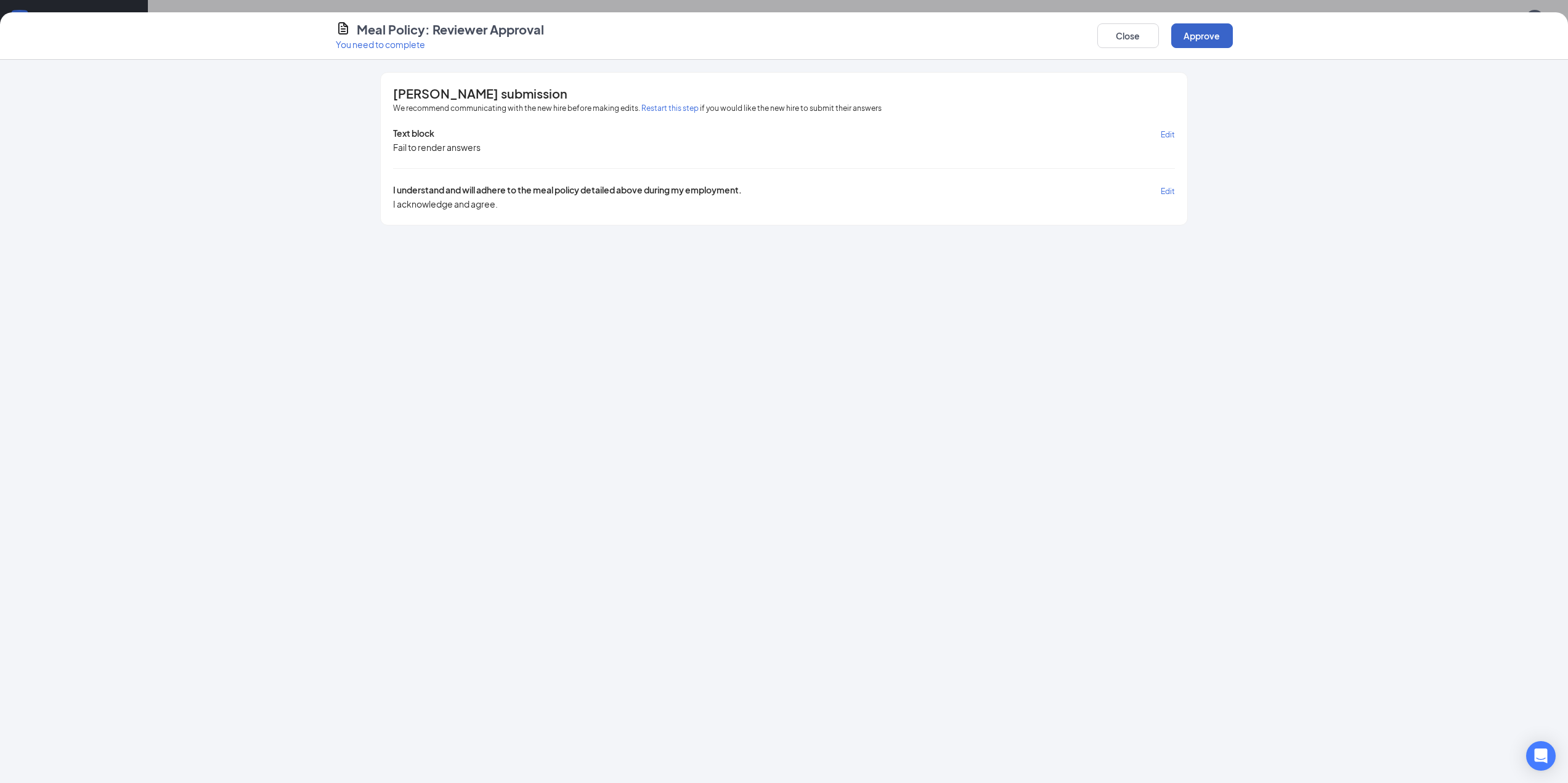
click at [1213, 40] on button "Approve" at bounding box center [1201, 36] width 61 height 25
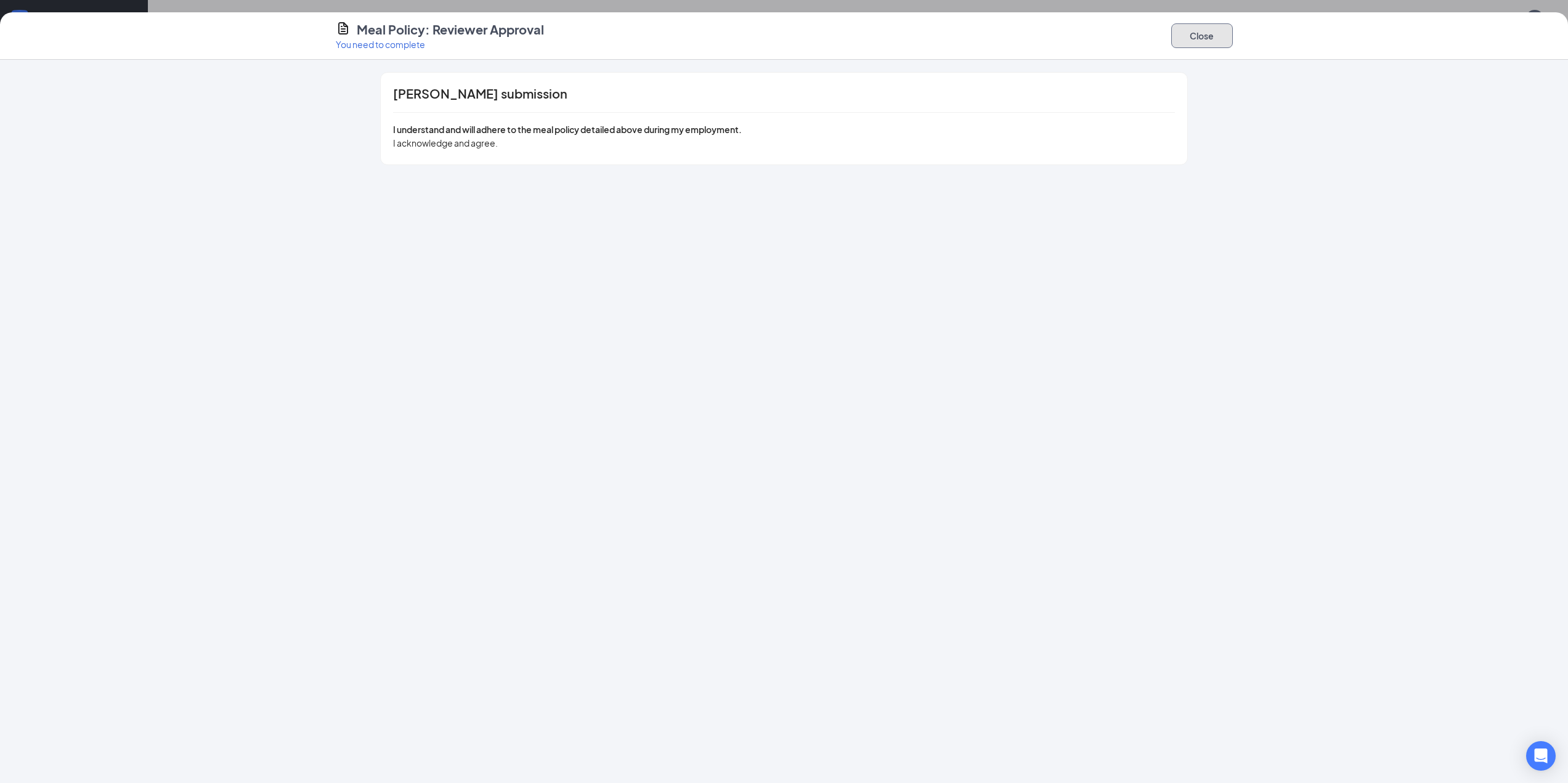
click at [1213, 40] on button "Close" at bounding box center [1201, 36] width 61 height 25
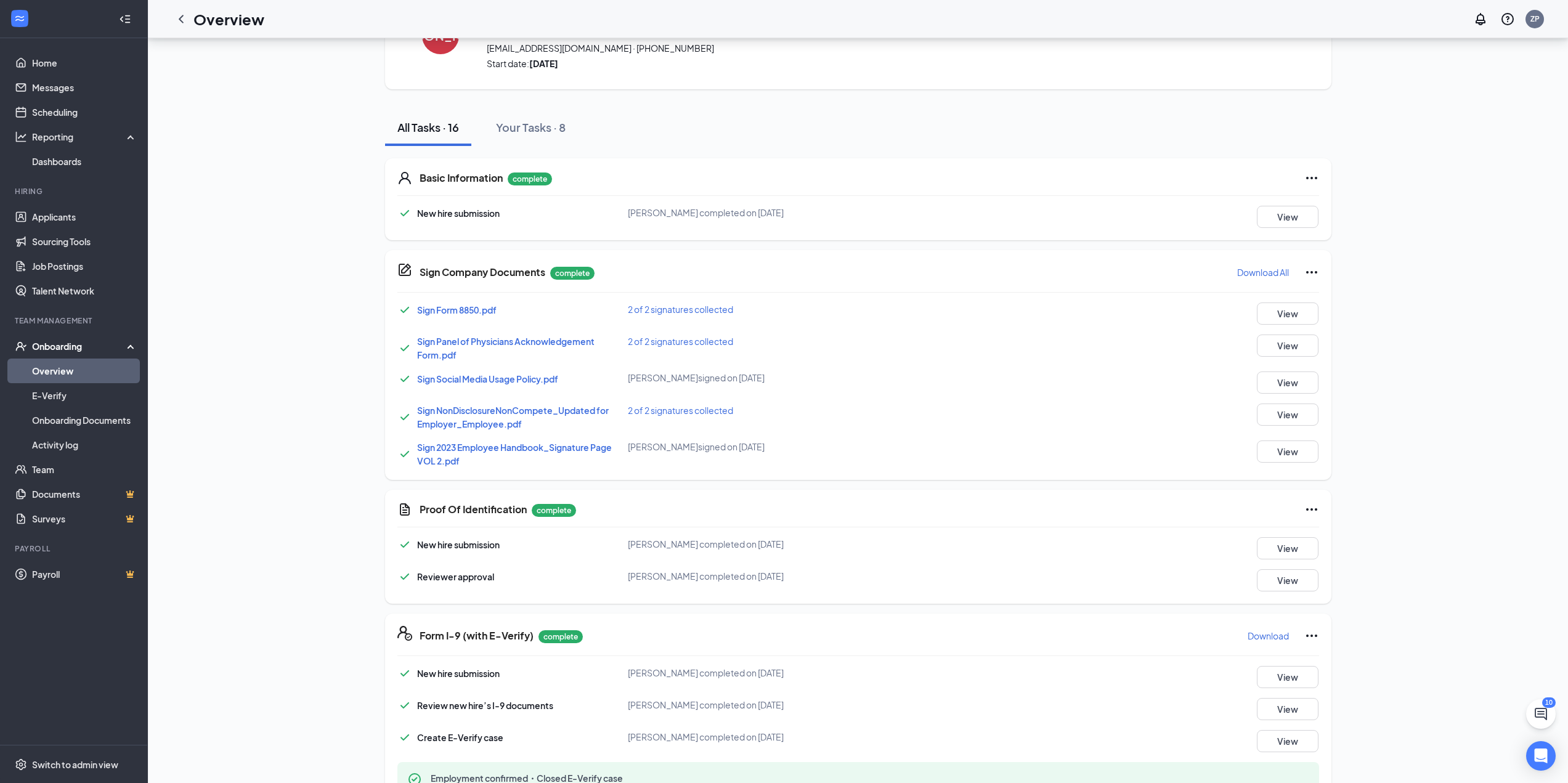
scroll to position [0, 0]
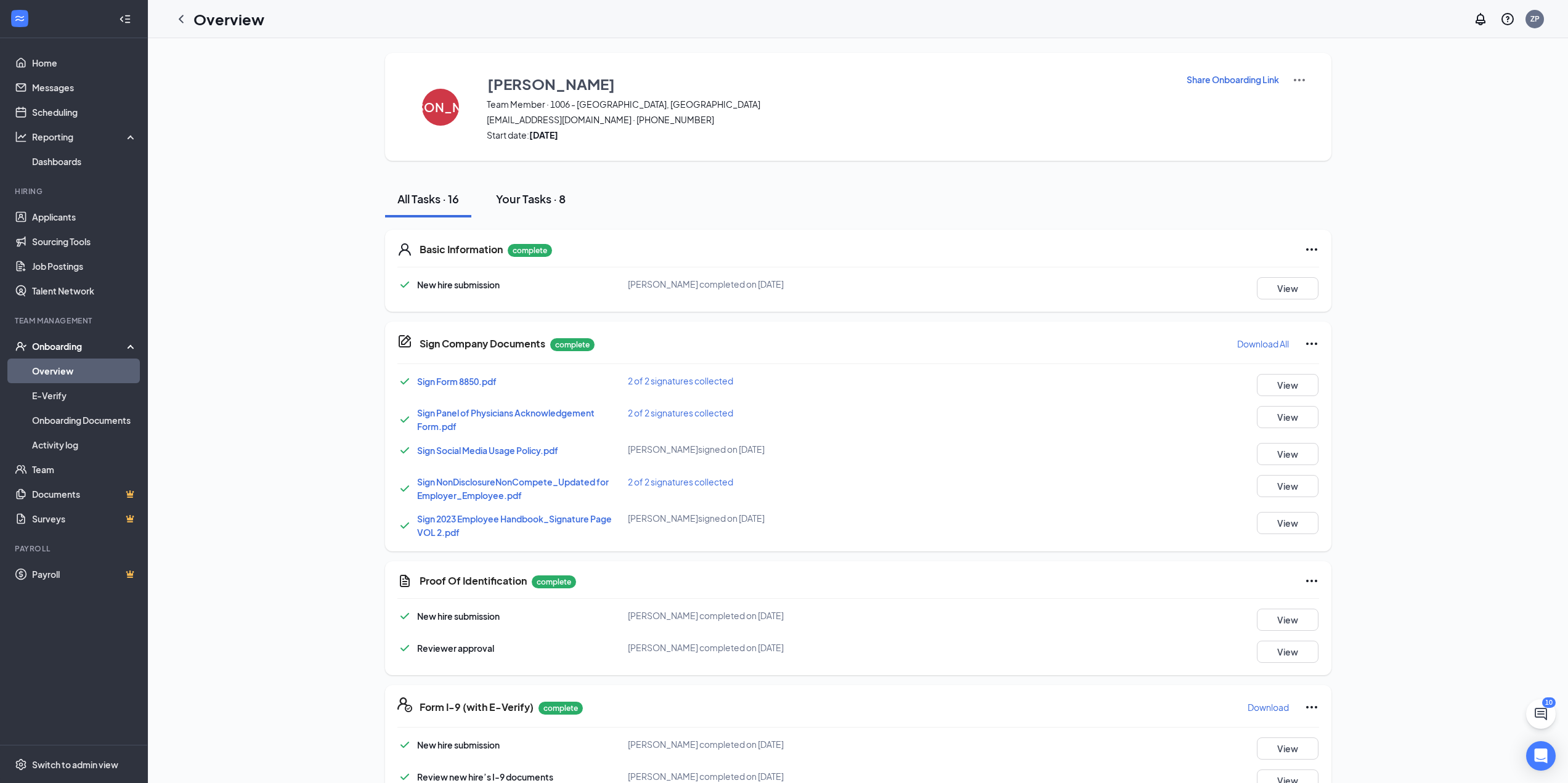
click at [533, 200] on div "Your Tasks · 8" at bounding box center [531, 199] width 70 height 15
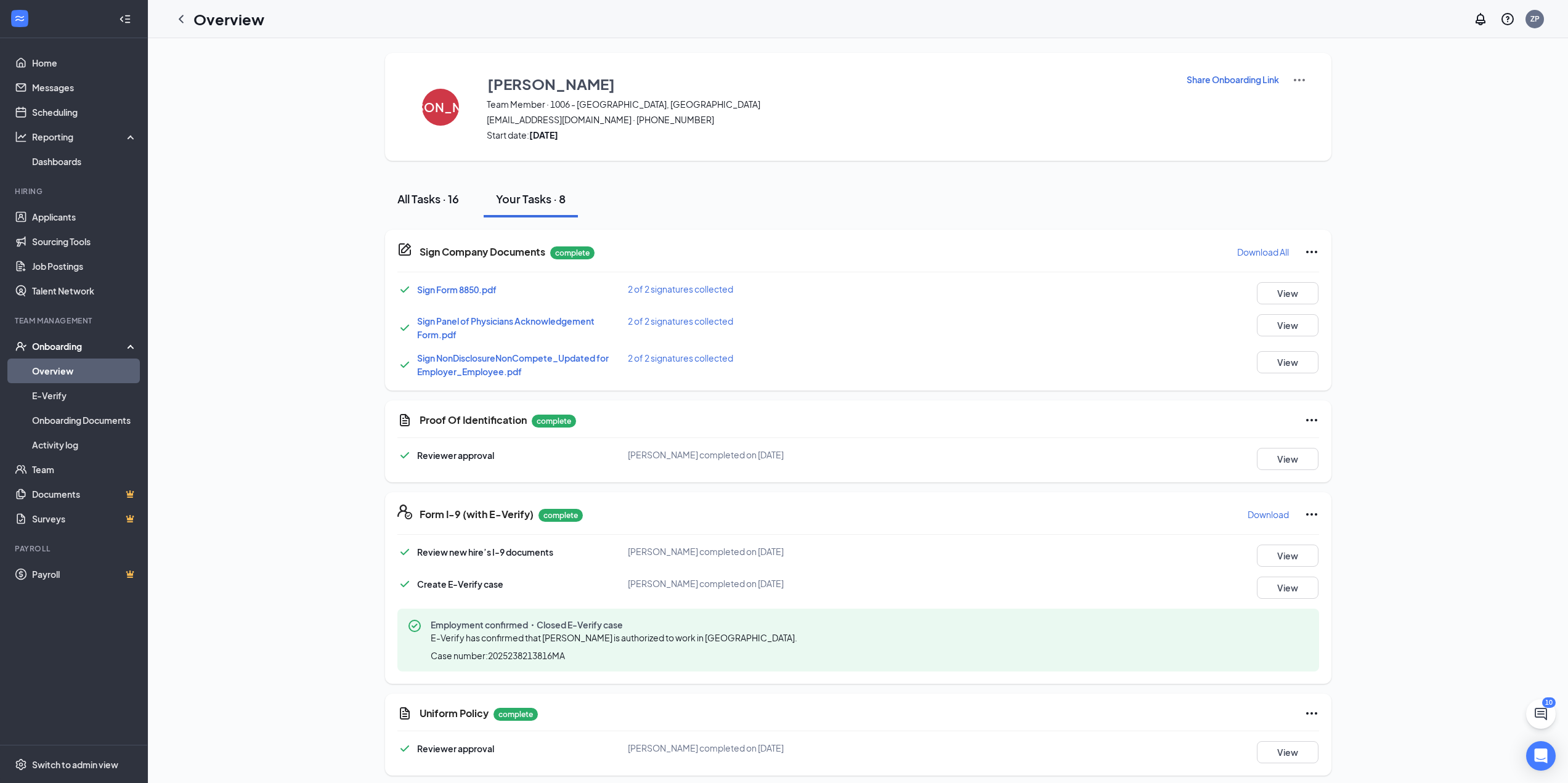
click at [424, 196] on div "All Tasks · 16" at bounding box center [428, 199] width 61 height 15
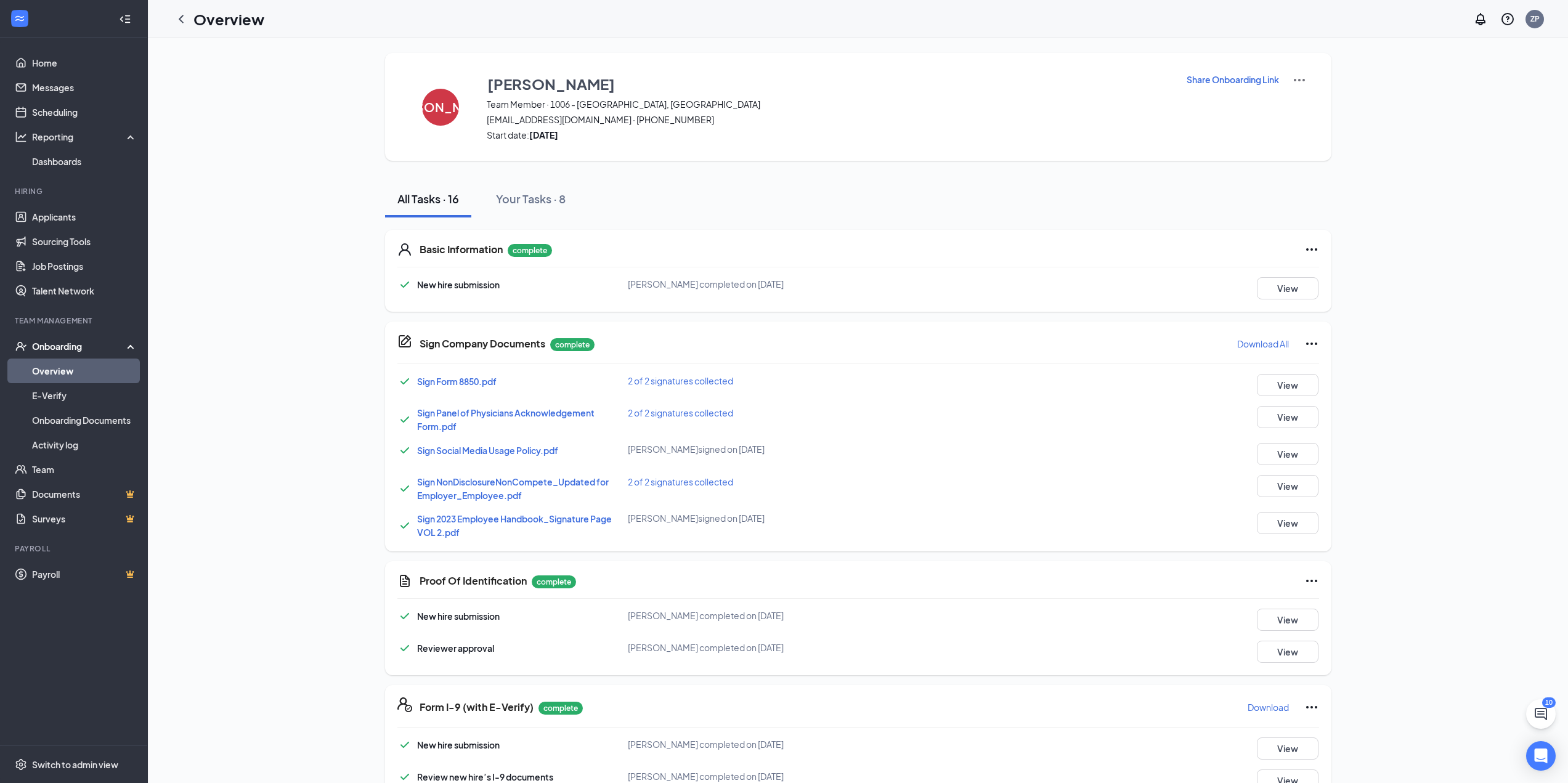
click at [1293, 76] on img at bounding box center [1299, 80] width 15 height 15
click at [1009, 208] on div "All Tasks · 16 Your Tasks · 8" at bounding box center [859, 199] width 946 height 37
click at [224, 16] on h1 "Overview" at bounding box center [229, 19] width 71 height 21
click at [47, 368] on link "Overview" at bounding box center [85, 371] width 105 height 25
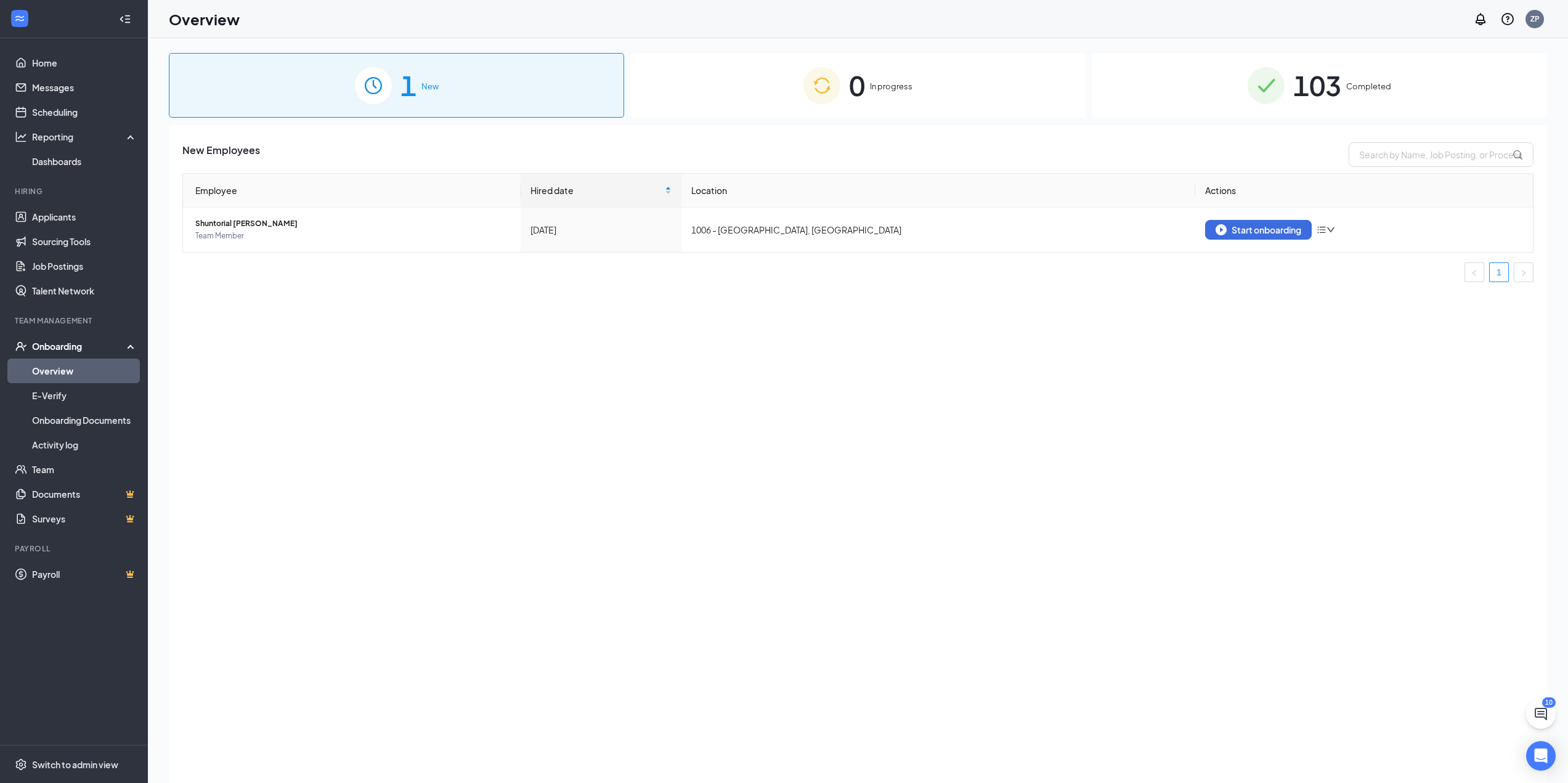
click at [869, 96] on div "0 In progress" at bounding box center [857, 85] width 455 height 65
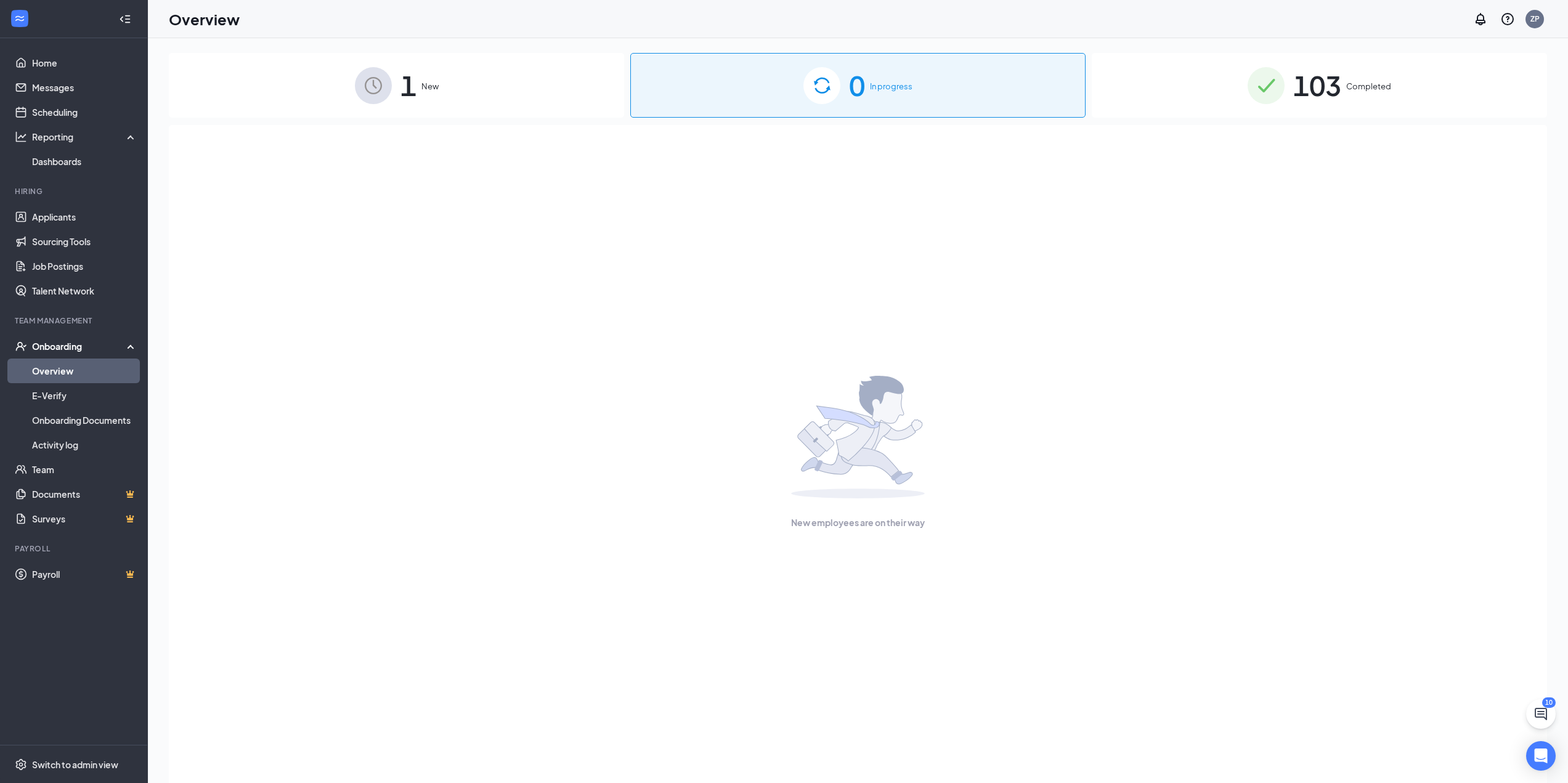
click at [548, 101] on div "1 New" at bounding box center [396, 85] width 455 height 65
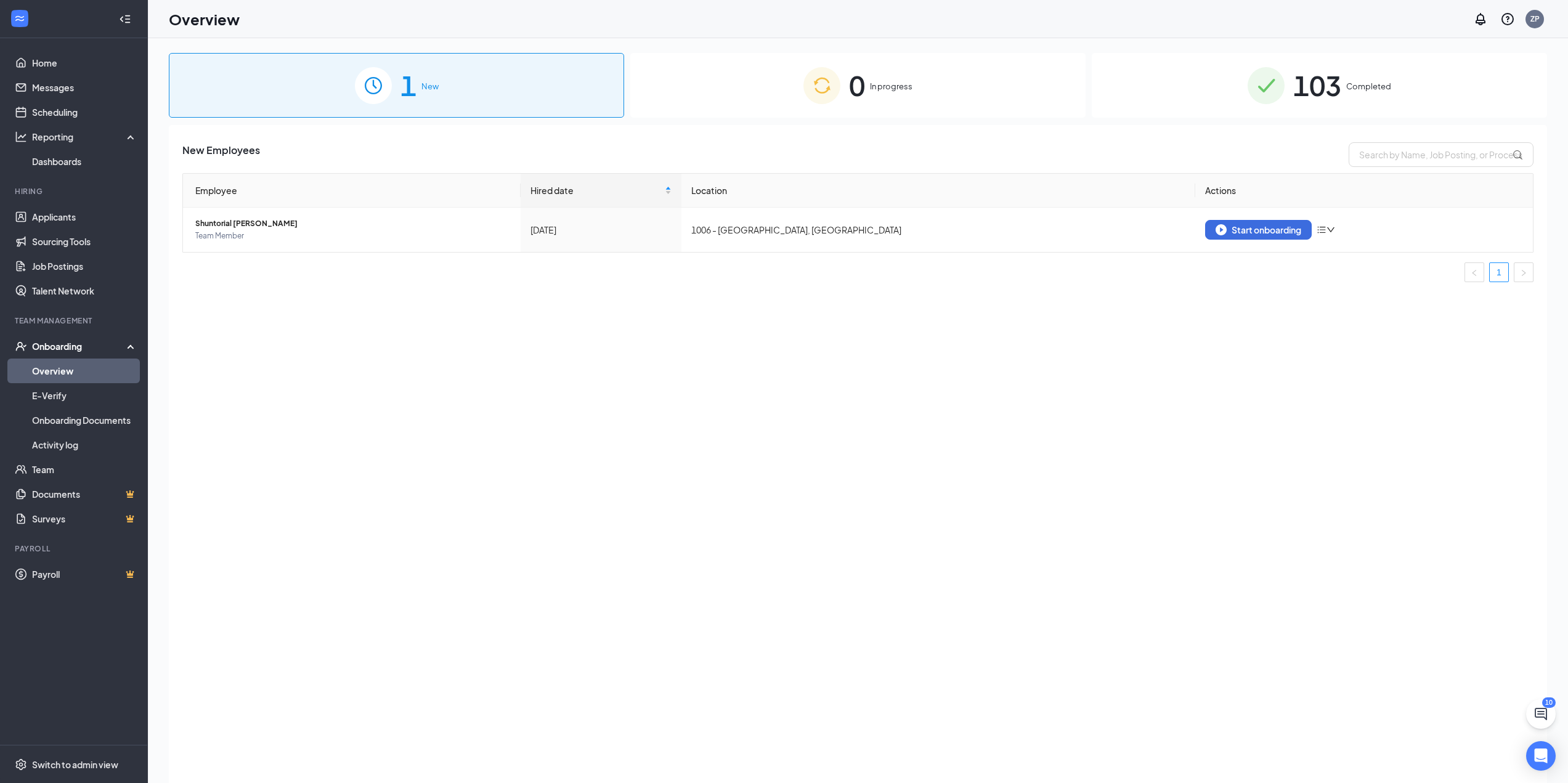
click at [1289, 77] on div "103 Completed" at bounding box center [1319, 85] width 455 height 65
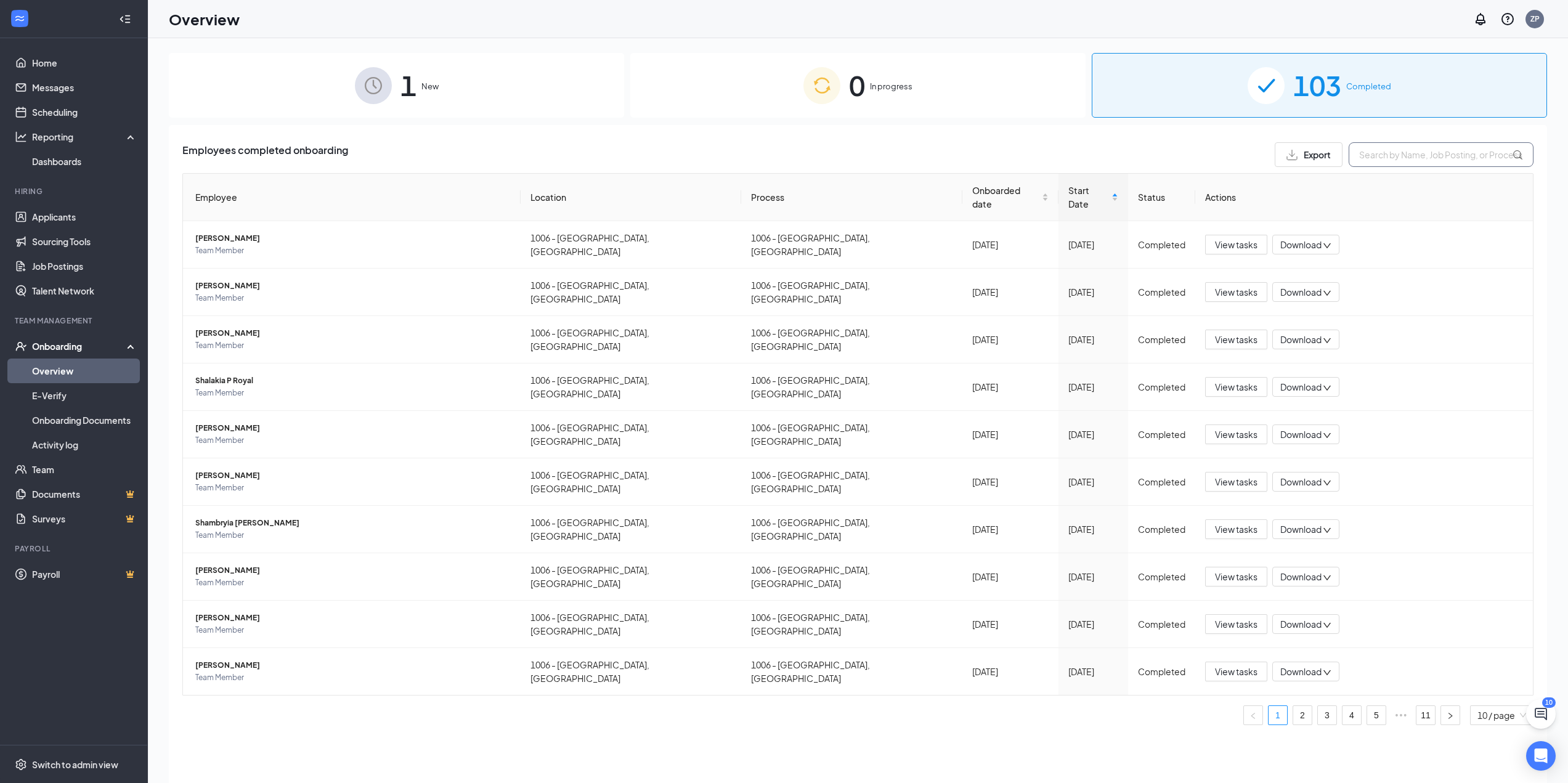
click at [1419, 156] on input "text" at bounding box center [1441, 154] width 185 height 25
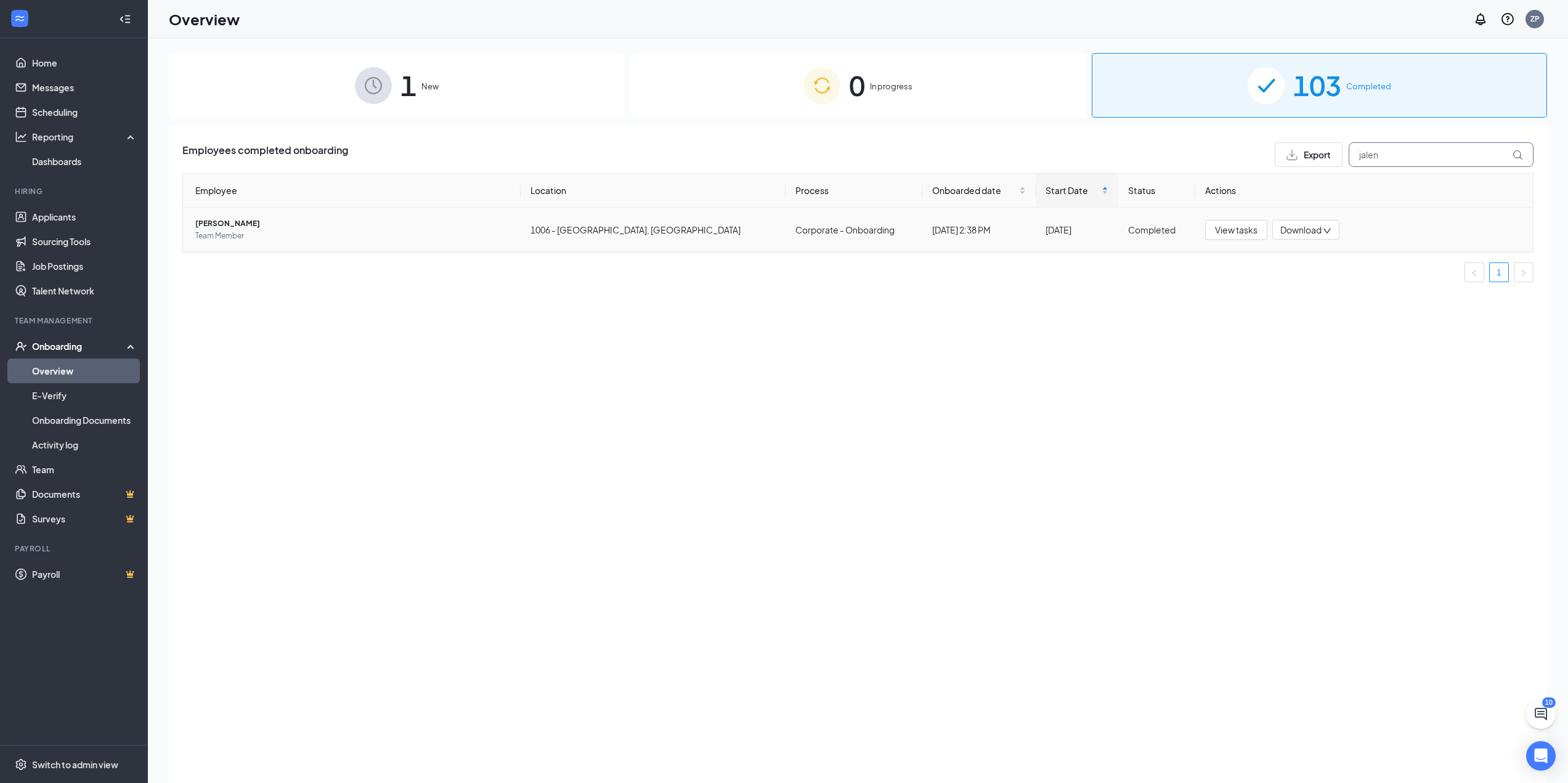
type input "jalen"
click at [227, 230] on span "Team Member" at bounding box center [353, 236] width 316 height 12
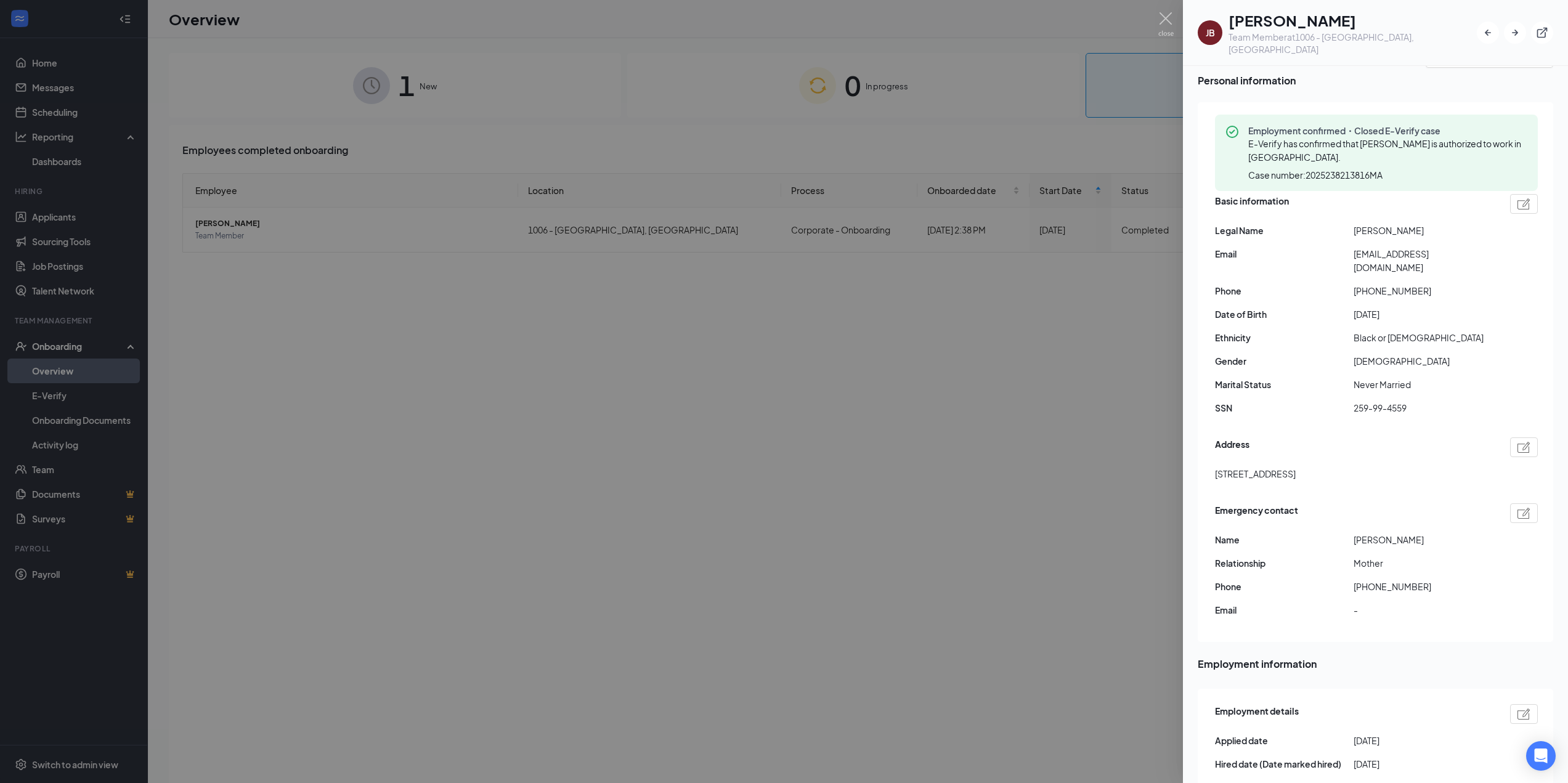
scroll to position [123, 0]
